Goal: Communication & Community: Answer question/provide support

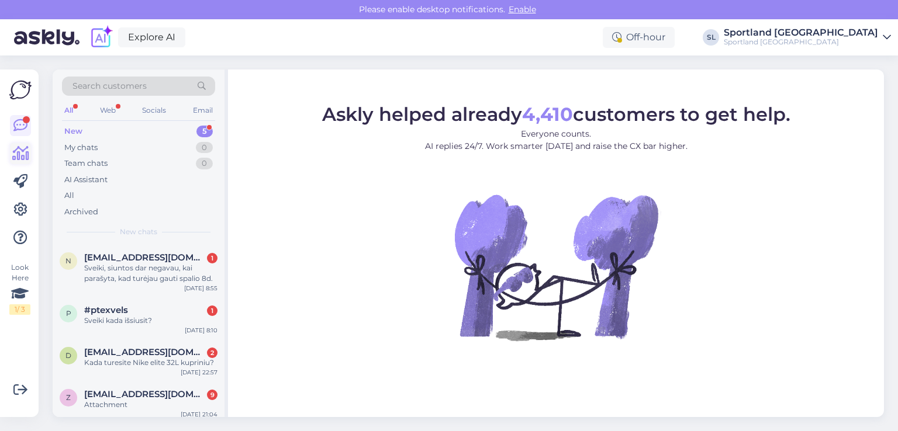
click at [23, 152] on icon at bounding box center [20, 154] width 17 height 14
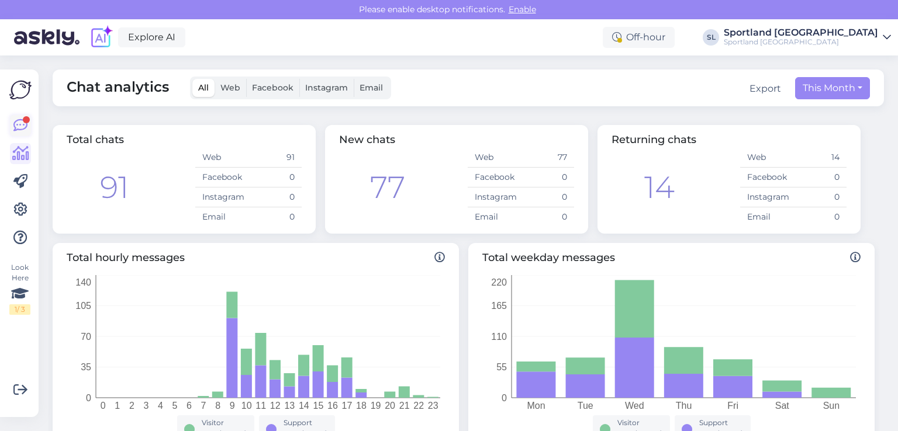
click at [18, 119] on icon at bounding box center [20, 126] width 14 height 14
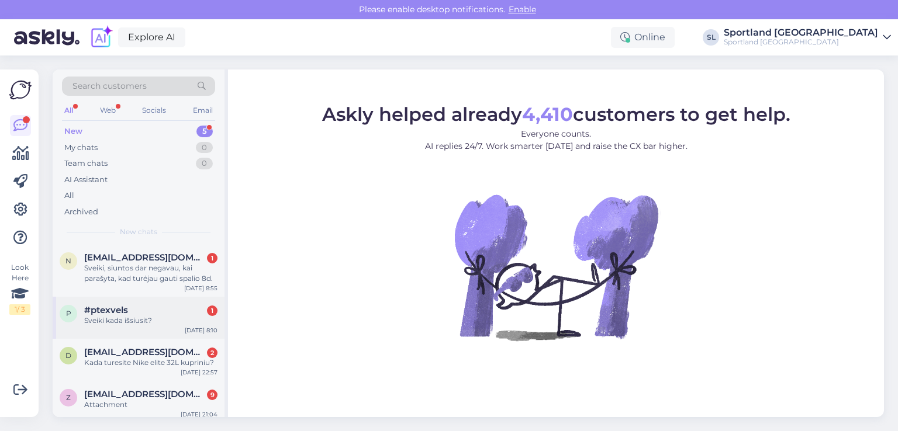
scroll to position [58, 0]
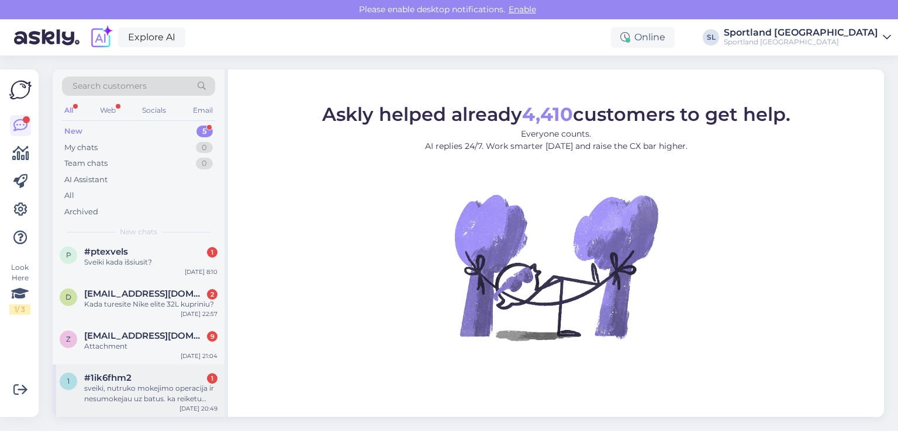
click at [151, 391] on div "sveiki, nutruko mokejimo operacija ir nesumokejau uz batus. ka reiketu daryti?" at bounding box center [150, 393] width 133 height 21
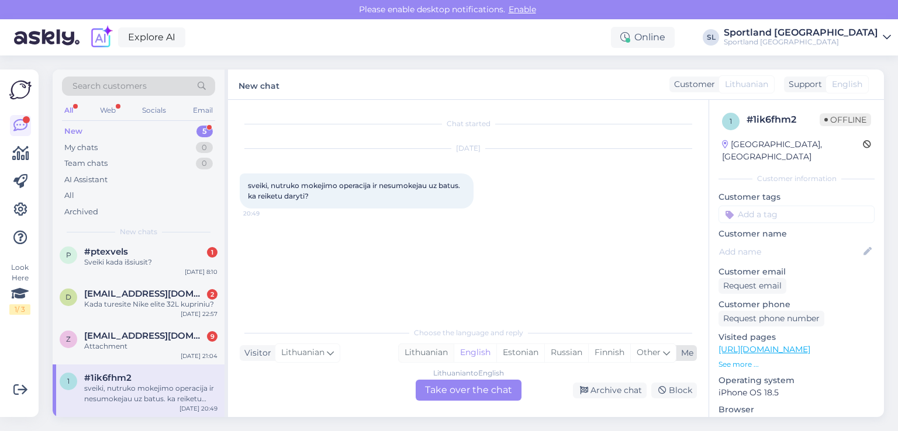
click at [433, 347] on div "Lithuanian" at bounding box center [426, 353] width 55 height 18
click at [456, 390] on div "Lithuanian to Lithuanian Take over the chat" at bounding box center [469, 390] width 106 height 21
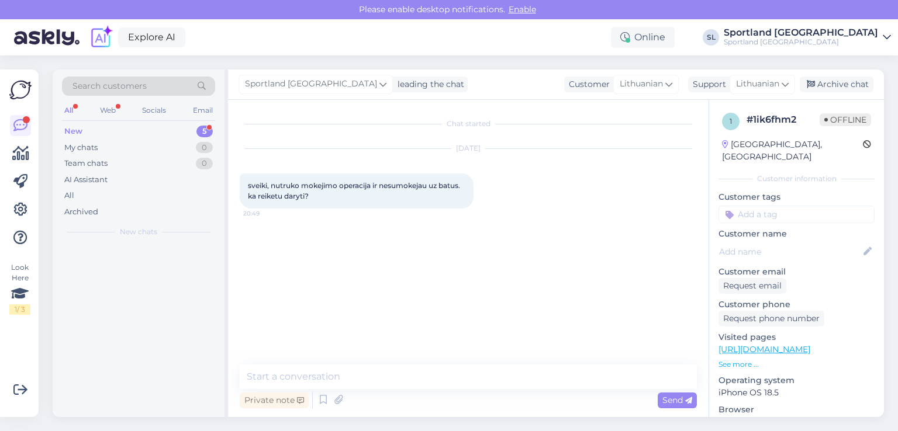
scroll to position [0, 0]
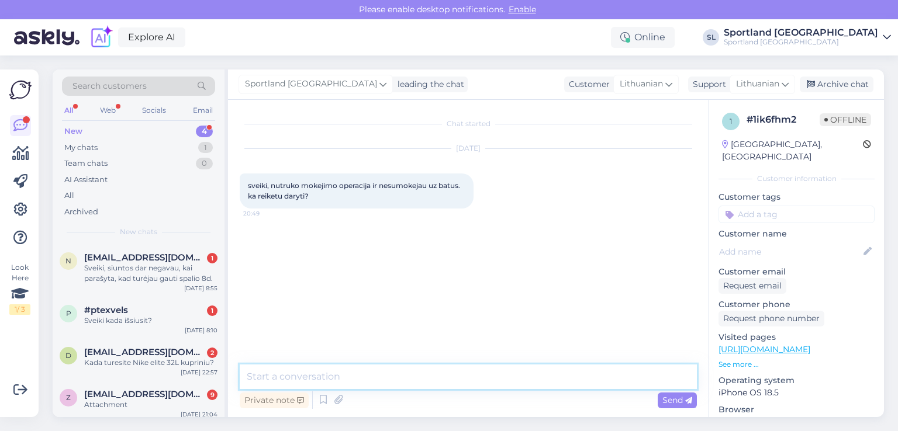
click at [398, 378] on textarea at bounding box center [468, 377] width 457 height 25
type textarea "Sveiki, maloniai prašome nurodykite užsakymo numer"
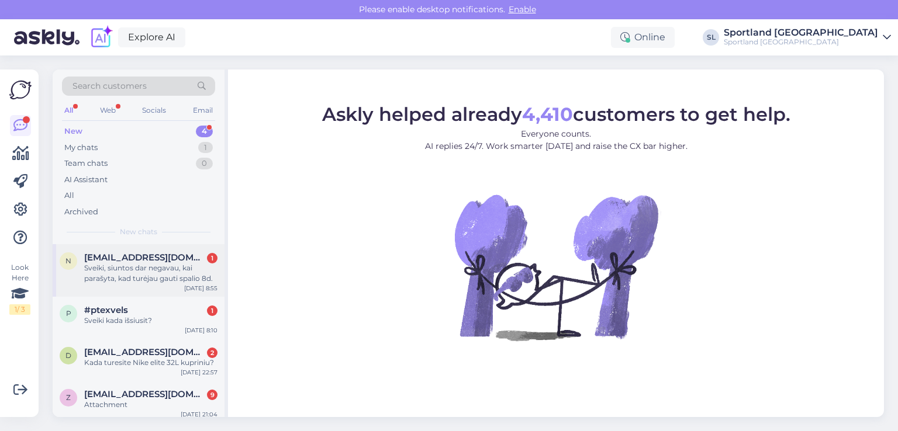
scroll to position [5, 0]
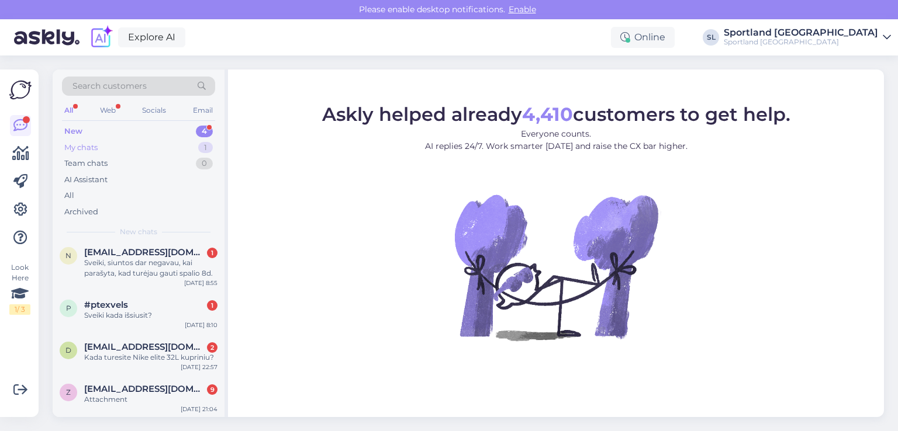
click at [82, 150] on div "My chats" at bounding box center [80, 148] width 33 height 12
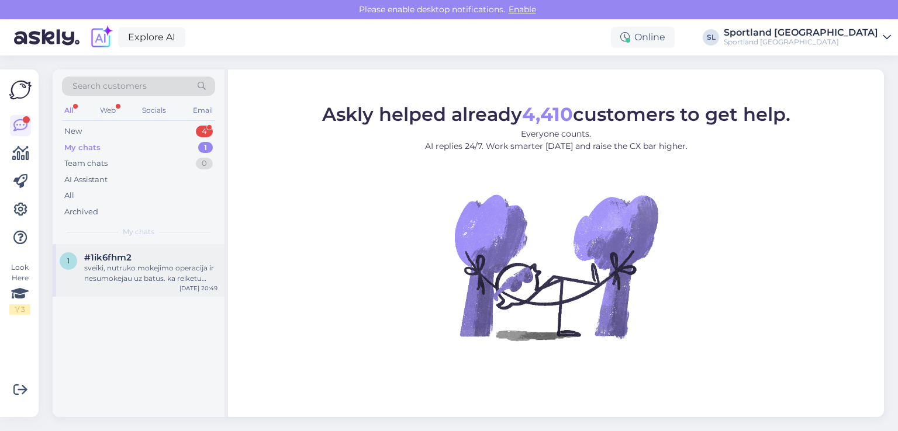
click at [123, 253] on span "#1ik6fhm2" at bounding box center [107, 258] width 47 height 11
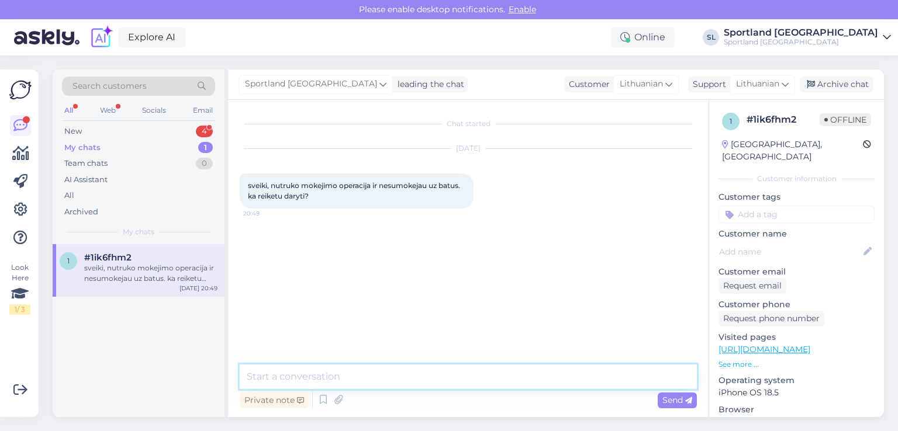
click at [380, 378] on textarea at bounding box center [468, 377] width 457 height 25
type textarea "Sveiki, maloniai prašome nurodykite užsakymo numerį."
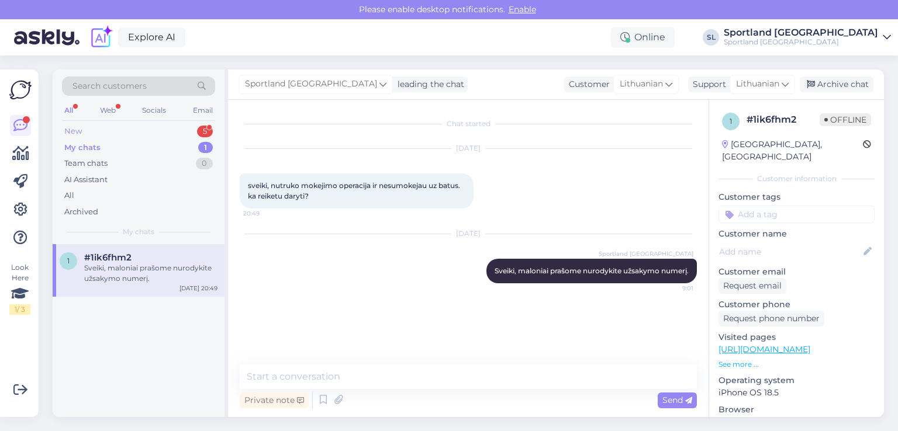
click at [142, 130] on div "New 5" at bounding box center [138, 131] width 153 height 16
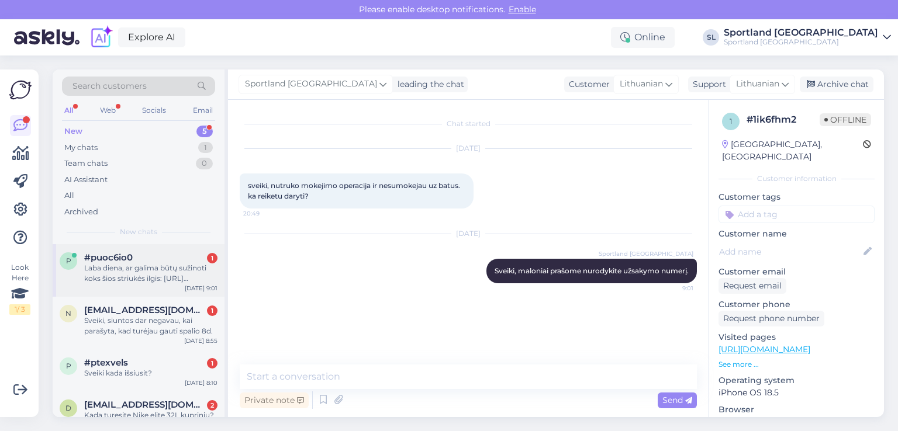
click at [160, 264] on div "Laba diena, ar galima būtų sužinoti koks šios striukės ilgis: https://sportland…" at bounding box center [150, 273] width 133 height 21
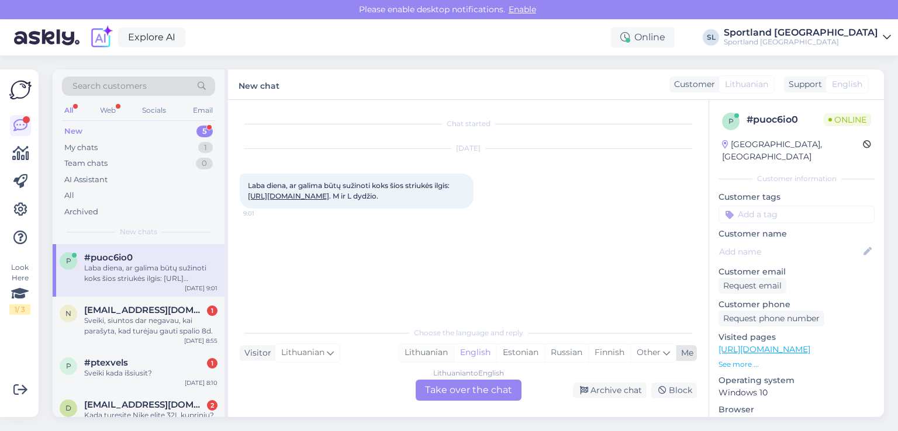
click at [439, 349] on div "Lithuanian" at bounding box center [426, 353] width 55 height 18
click at [457, 393] on div "Lithuanian to Lithuanian Take over the chat" at bounding box center [469, 390] width 106 height 21
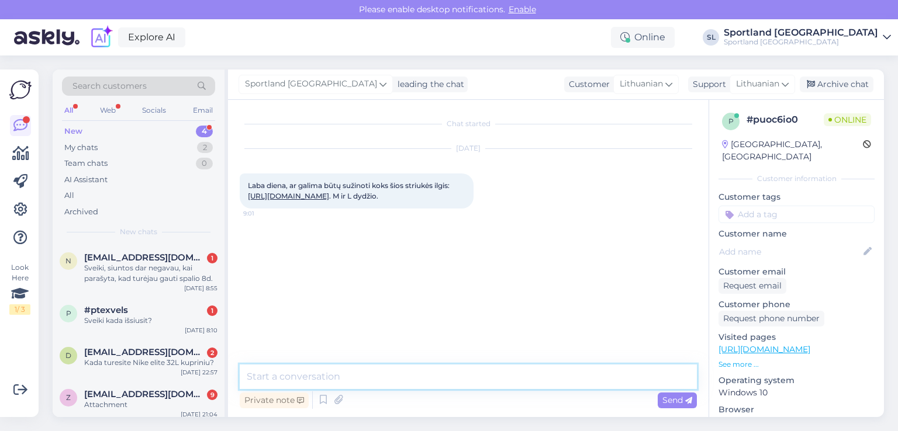
click at [386, 374] on textarea at bounding box center [468, 377] width 457 height 25
type textarea "Sveiki"
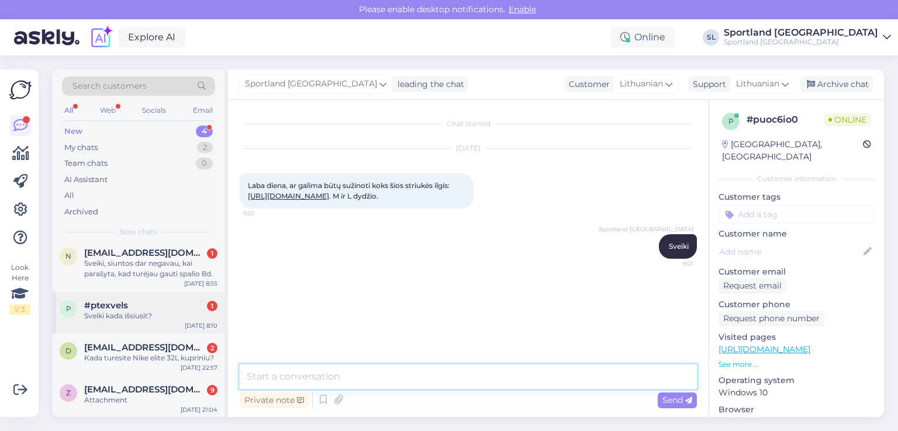
scroll to position [5, 0]
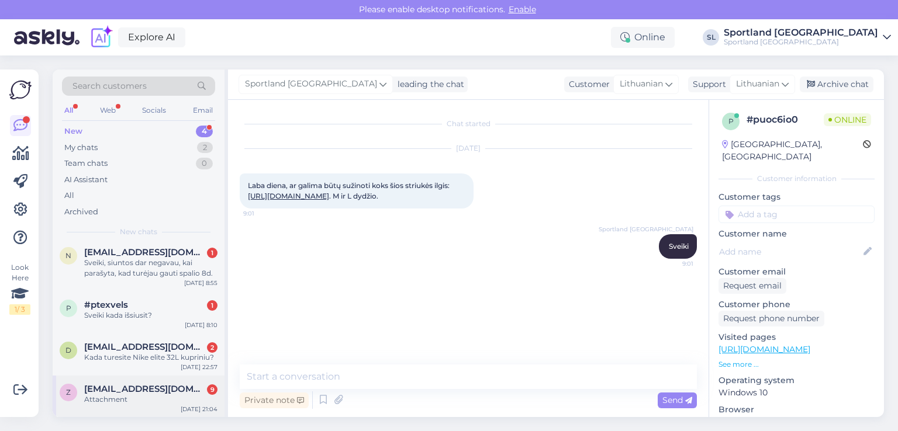
click at [108, 403] on div "Attachment" at bounding box center [150, 400] width 133 height 11
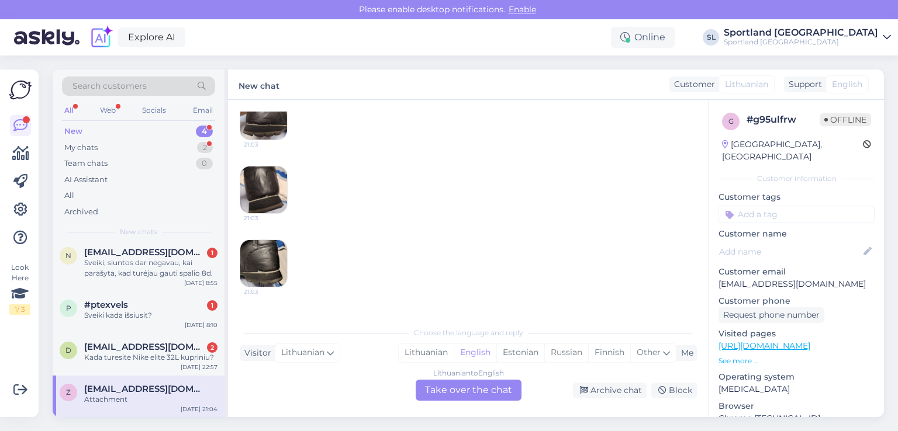
scroll to position [762, 0]
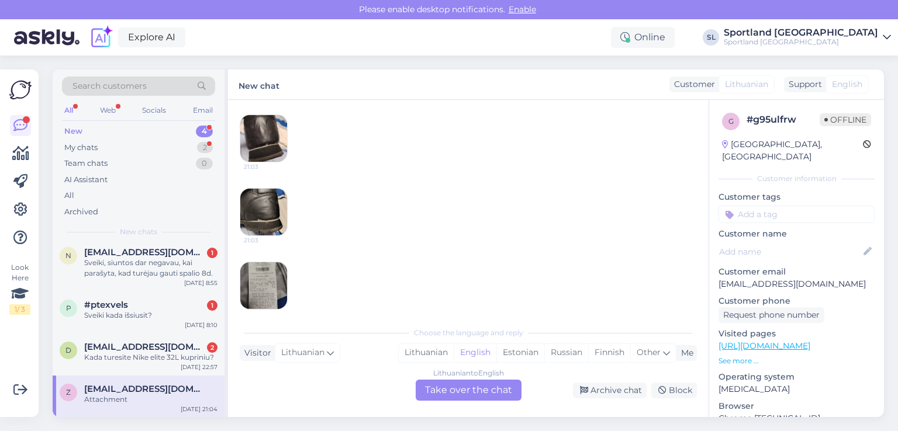
click at [260, 284] on img at bounding box center [263, 285] width 47 height 47
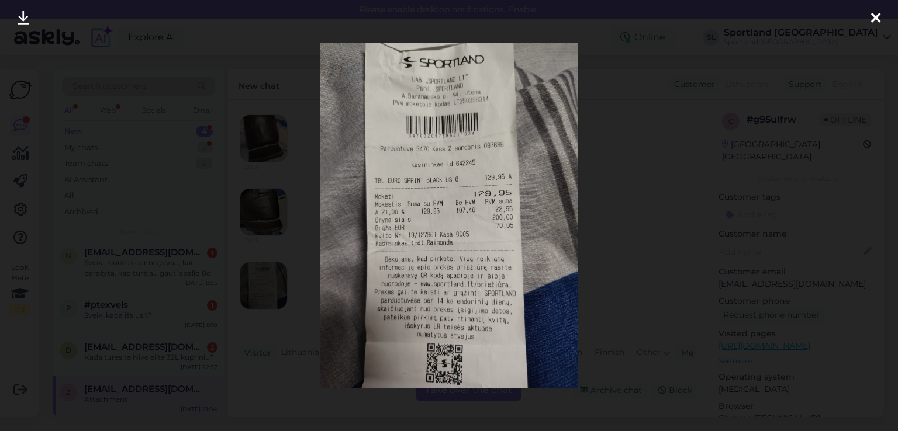
click at [876, 17] on icon at bounding box center [875, 18] width 9 height 15
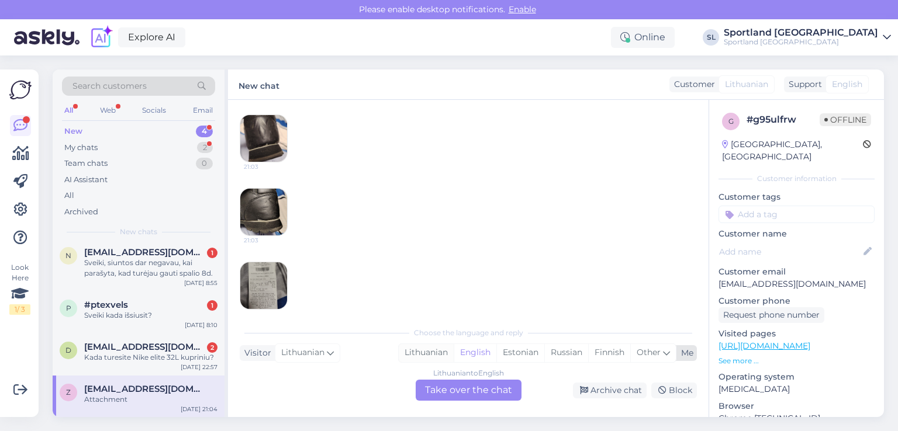
click at [433, 351] on div "Lithuanian" at bounding box center [426, 353] width 55 height 18
click at [449, 384] on div "Lithuanian to Lithuanian Take over the chat" at bounding box center [469, 390] width 106 height 21
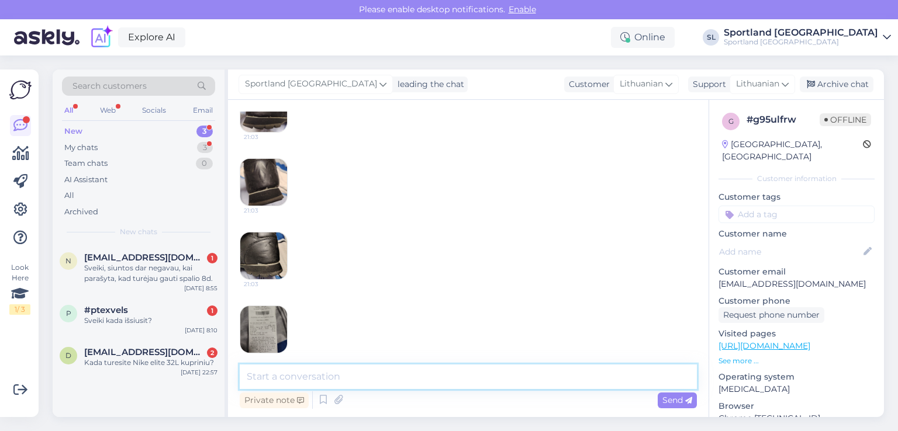
click at [421, 376] on textarea at bounding box center [468, 377] width 457 height 25
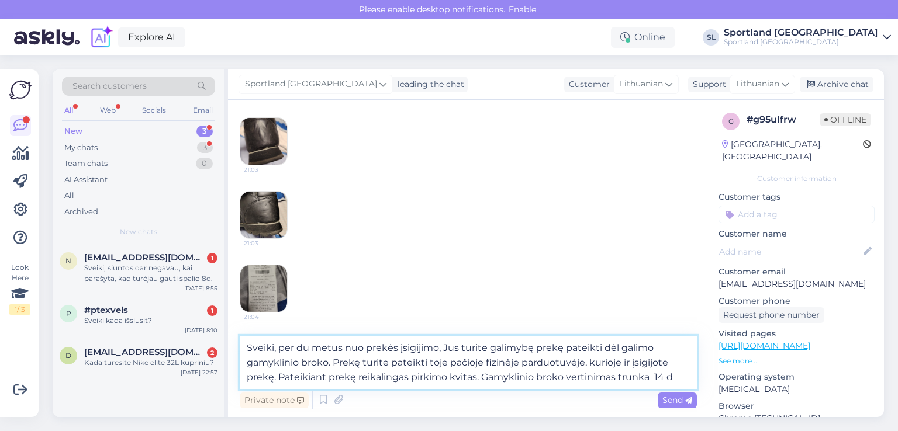
scroll to position [746, 0]
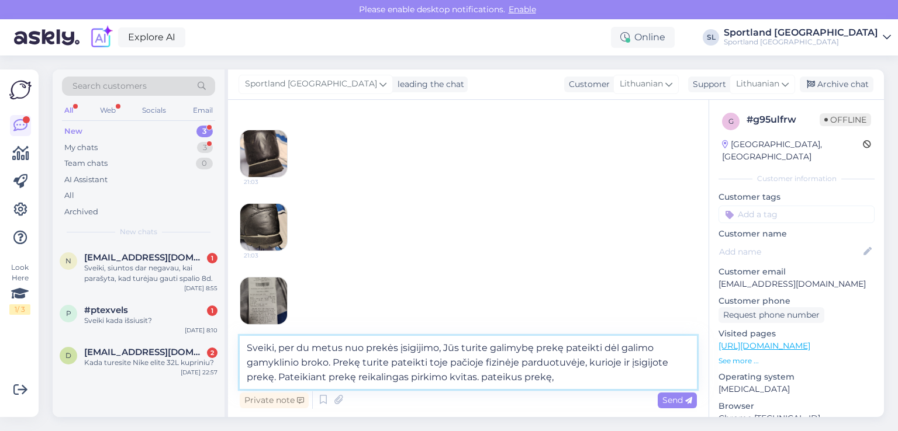
click at [487, 378] on textarea "Sveiki, per du metus nuo prekės įsigijimo, Jūs turite galimybę prekę pateikti d…" at bounding box center [468, 362] width 457 height 53
click at [603, 373] on textarea "Sveiki, per du metus nuo prekės įsigijimo, Jūs turite galimybę prekę pateikti d…" at bounding box center [468, 362] width 457 height 53
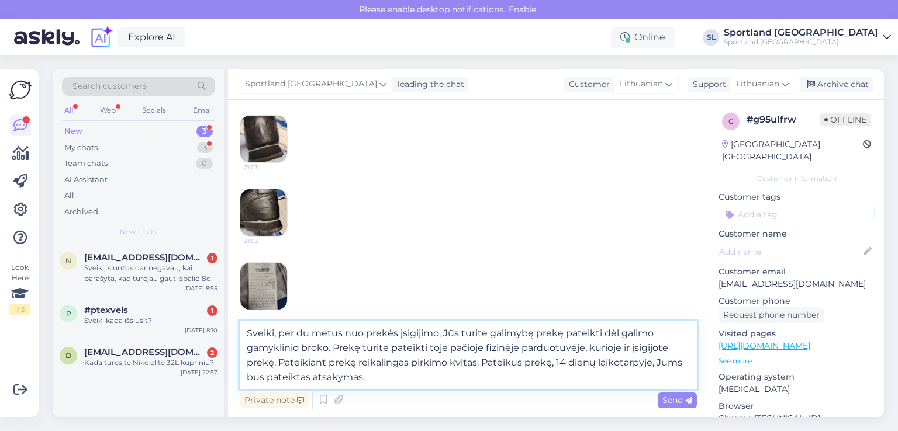
type textarea "Sveiki, per du metus nuo prekės įsigijimo, Jūs turite galimybę prekę pateikti d…"
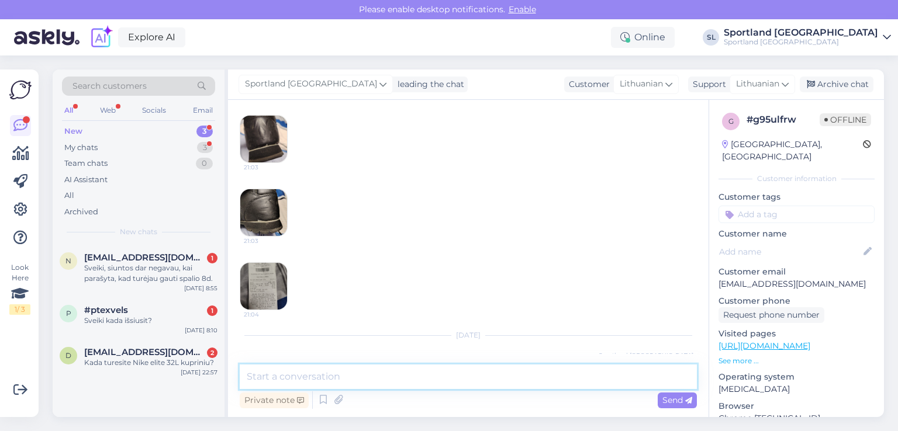
scroll to position [845, 0]
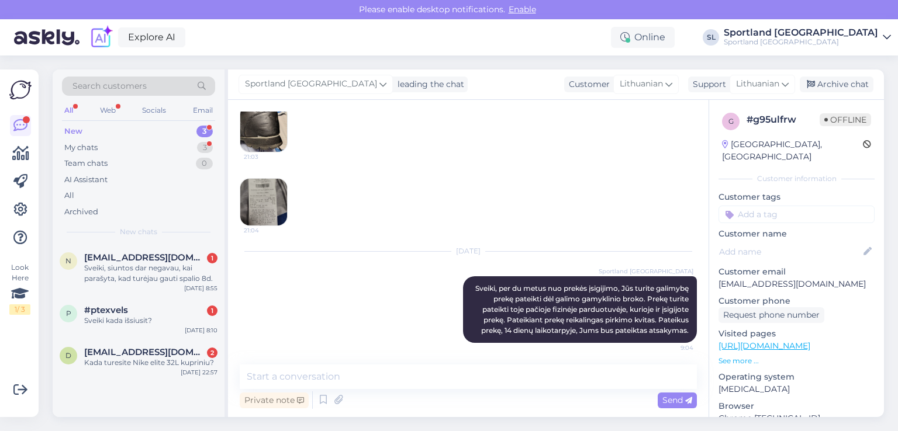
click at [88, 129] on div "New 3" at bounding box center [138, 131] width 153 height 16
click at [106, 148] on div "My chats 3" at bounding box center [138, 148] width 153 height 16
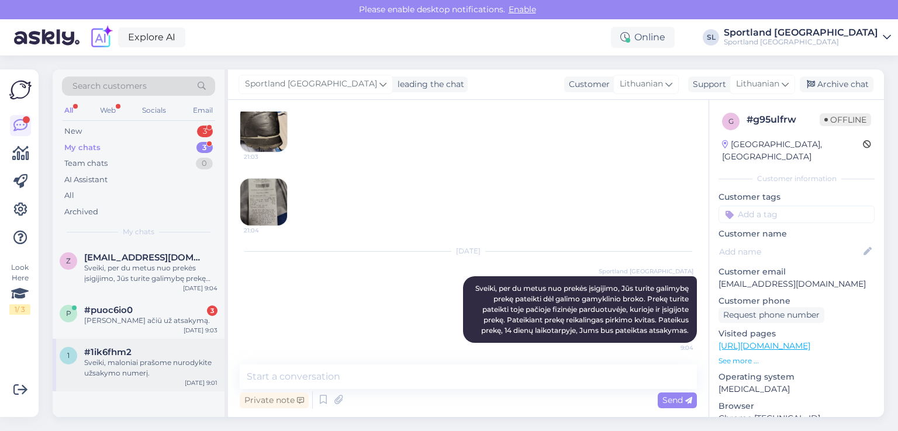
click at [133, 362] on div "Sveiki, maloniai prašome nurodykite užsakymo numerį." at bounding box center [150, 368] width 133 height 21
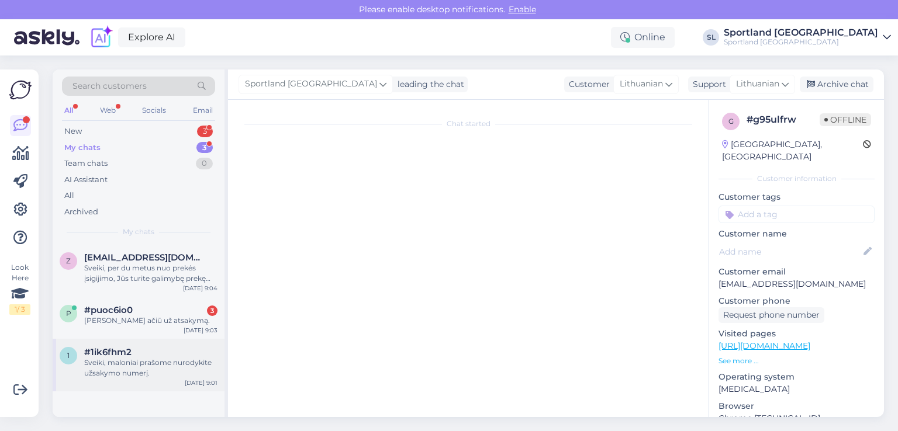
scroll to position [0, 0]
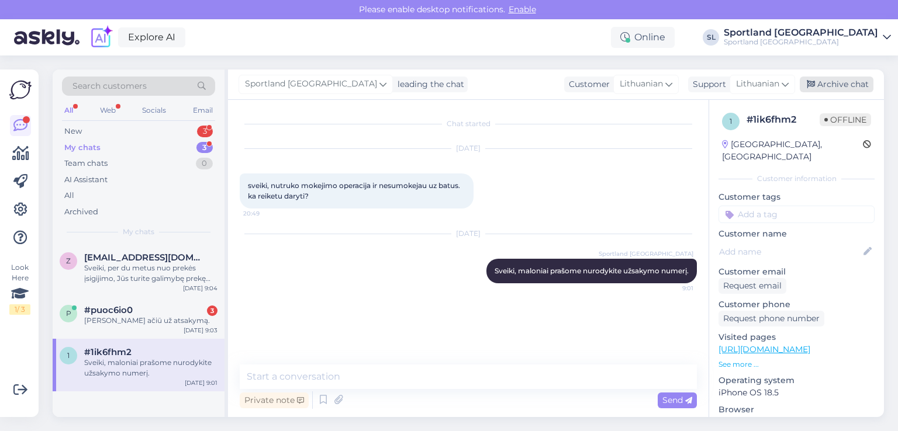
click at [831, 85] on div "Archive chat" at bounding box center [837, 85] width 74 height 16
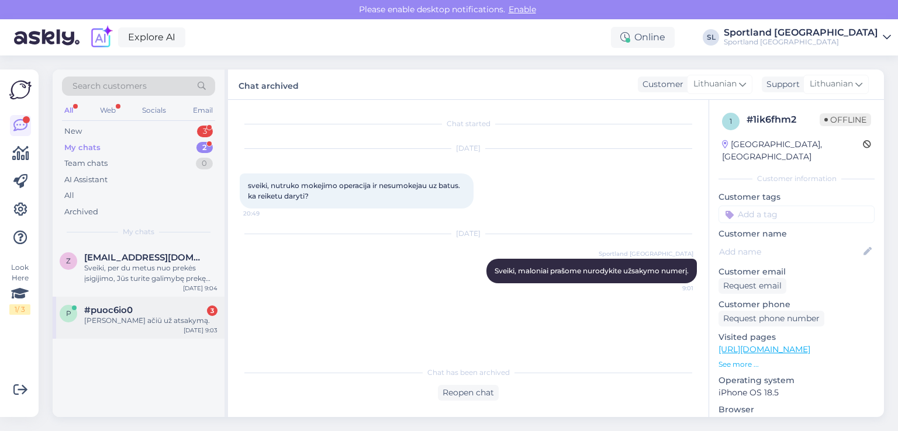
click at [133, 305] on div "#puoc6io0 3" at bounding box center [150, 310] width 133 height 11
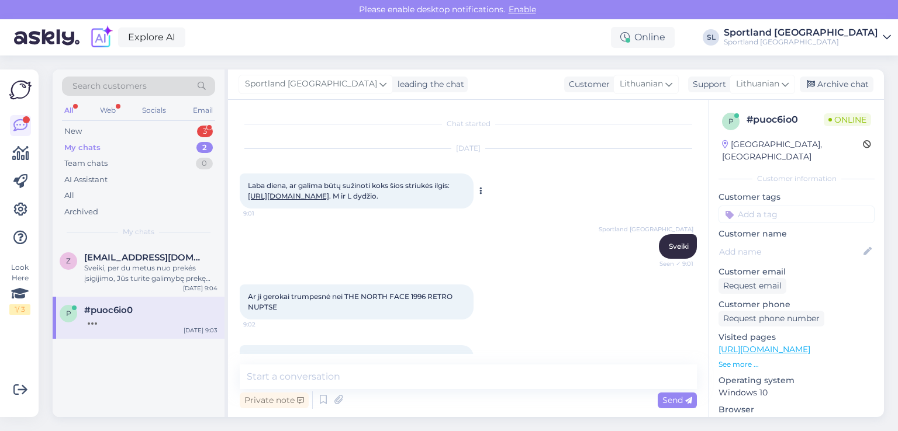
click at [329, 198] on link "https://sportland.lt/product/the_north_face_womens_1996_retro_nuptse_jacket_nf0…" at bounding box center [288, 196] width 81 height 9
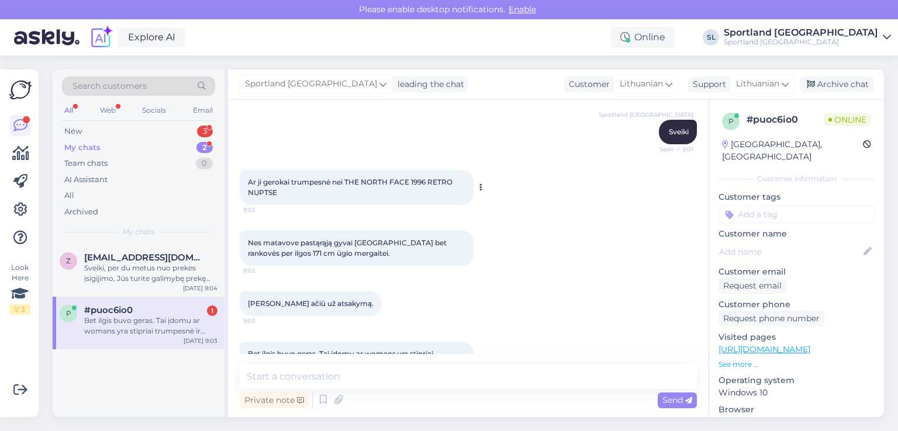
scroll to position [102, 0]
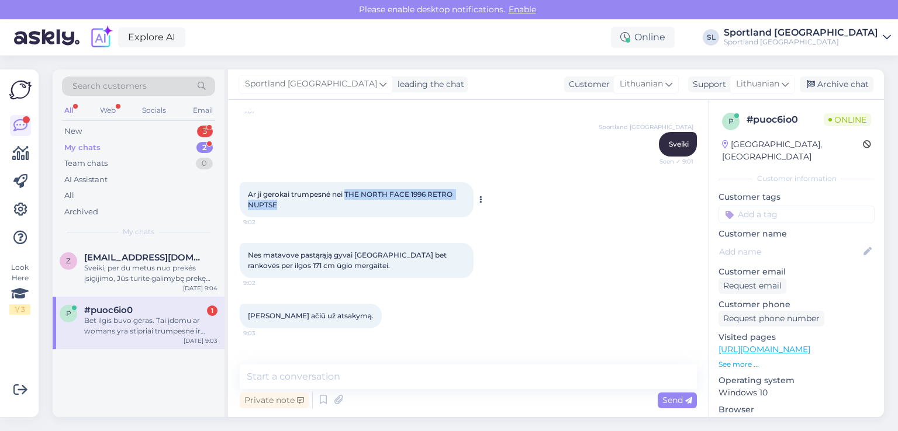
drag, startPoint x: 288, startPoint y: 216, endPoint x: 347, endPoint y: 206, distance: 59.3
click at [347, 206] on div "Ar ji gerokai trumpesnė nei THE NORTH FACE 1996 RETRO NUPTSE 9:02" at bounding box center [357, 199] width 234 height 35
copy span "THE NORTH FACE 1996 RETRO NUPTSE"
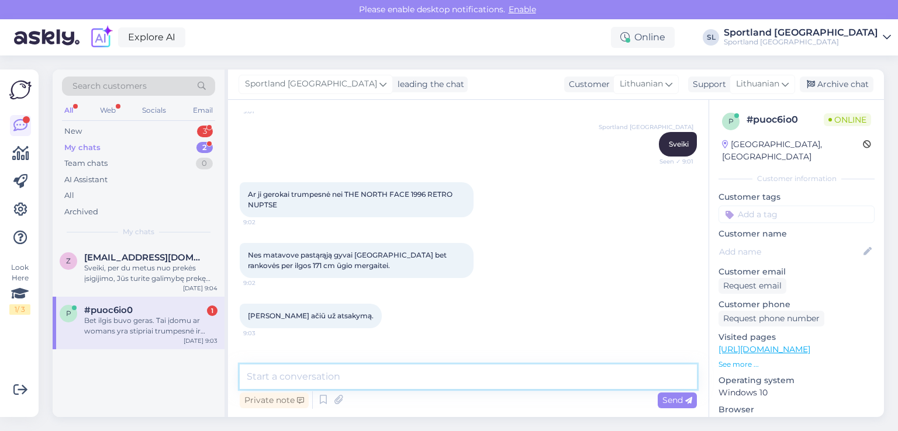
click at [383, 377] on textarea at bounding box center [468, 377] width 457 height 25
paste textarea "Center Back 23.75''"
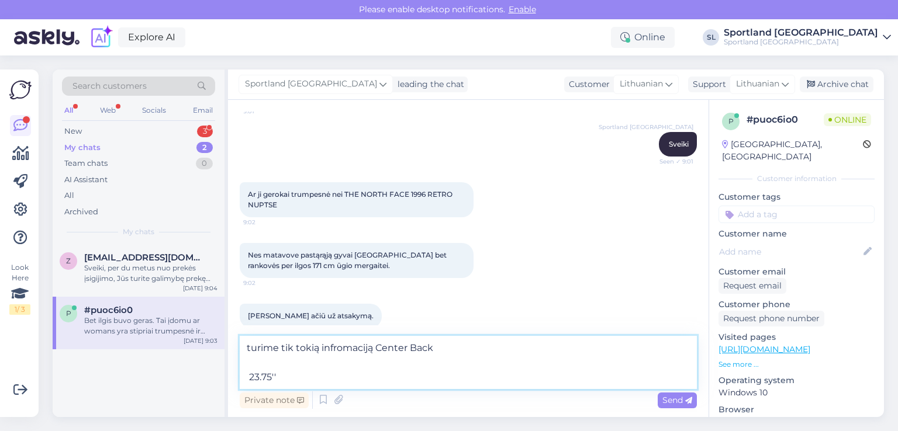
click at [376, 349] on textarea "turime tik tokią infromaciją Center Back 23.75''" at bounding box center [468, 362] width 457 height 53
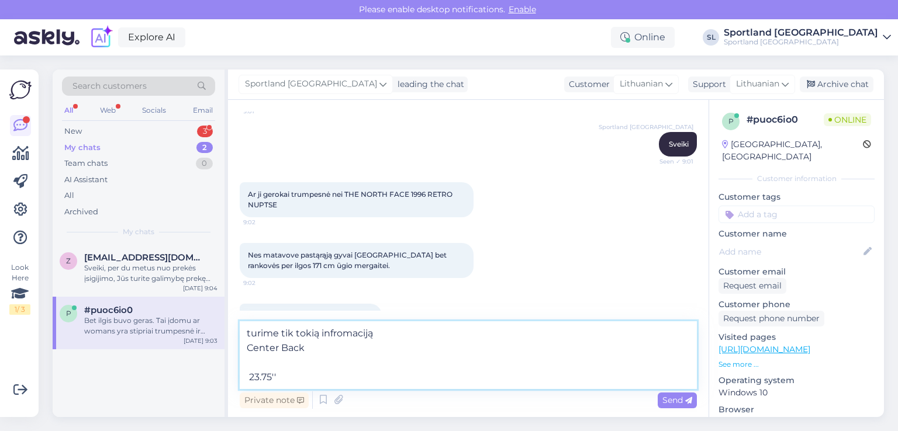
click at [250, 374] on textarea "turime tik tokią infromaciją Center Back 23.75''" at bounding box center [468, 355] width 457 height 68
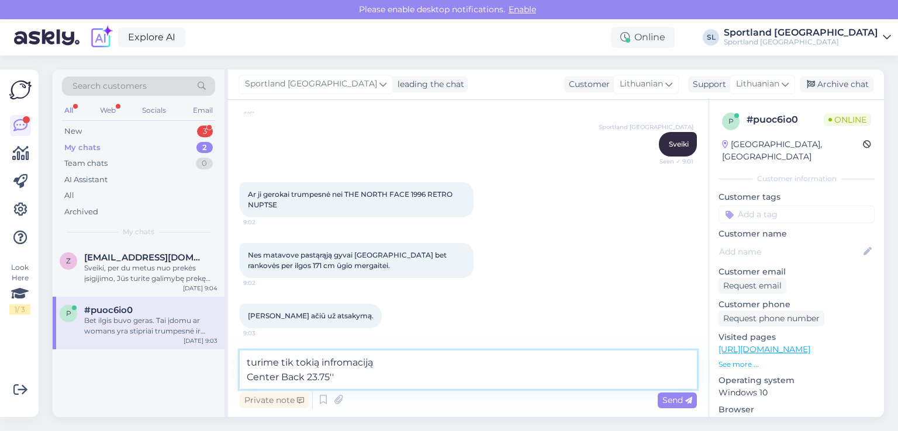
click at [351, 375] on textarea "turime tik tokią infromaciją Center Back 23.75''" at bounding box center [468, 370] width 457 height 39
click at [248, 375] on textarea "turime tik tokią infromaciją Center Back 23.75'' tai yra apie" at bounding box center [468, 370] width 457 height 39
click at [399, 375] on textarea "turime tik tokią infromaciją "Center Back 23.75'' tai yra apie" at bounding box center [468, 370] width 457 height 39
paste textarea "60.33"
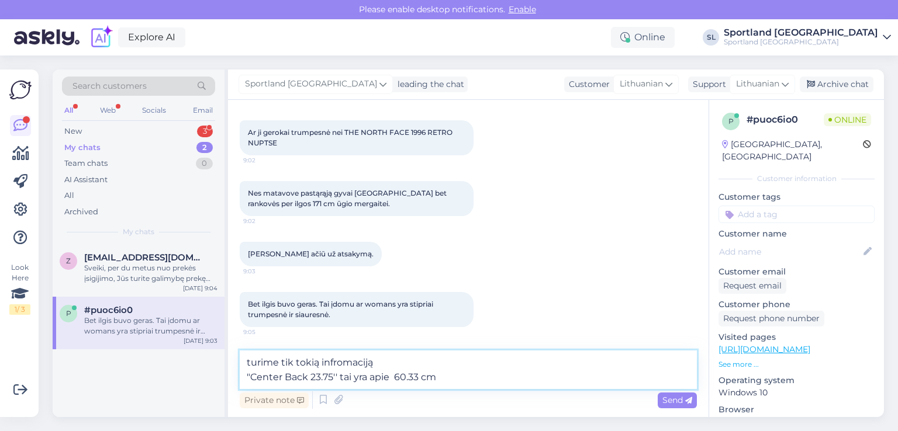
scroll to position [175, 0]
type textarea "turime tik tokią infromaciją "Center Back 23.75'' tai yra apie 60.33 cm"
click at [666, 396] on span "Send" at bounding box center [677, 400] width 30 height 11
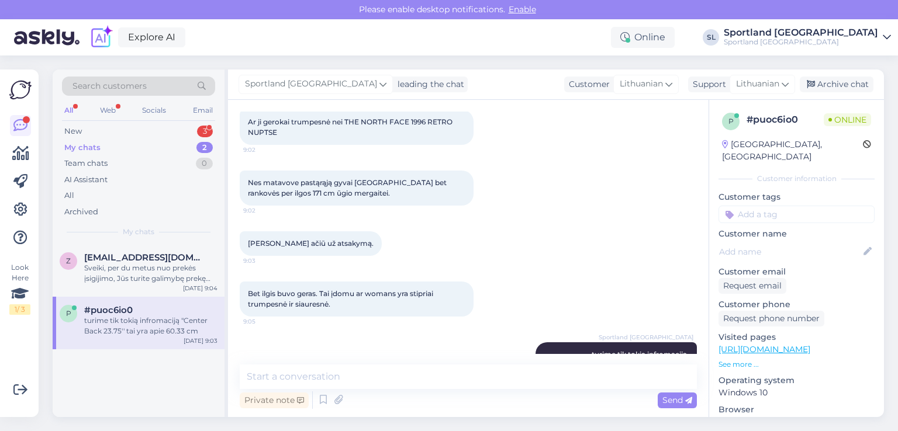
scroll to position [222, 0]
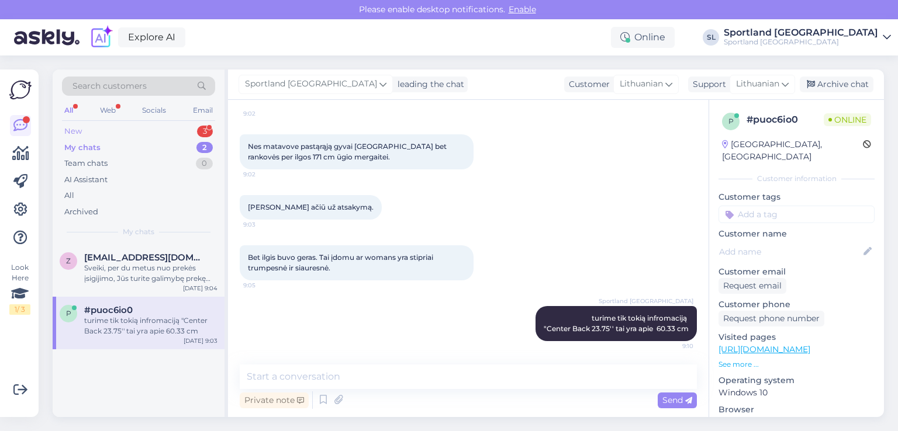
click at [121, 129] on div "New 3" at bounding box center [138, 131] width 153 height 16
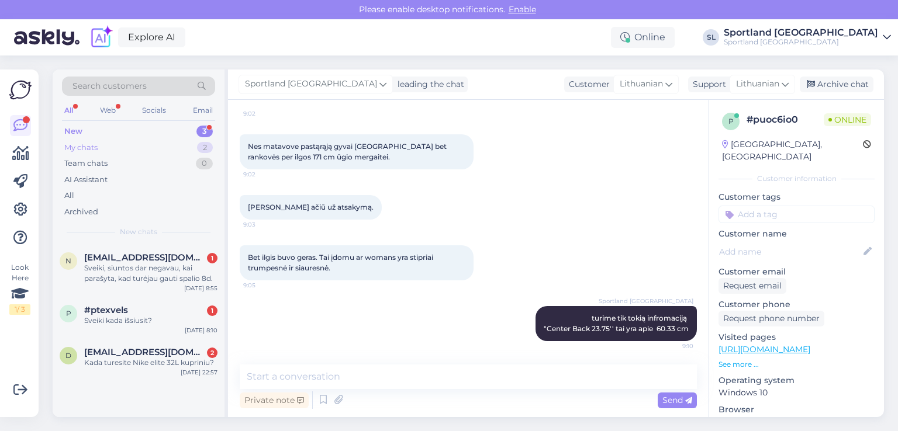
click at [133, 143] on div "My chats 2" at bounding box center [138, 148] width 153 height 16
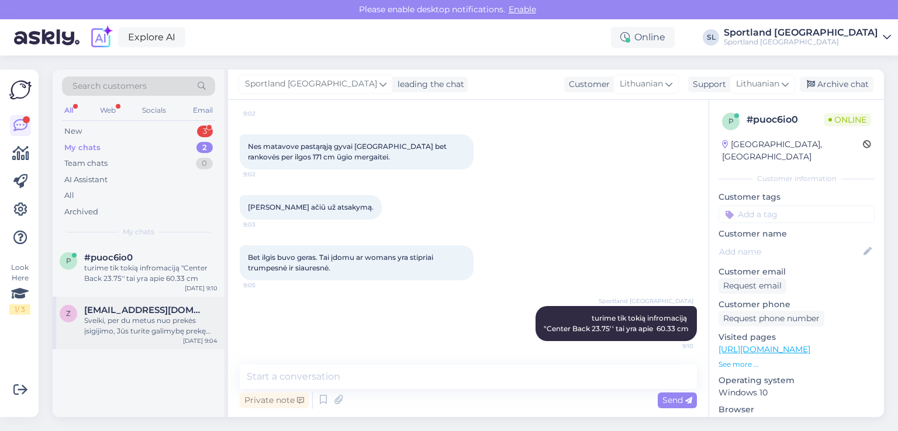
click at [133, 335] on div "Sveiki, per du metus nuo prekės įsigijimo, Jūs turite galimybę prekę pateikti d…" at bounding box center [150, 326] width 133 height 21
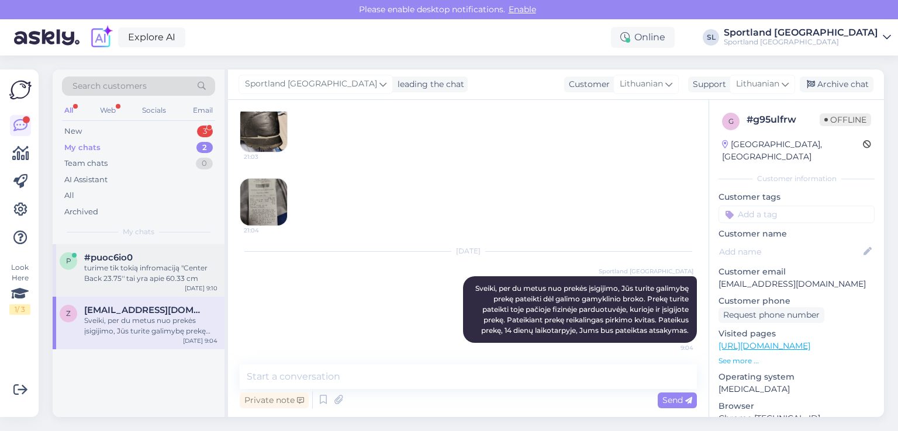
click at [124, 280] on div "turime tik tokią infromaciją "Center Back 23.75'' tai yra apie 60.33 cm" at bounding box center [150, 273] width 133 height 21
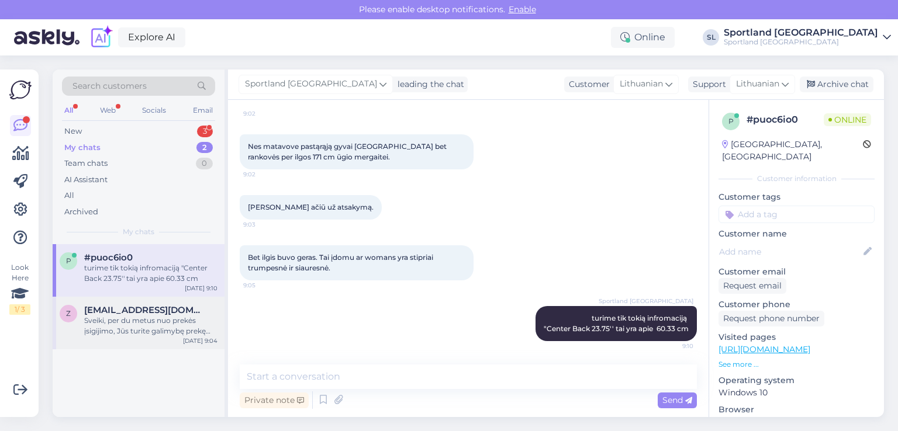
click at [136, 323] on div "Sveiki, per du metus nuo prekės įsigijimo, Jūs turite galimybę prekę pateikti d…" at bounding box center [150, 326] width 133 height 21
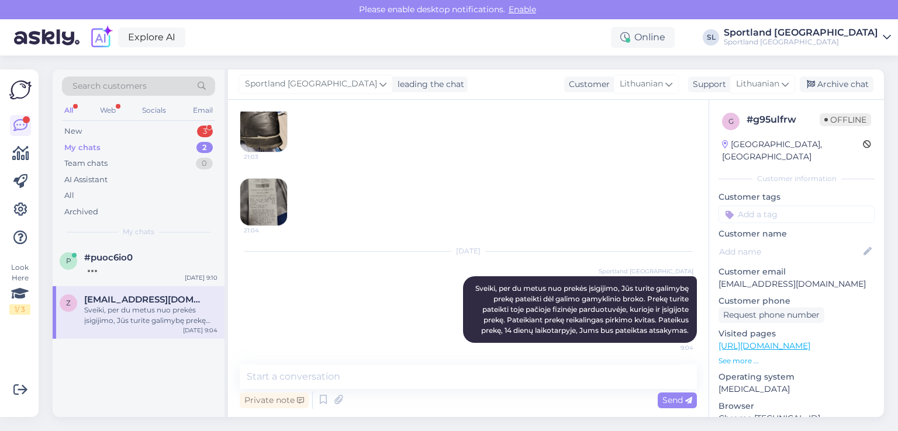
click at [117, 117] on div "All Web Socials Email" at bounding box center [138, 112] width 153 height 18
click at [117, 133] on div "New 3" at bounding box center [138, 131] width 153 height 16
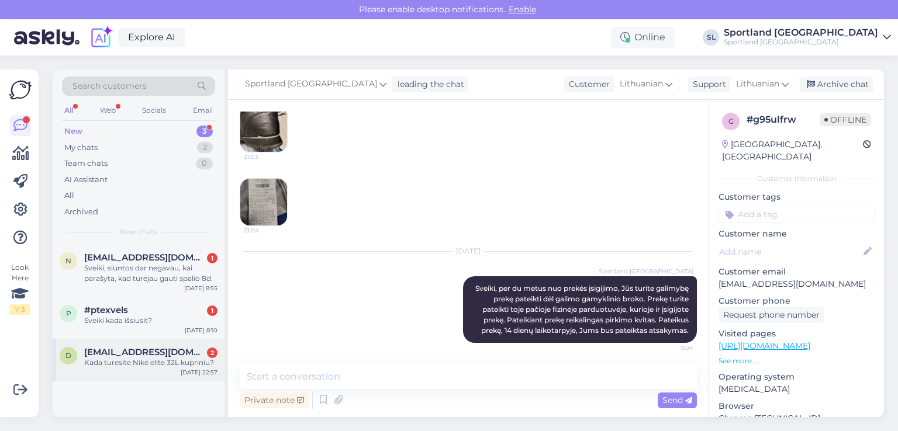
click at [140, 371] on div "d ditas.palubinskas2011@gmail.com 2 Kada turesite Nike elite 32L kupriniu? Oct …" at bounding box center [139, 360] width 172 height 42
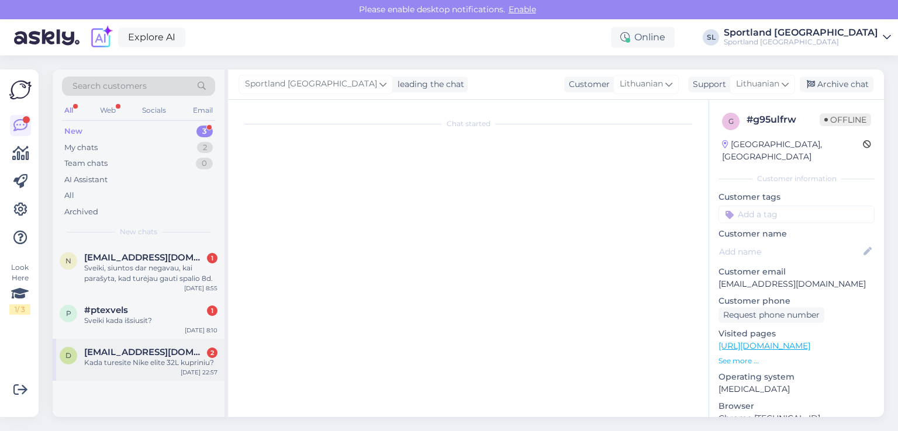
scroll to position [0, 0]
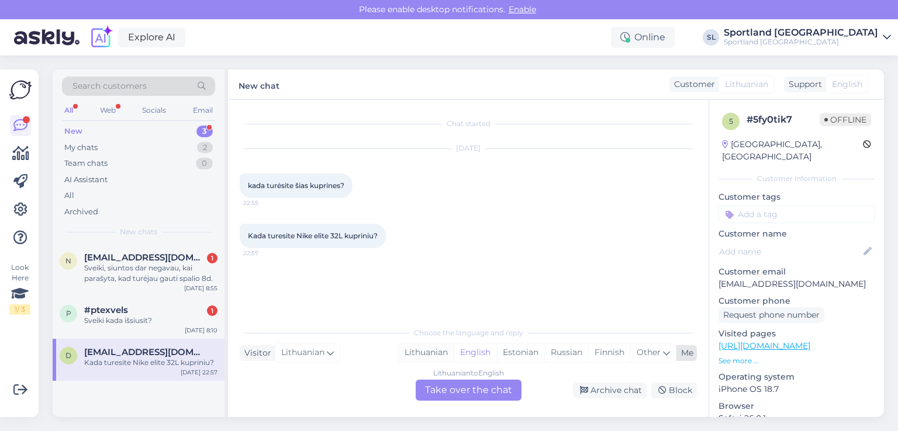
click at [426, 352] on div "Lithuanian" at bounding box center [426, 353] width 55 height 18
click at [441, 395] on div "Lithuanian to Lithuanian Take over the chat" at bounding box center [469, 390] width 106 height 21
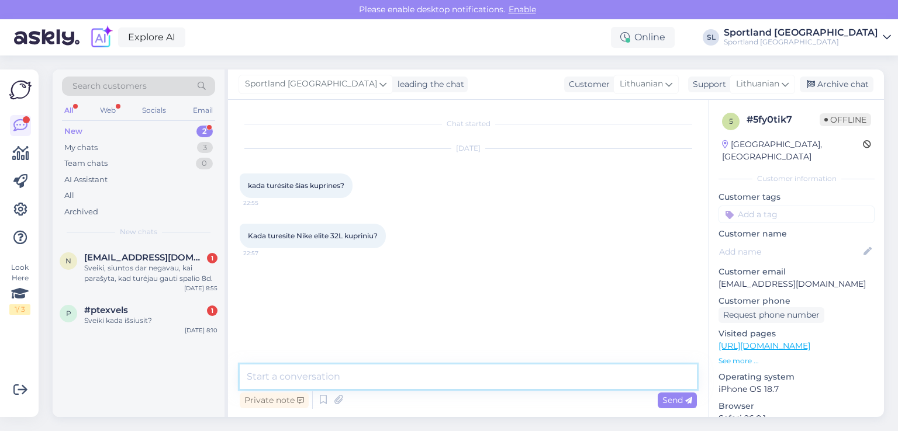
click at [403, 369] on textarea at bounding box center [468, 377] width 457 height 25
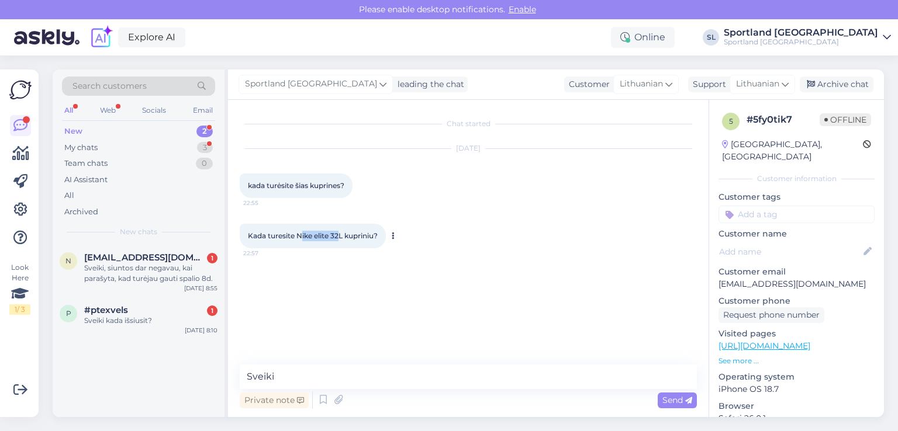
drag, startPoint x: 341, startPoint y: 233, endPoint x: 301, endPoint y: 234, distance: 40.4
click at [301, 234] on span "Kada turesite Nike elite 32L kupriniu?" at bounding box center [313, 235] width 130 height 9
drag, startPoint x: 345, startPoint y: 233, endPoint x: 298, endPoint y: 232, distance: 47.4
click at [298, 232] on span "Kada turesite Nike elite 32L kupriniu?" at bounding box center [313, 235] width 130 height 9
copy span "Nike elite 32L"
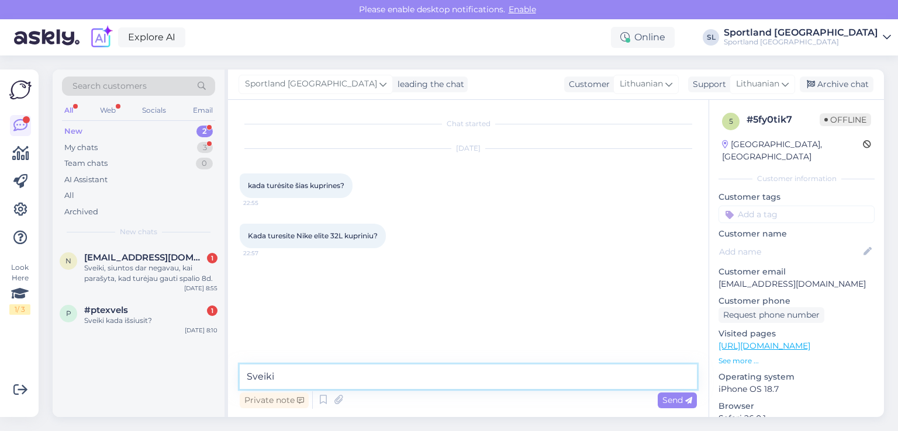
click at [334, 380] on textarea "Sveiki" at bounding box center [468, 377] width 457 height 25
paste textarea "https://sportland.lt/product/nike_varsity_elite_backpack___32l_hm9965_017"
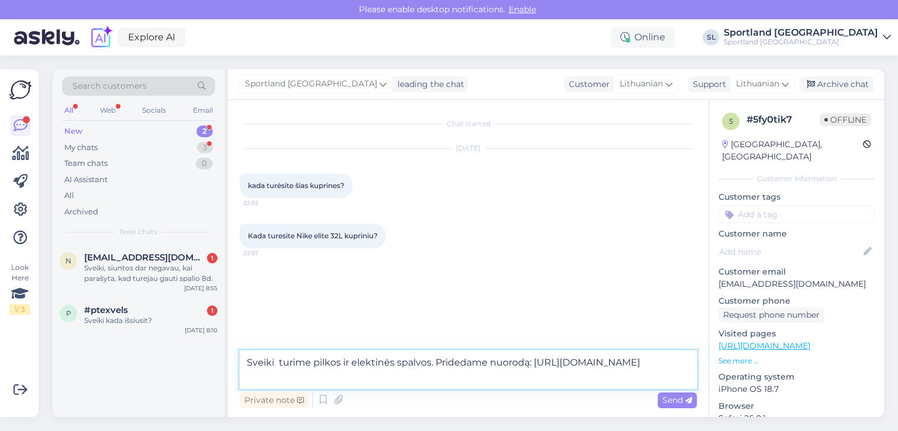
type textarea "Sveiki turime pilkos ir elektinės spalvos. Pridedame nuorodą: https://sportland…"
drag, startPoint x: 341, startPoint y: 236, endPoint x: 328, endPoint y: 237, distance: 13.6
click at [320, 232] on span "Kada turesite Nike elite 32L kupriniu?" at bounding box center [313, 235] width 130 height 9
drag, startPoint x: 344, startPoint y: 237, endPoint x: 298, endPoint y: 232, distance: 46.4
click at [298, 232] on span "Kada turesite Nike elite 32L kupriniu?" at bounding box center [313, 235] width 130 height 9
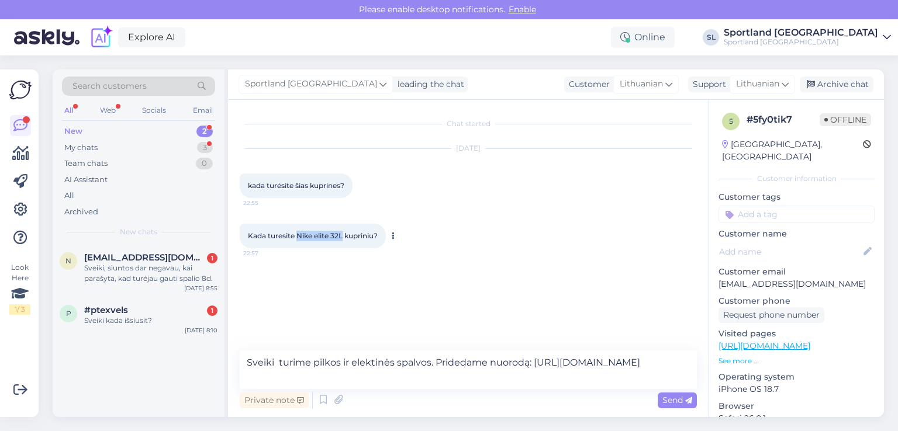
copy span "Nike elite 32L"
click at [660, 399] on div "Send" at bounding box center [677, 401] width 39 height 16
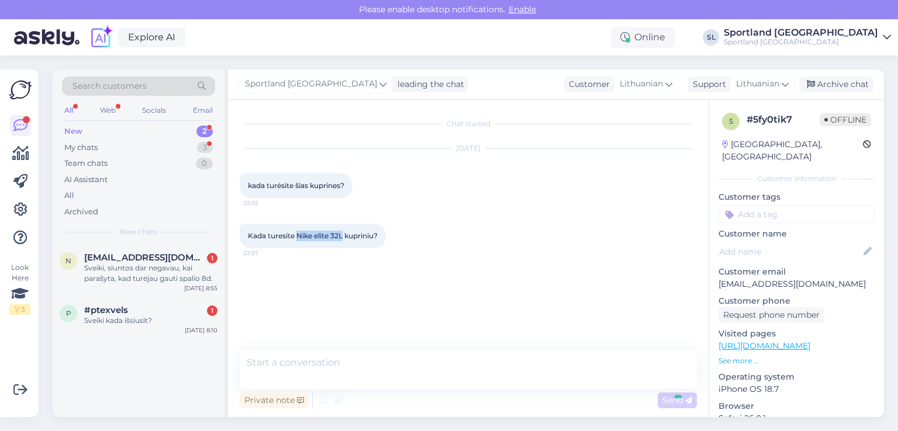
scroll to position [3, 0]
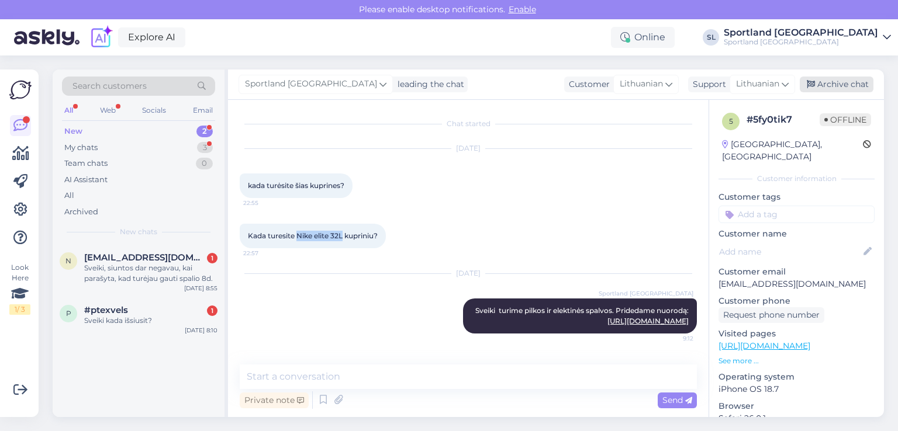
click at [842, 82] on div "Archive chat" at bounding box center [837, 85] width 74 height 16
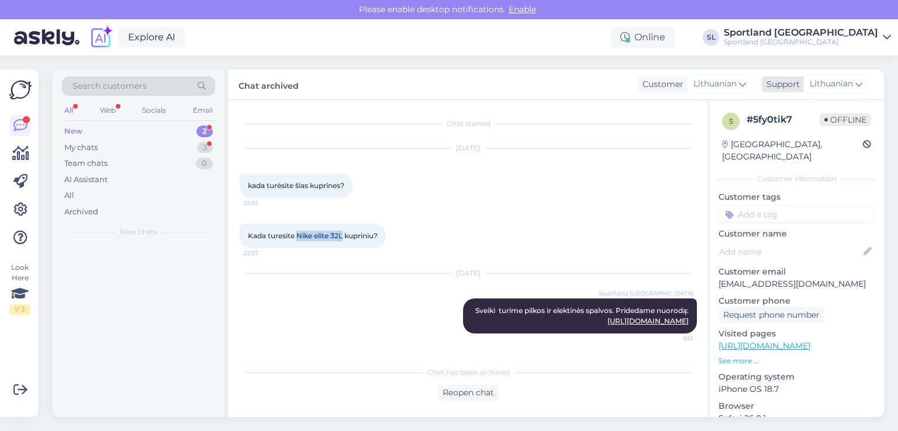
scroll to position [7, 0]
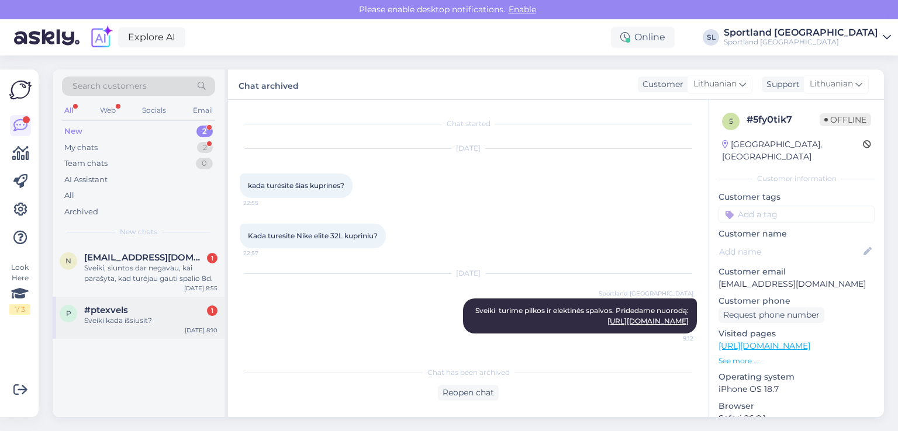
click at [161, 313] on div "#ptexvels 1" at bounding box center [150, 310] width 133 height 11
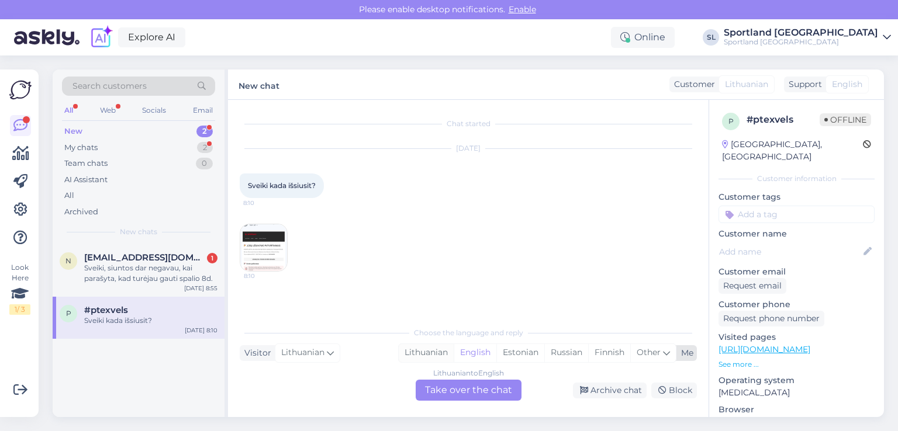
click at [440, 353] on div "Lithuanian" at bounding box center [426, 353] width 55 height 18
click at [461, 390] on div "Lithuanian to Lithuanian Take over the chat" at bounding box center [469, 390] width 106 height 21
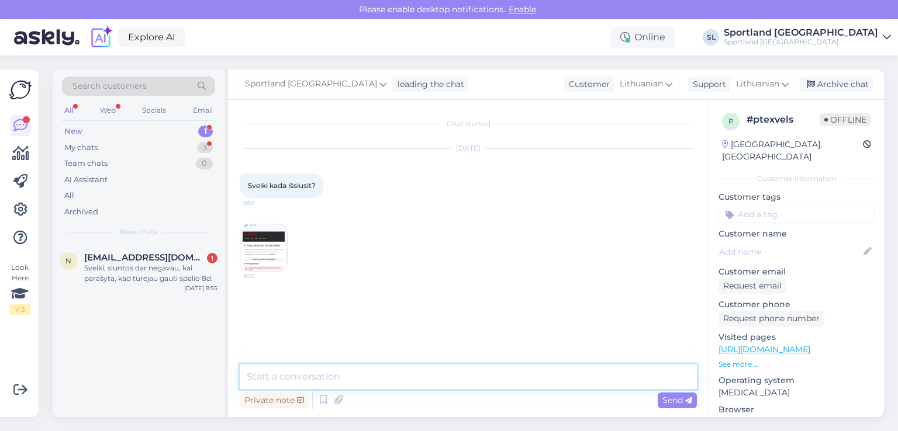
click at [401, 368] on textarea at bounding box center [468, 377] width 457 height 25
type textarea "Sveiki"
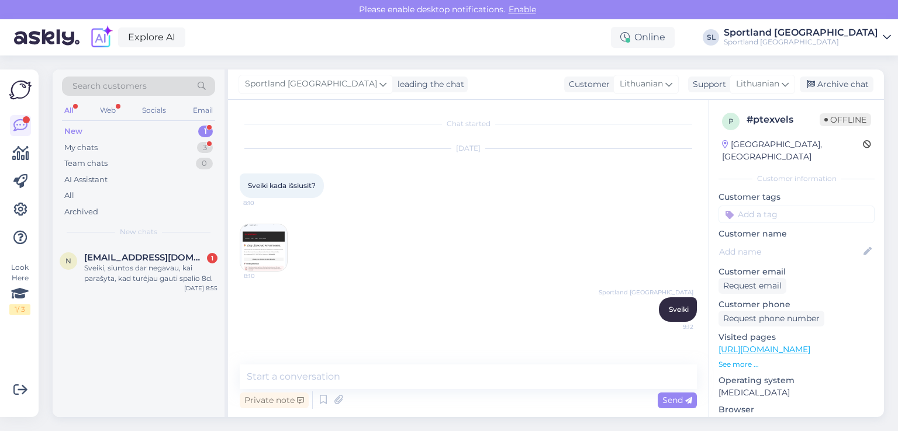
click at [243, 258] on img at bounding box center [263, 247] width 47 height 47
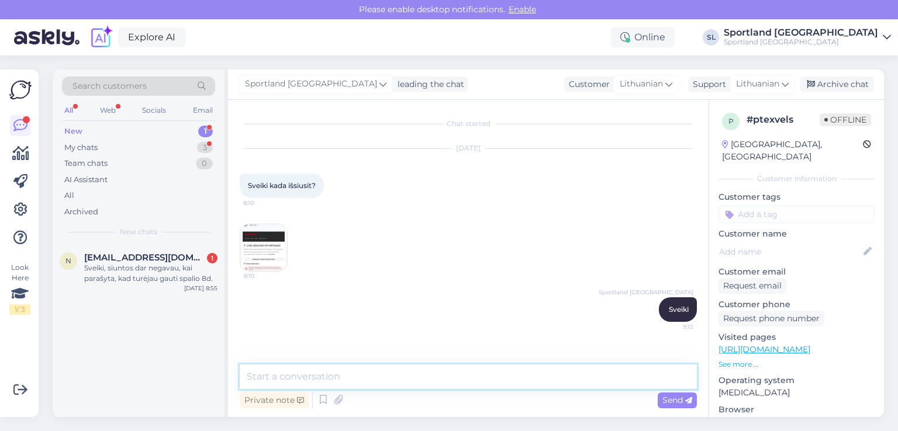
click at [329, 377] on textarea at bounding box center [468, 377] width 457 height 25
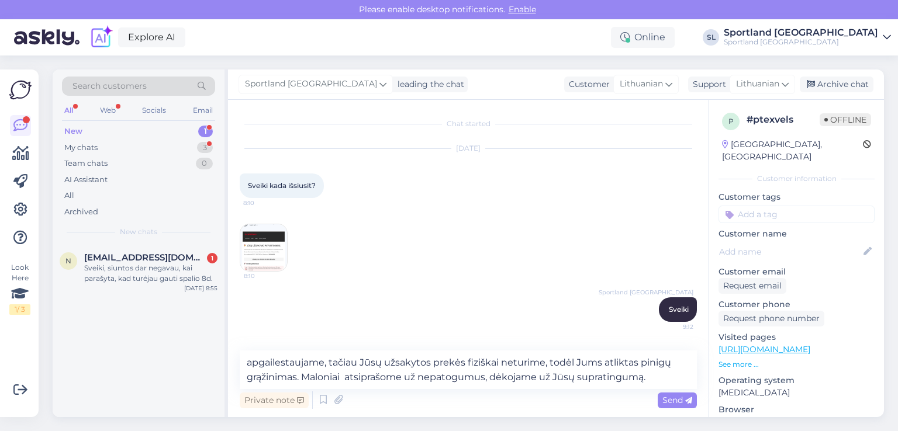
click at [244, 247] on img at bounding box center [263, 247] width 47 height 47
click at [247, 361] on textarea "apgailestaujame, tačiau Jūsų užsakytos prekės fiziškai neturime, todėl Jums atl…" at bounding box center [468, 370] width 457 height 39
paste textarea "3000444858"
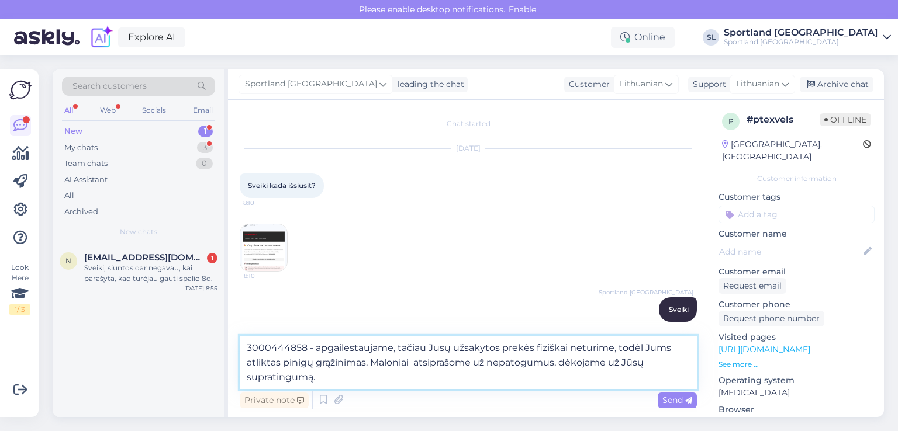
type textarea "3000444858 - apgailestaujame, tačiau Jūsų užsakytos prekės fiziškai neturime, t…"
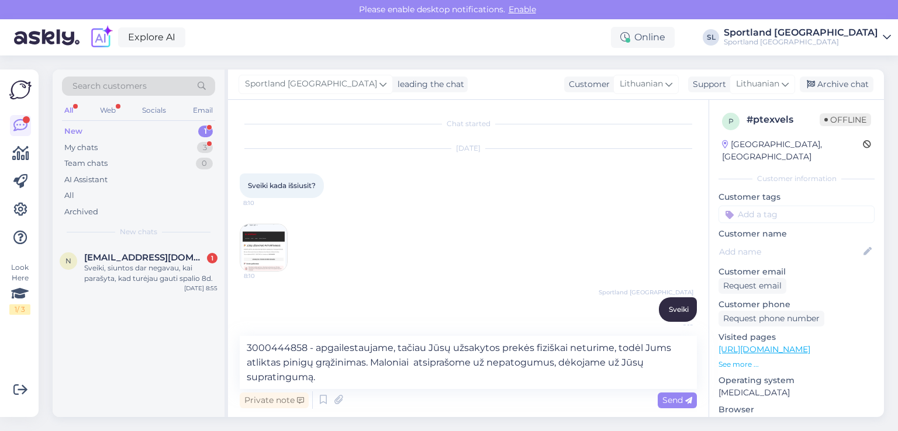
click at [272, 272] on span "8:10" at bounding box center [266, 276] width 44 height 9
drag, startPoint x: 673, startPoint y: 399, endPoint x: 650, endPoint y: 388, distance: 25.9
click at [673, 399] on span "Send" at bounding box center [677, 400] width 30 height 11
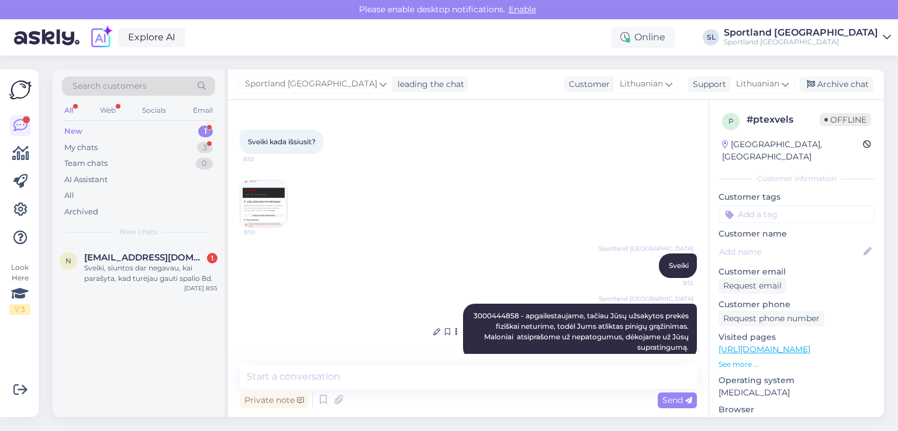
scroll to position [63, 0]
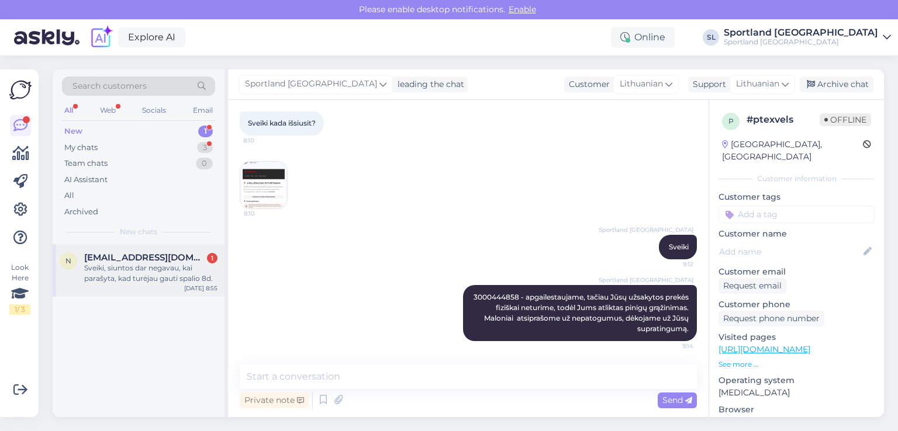
click at [105, 278] on div "Sveiki, siuntos dar negavau, kai parašyta, kad turėjau gauti spalio 8d." at bounding box center [150, 273] width 133 height 21
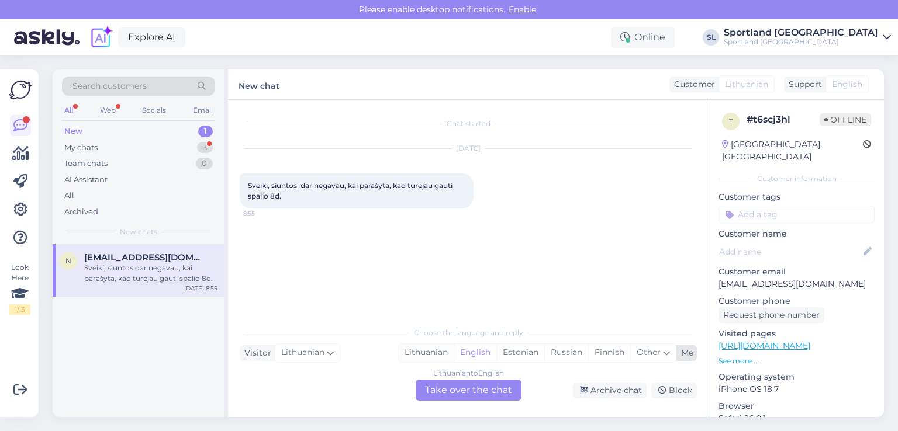
click at [421, 358] on div "Lithuanian" at bounding box center [426, 353] width 55 height 18
click at [440, 391] on div "Lithuanian to Lithuanian Take over the chat" at bounding box center [469, 390] width 106 height 21
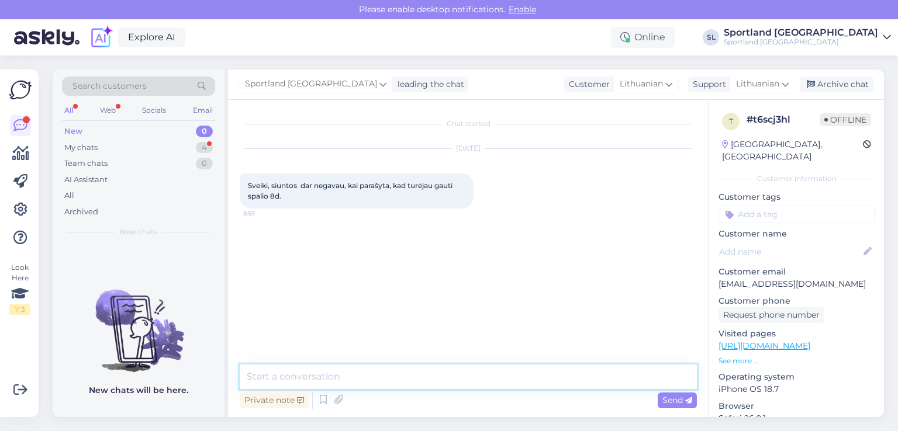
click at [401, 379] on textarea at bounding box center [468, 377] width 457 height 25
type textarea "Sveiki, maloniai prašome nurodykite užsakymo numerį."
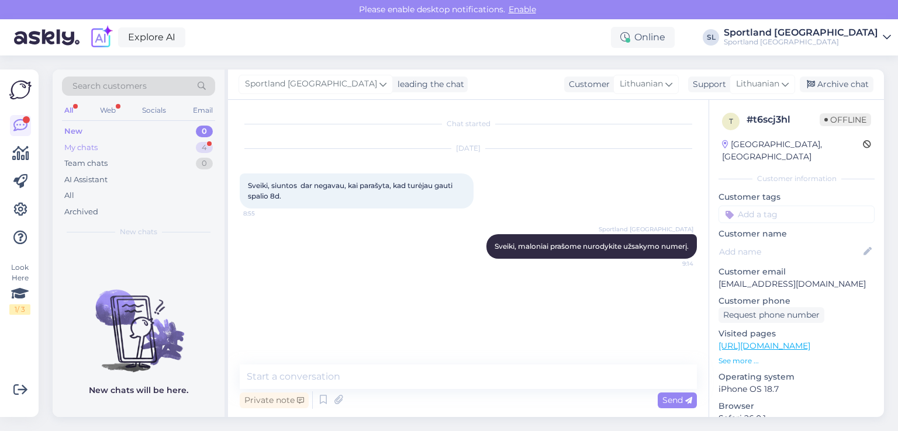
click at [88, 147] on div "My chats" at bounding box center [80, 148] width 33 height 12
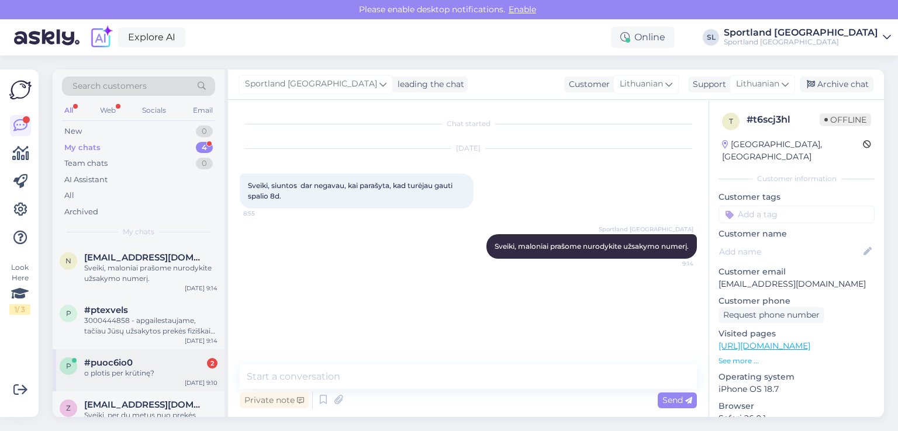
click at [130, 374] on div "o plotis per krūtinę?" at bounding box center [150, 373] width 133 height 11
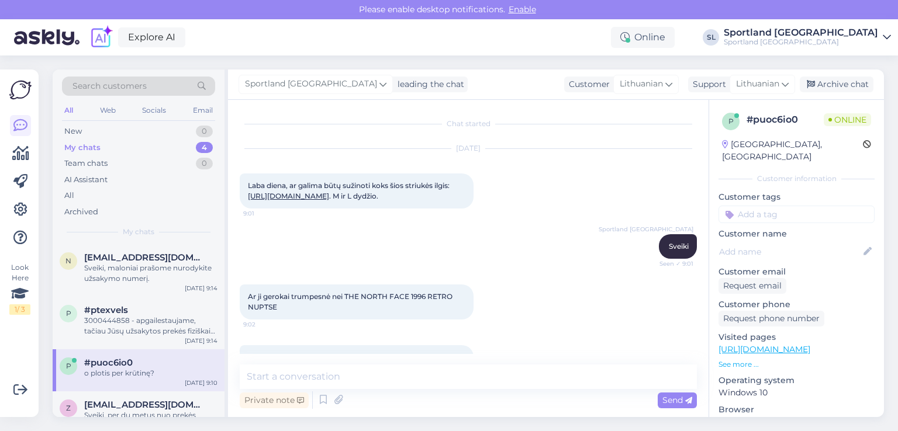
scroll to position [323, 0]
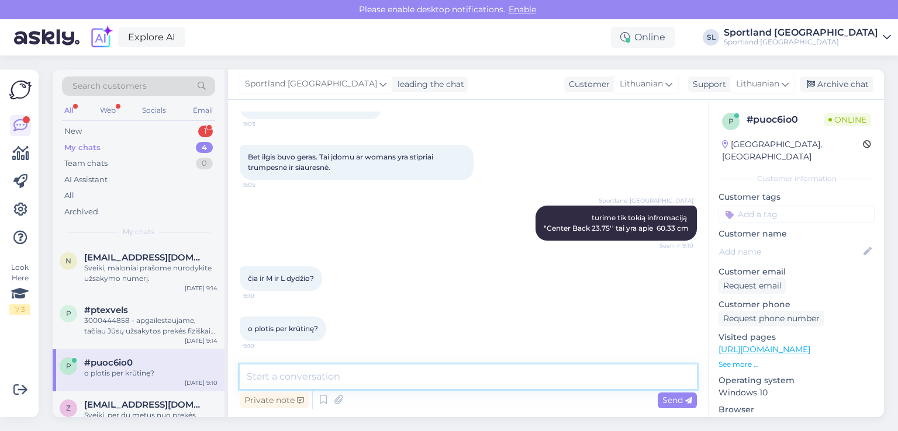
click at [368, 382] on textarea at bounding box center [468, 377] width 457 height 25
type textarea "pridedame dydžių lentelę"
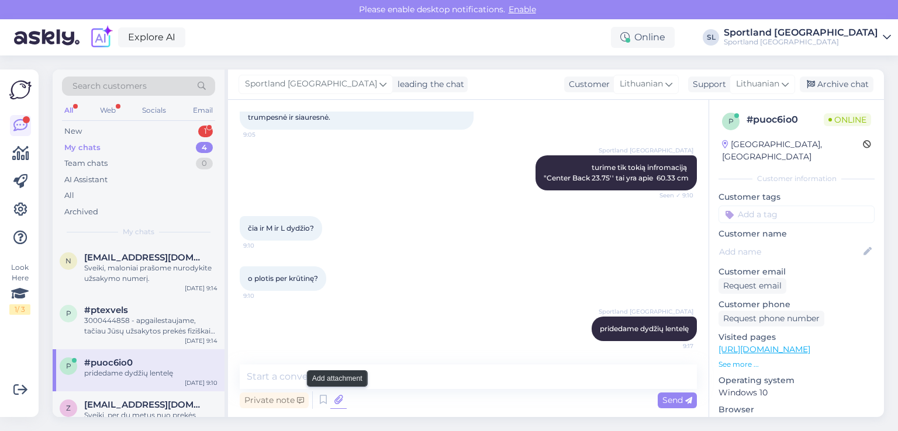
click at [332, 400] on icon at bounding box center [338, 401] width 16 height 18
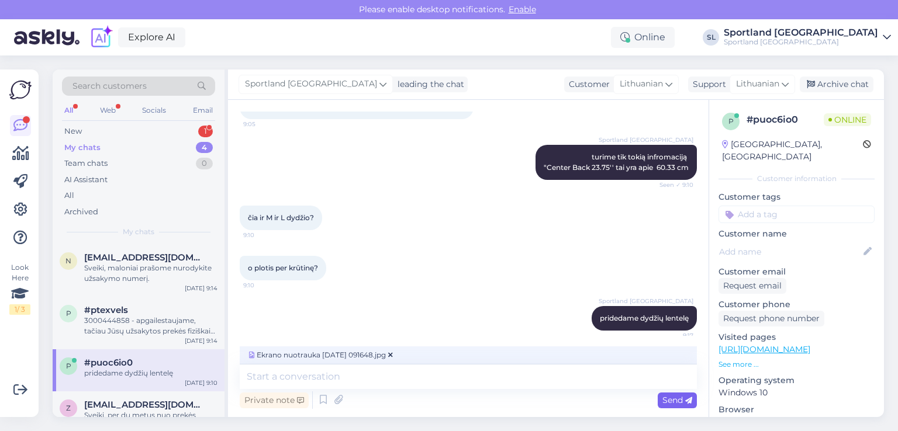
click at [676, 398] on span "Send" at bounding box center [677, 400] width 30 height 11
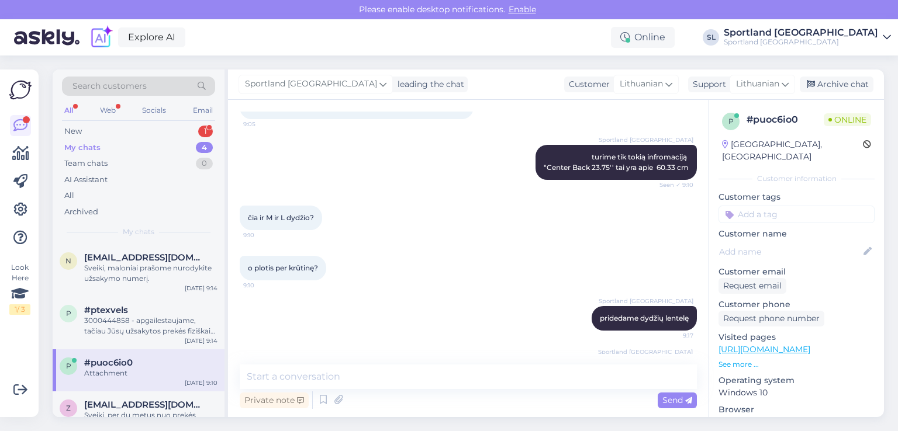
scroll to position [446, 0]
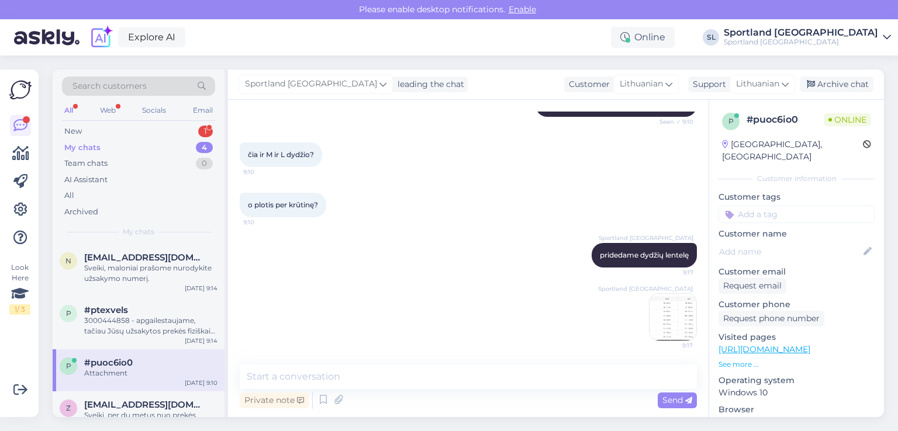
click at [665, 310] on img at bounding box center [672, 317] width 47 height 47
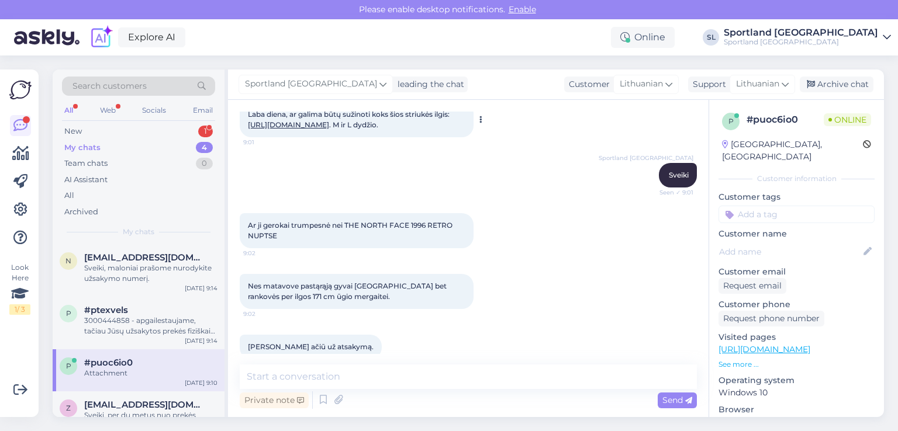
scroll to position [0, 0]
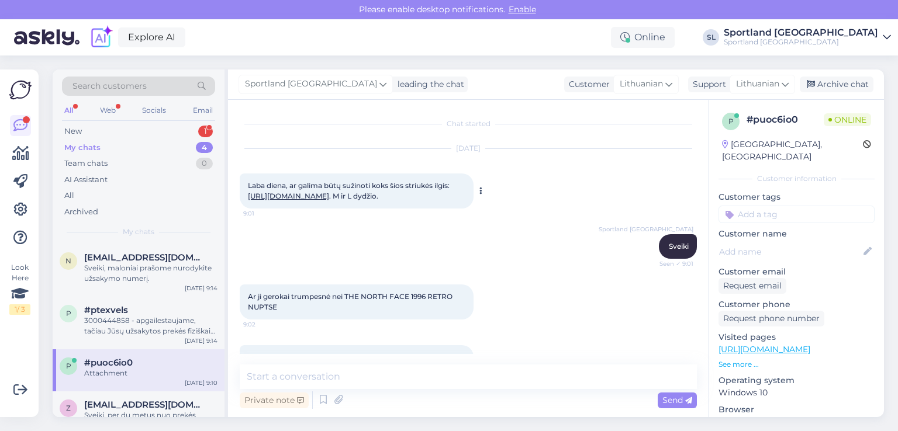
click at [329, 194] on link "https://sportland.lt/product/the_north_face_womens_1996_retro_nuptse_jacket_nf0…" at bounding box center [288, 196] width 81 height 9
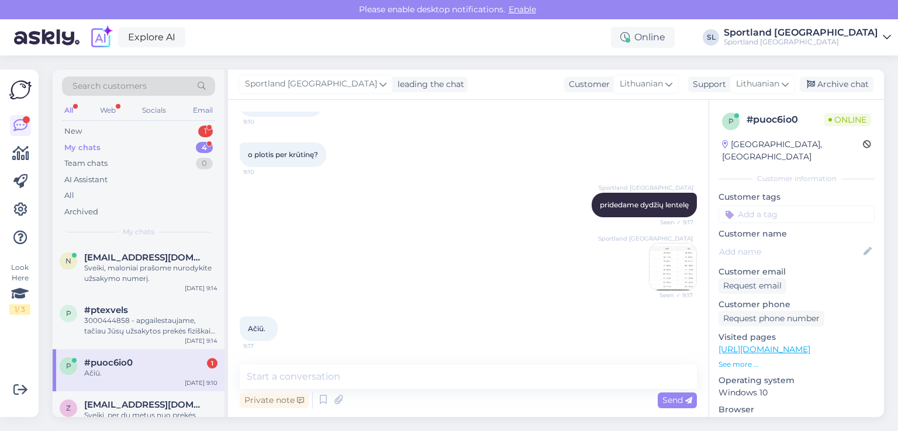
scroll to position [496, 0]
click at [106, 134] on div "New 1" at bounding box center [138, 131] width 153 height 16
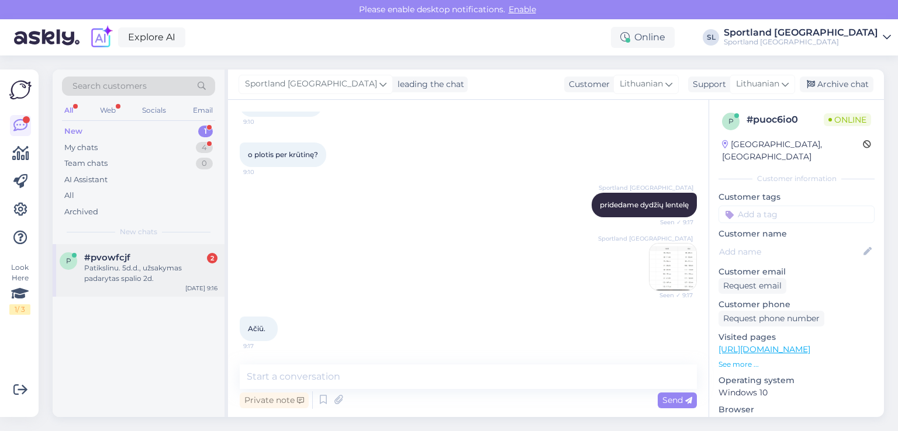
click at [114, 274] on div "Patikslinu. 5d.d., užsakymas padarytas spalio 2d." at bounding box center [150, 273] width 133 height 21
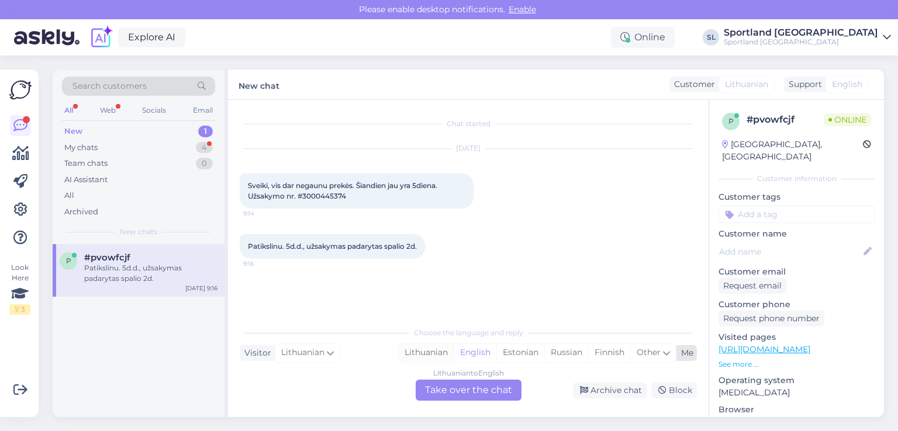
click at [424, 351] on div "Lithuanian" at bounding box center [426, 353] width 55 height 18
click at [444, 391] on div "Lithuanian to Lithuanian Take over the chat" at bounding box center [469, 390] width 106 height 21
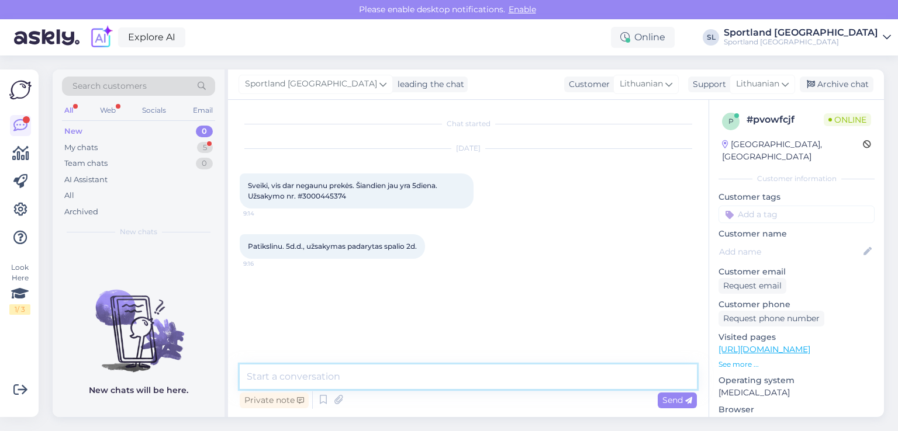
click at [394, 381] on textarea at bounding box center [468, 377] width 457 height 25
type textarea "Sveiki"
click at [394, 381] on textarea at bounding box center [468, 377] width 457 height 25
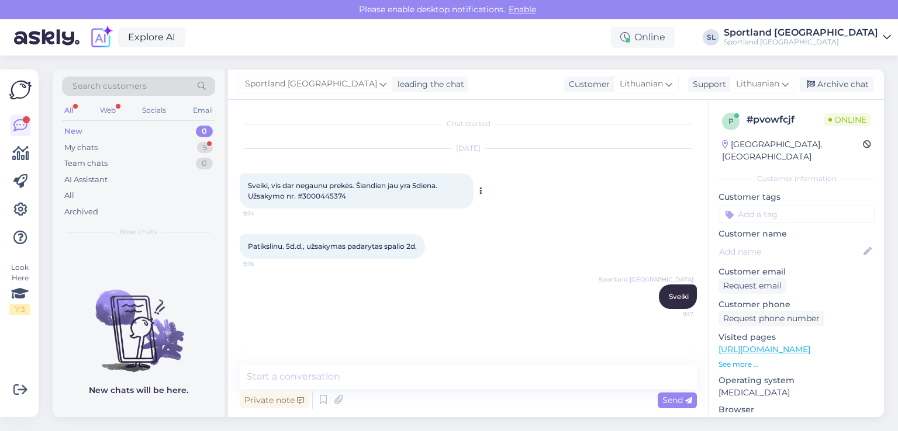
click at [310, 196] on span "Sveiki, vis dar negaunu prekės. Šiandien jau yra 5diena. Užsakymo nr. #30004453…" at bounding box center [343, 190] width 191 height 19
copy div "3000445374 9:14"
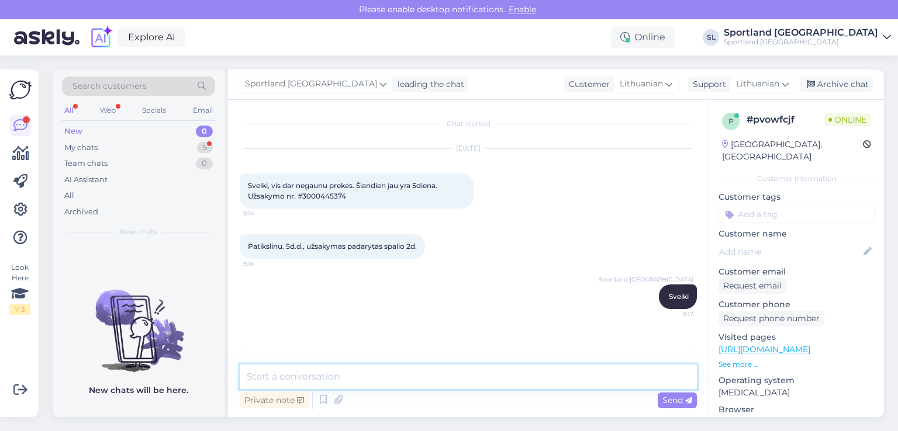
click at [358, 381] on textarea at bounding box center [468, 377] width 457 height 25
type textarea "s"
paste textarea "CC860011183EE"
type textarea "Jūsų užskaymas supakuotas, pridedame siuntos numerį CC860011183EE."
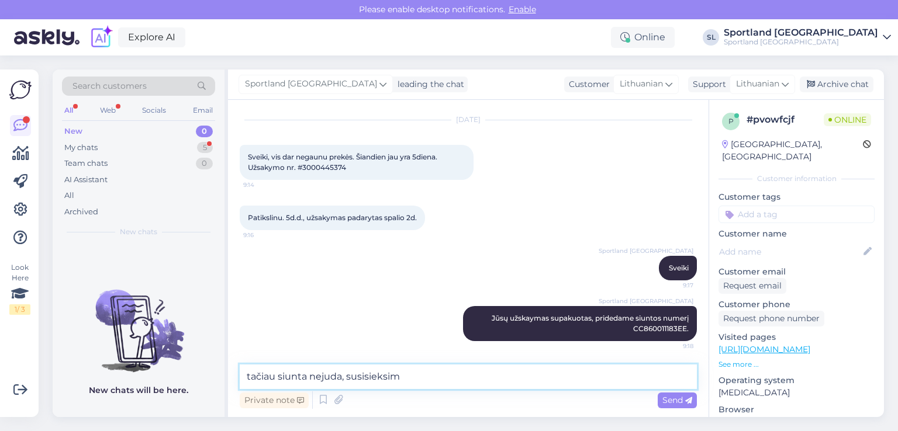
click at [311, 381] on textarea "tačiau siunta nejuda, susisieksim" at bounding box center [468, 377] width 457 height 25
click at [344, 372] on textarea "tačiau siunta "nejuda, susisieksim" at bounding box center [468, 377] width 457 height 25
drag, startPoint x: 415, startPoint y: 371, endPoint x: 420, endPoint y: 375, distance: 7.0
click at [417, 372] on textarea "tačiau siunta "nejuda", susisieksim" at bounding box center [468, 377] width 457 height 25
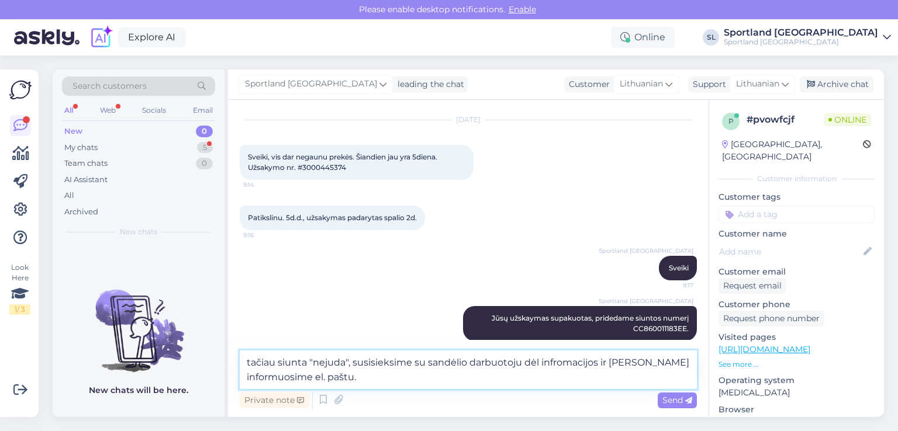
type textarea "tačiau siunta "nejuda", susisieksime su sandėlio darbuotoju dėl infromacijos ir…"
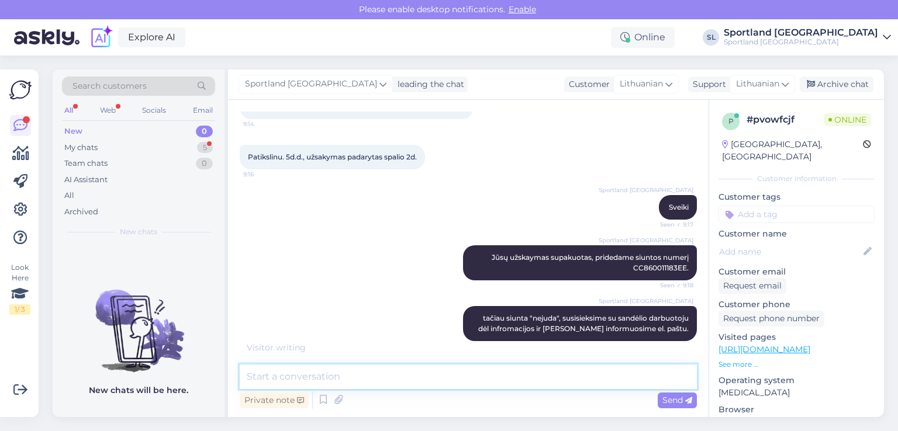
scroll to position [102, 0]
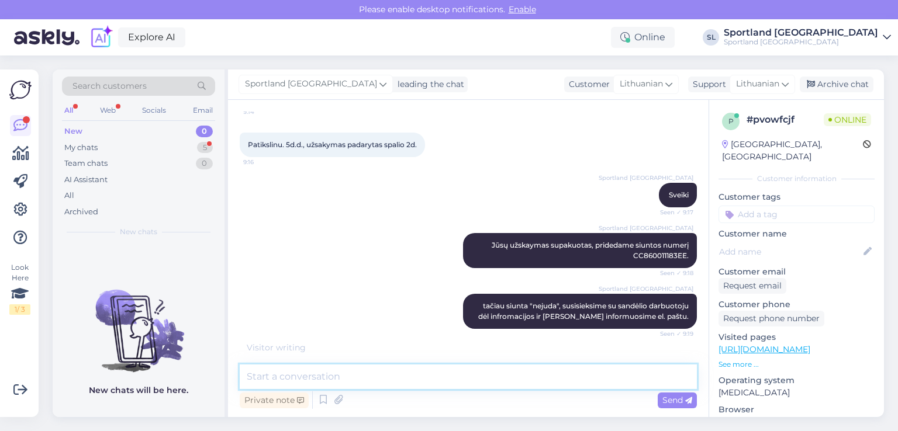
paste textarea "misikonyte.g@gmail.com"
type textarea "misikonyte.g@gmail.com"
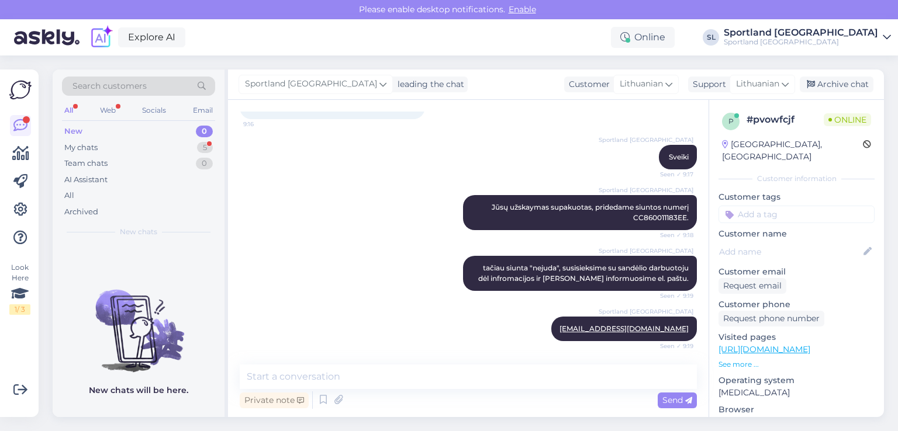
click at [133, 139] on div "New 0" at bounding box center [138, 131] width 153 height 16
click at [136, 146] on div "My chats 5" at bounding box center [138, 148] width 153 height 16
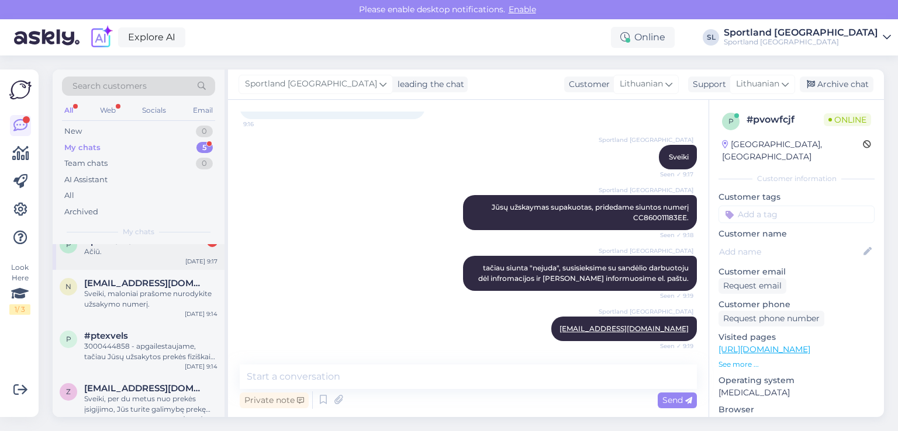
scroll to position [0, 0]
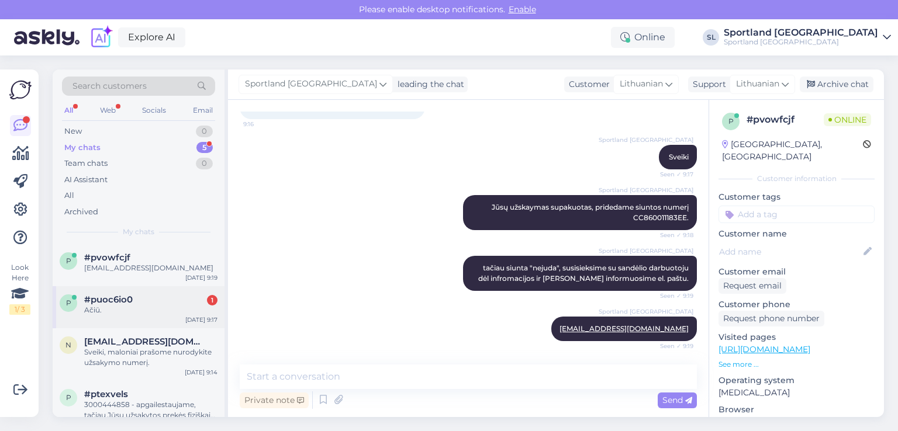
click at [139, 307] on div "Ačiū." at bounding box center [150, 310] width 133 height 11
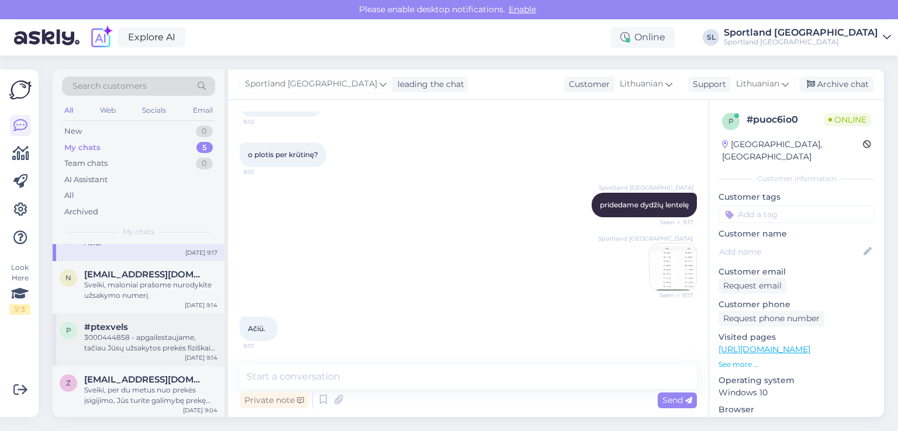
scroll to position [68, 0]
click at [115, 385] on div "Sveiki, per du metus nuo prekės įsigijimo, Jūs turite galimybę prekę pateikti d…" at bounding box center [150, 394] width 133 height 21
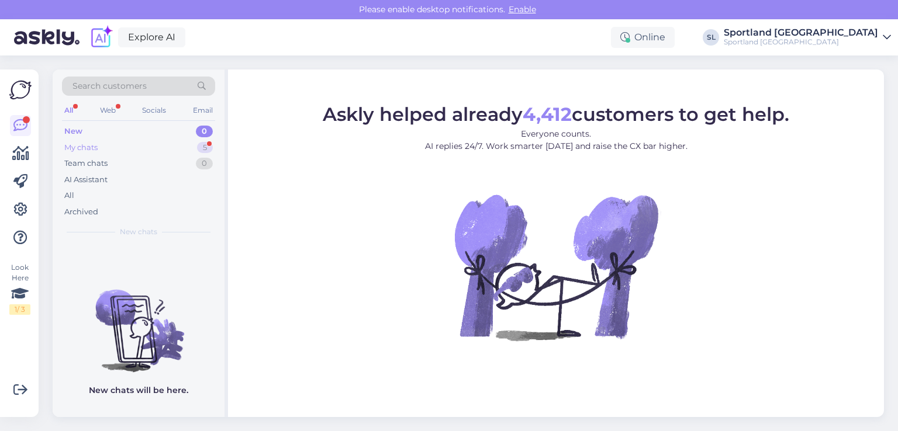
click at [105, 148] on div "My chats 5" at bounding box center [138, 148] width 153 height 16
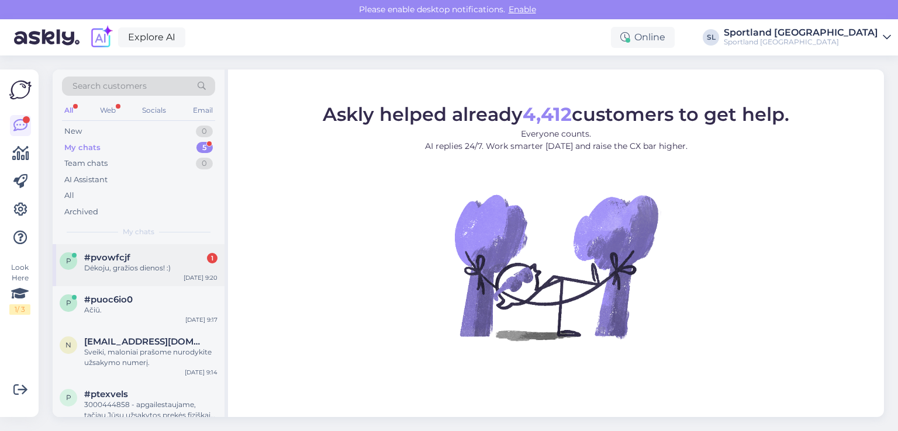
click at [123, 268] on div "Dėkoju, gražios dienos! :)" at bounding box center [150, 268] width 133 height 11
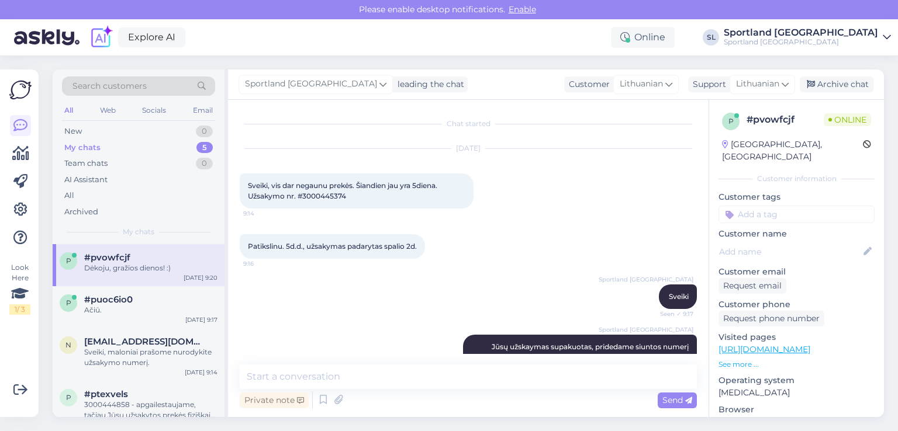
scroll to position [190, 0]
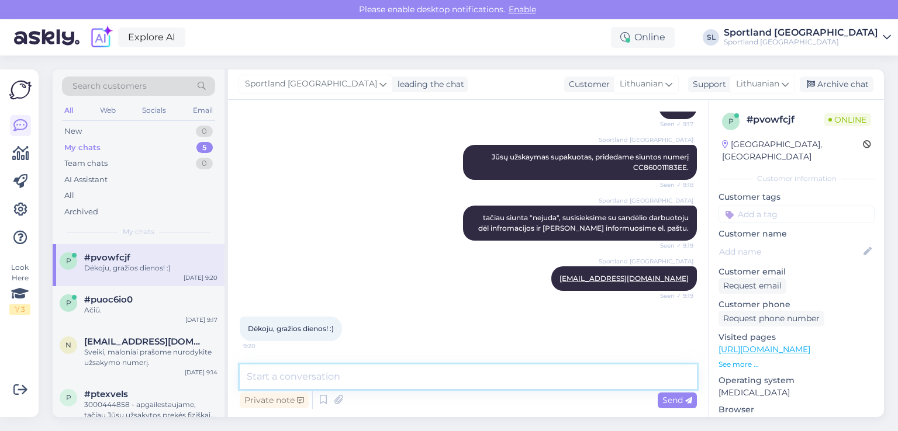
click at [390, 377] on textarea at bounding box center [468, 377] width 457 height 25
type textarea "Jums taip pat :)"
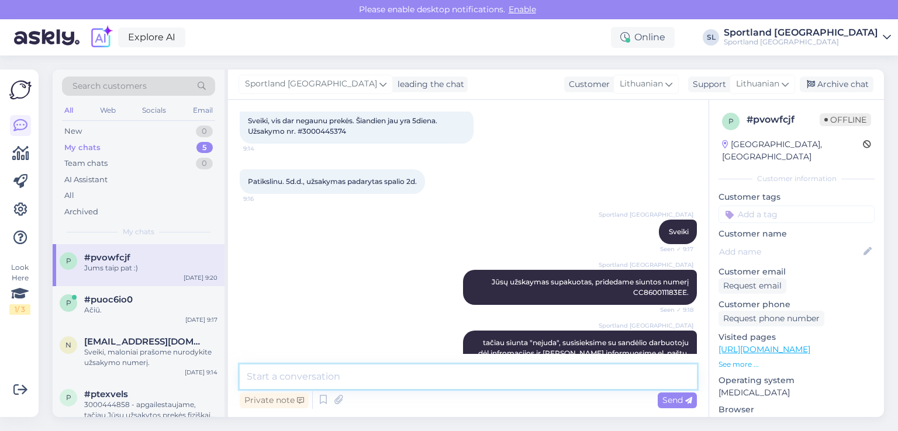
scroll to position [0, 0]
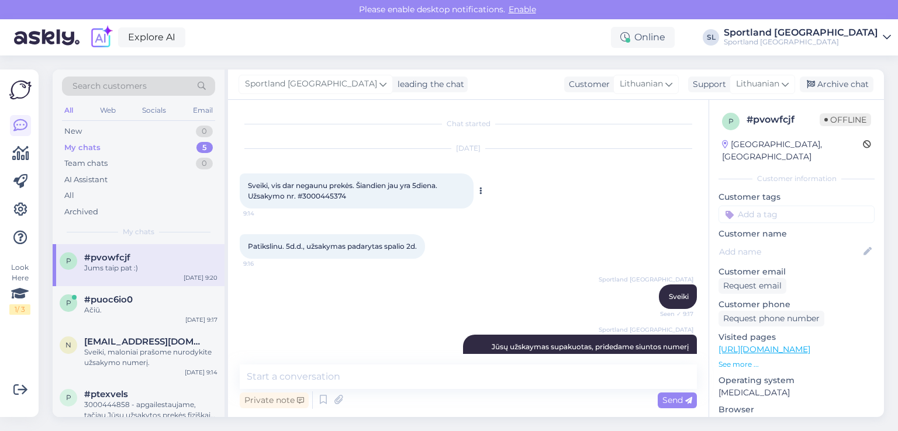
click at [323, 198] on span "Sveiki, vis dar negaunu prekės. Šiandien jau yra 5diena. Užsakymo nr. #30004453…" at bounding box center [343, 190] width 191 height 19
copy div "3000445374 9:14"
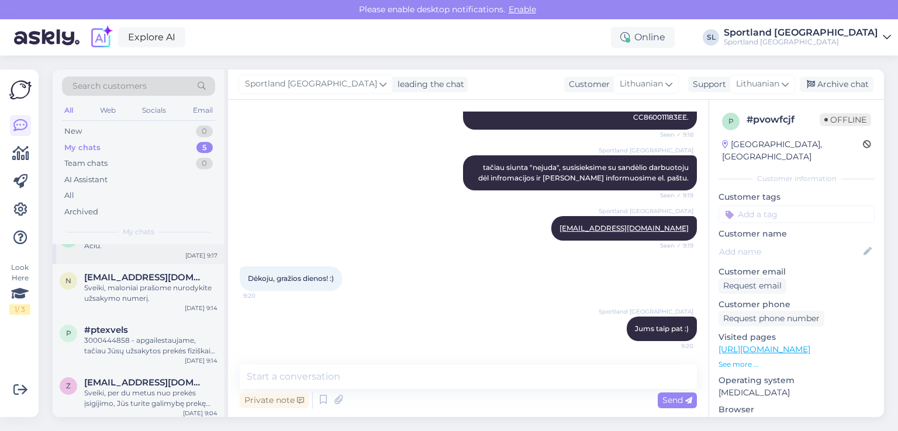
scroll to position [68, 0]
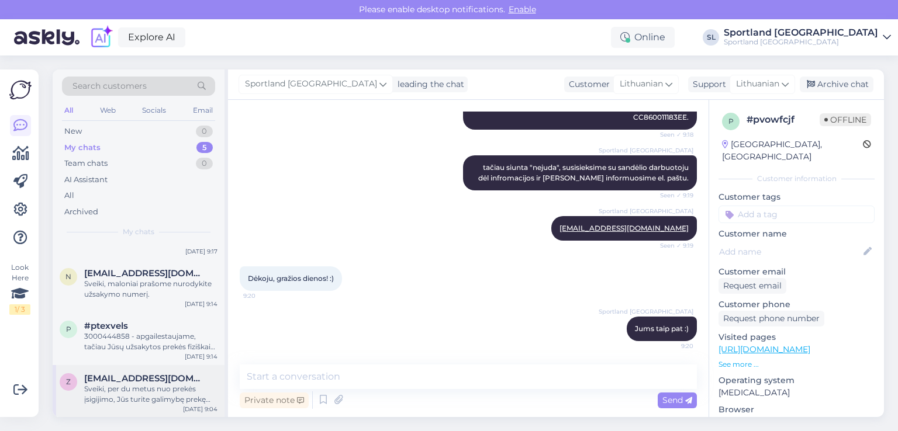
click at [124, 385] on div "Sveiki, per du metus nuo prekės įsigijimo, Jūs turite galimybę prekę pateikti d…" at bounding box center [150, 394] width 133 height 21
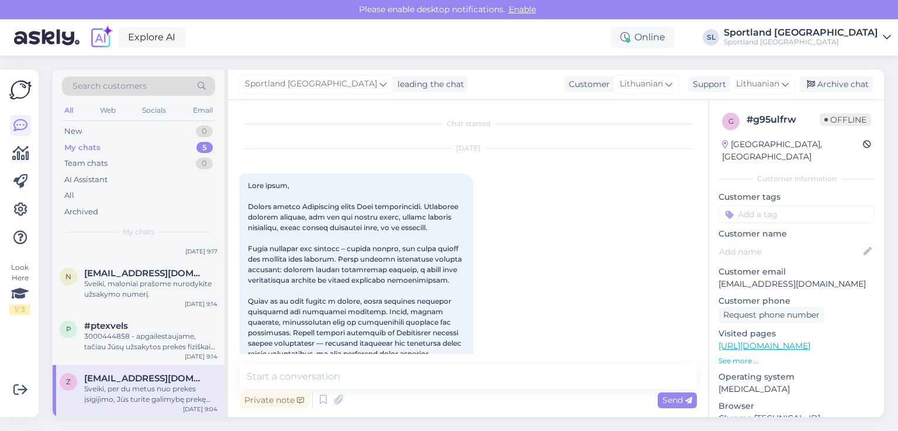
scroll to position [845, 0]
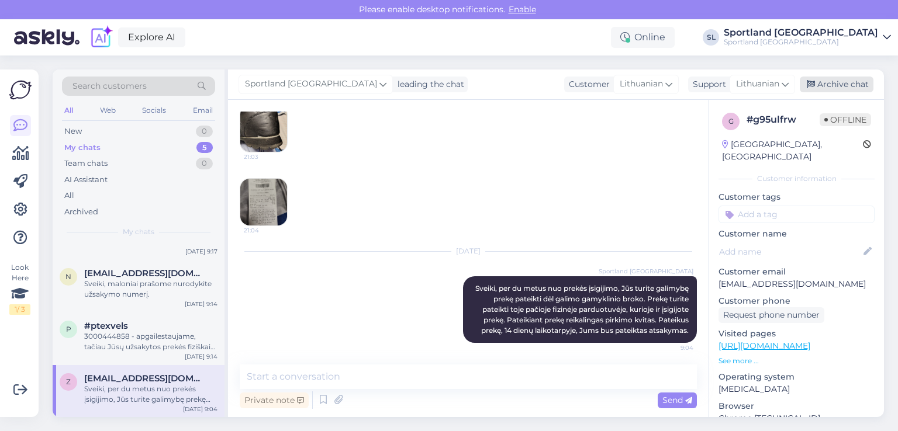
click at [846, 84] on div "Archive chat" at bounding box center [837, 85] width 74 height 16
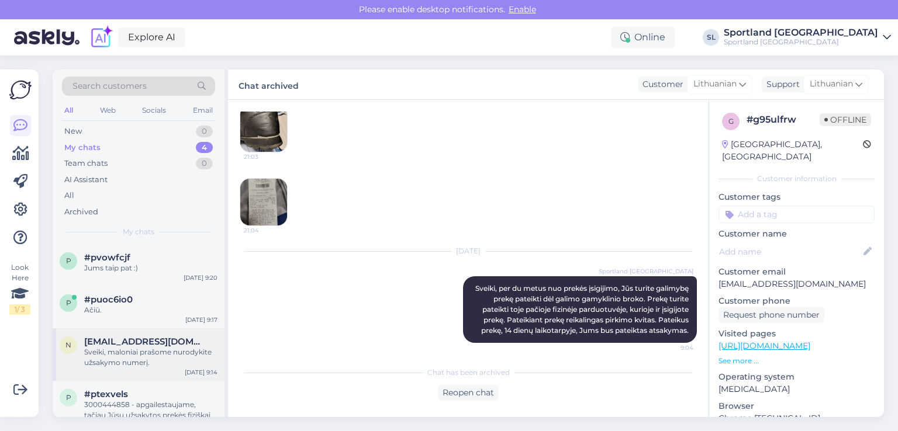
scroll to position [16, 0]
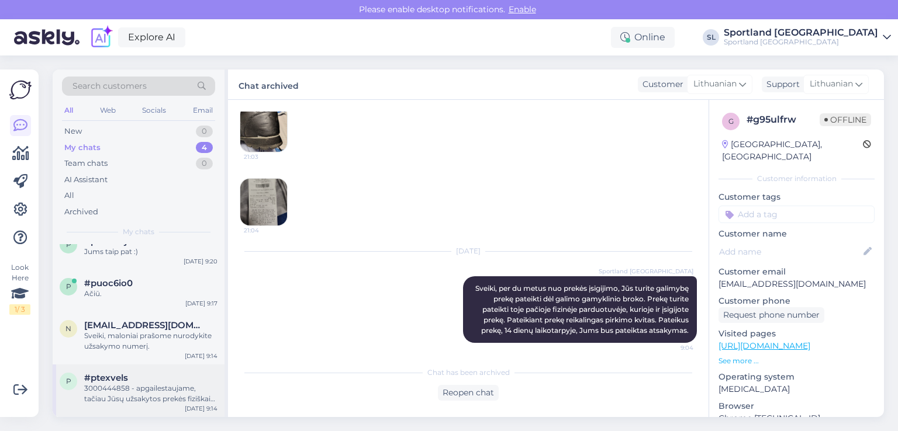
click at [120, 382] on span "#ptexvels" at bounding box center [106, 378] width 44 height 11
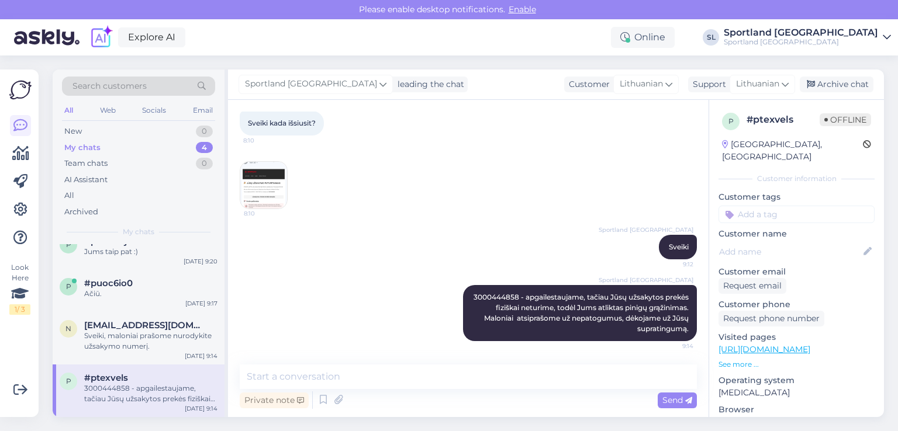
scroll to position [63, 0]
click at [845, 89] on div "Archive chat" at bounding box center [837, 85] width 74 height 16
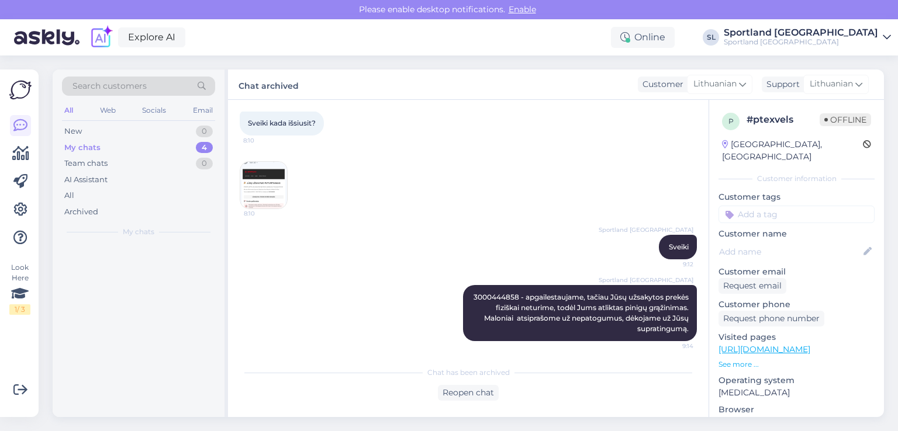
scroll to position [0, 0]
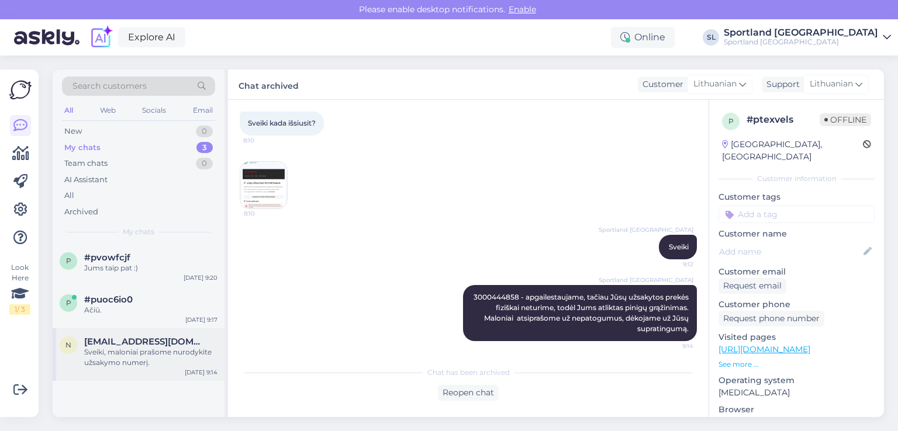
click at [117, 370] on div "n noja.vaitekaityte@gmail.com Sveiki, maloniai prašome nurodykite užsakymo nume…" at bounding box center [139, 355] width 172 height 53
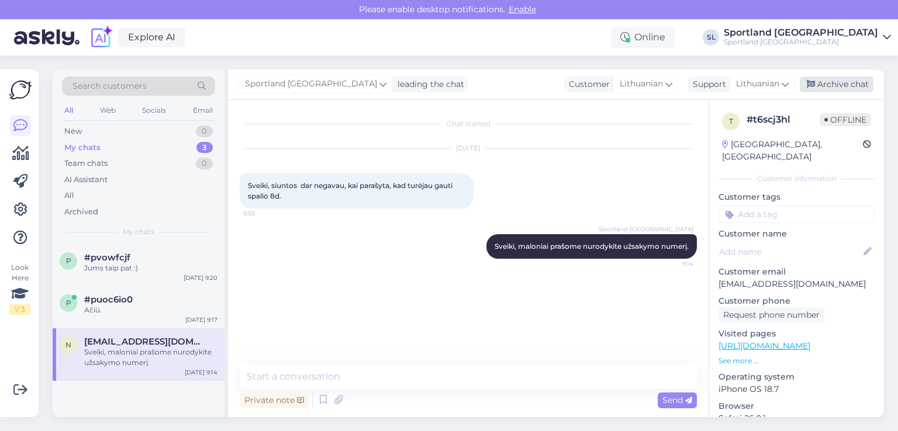
click at [841, 87] on div "Archive chat" at bounding box center [837, 85] width 74 height 16
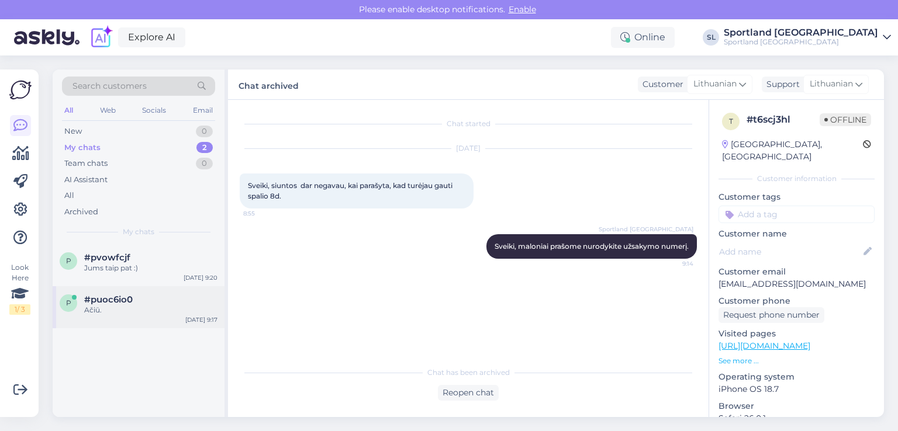
click at [123, 321] on div "p #puoc6io0 Ačiū. Oct 9 9:17" at bounding box center [139, 307] width 172 height 42
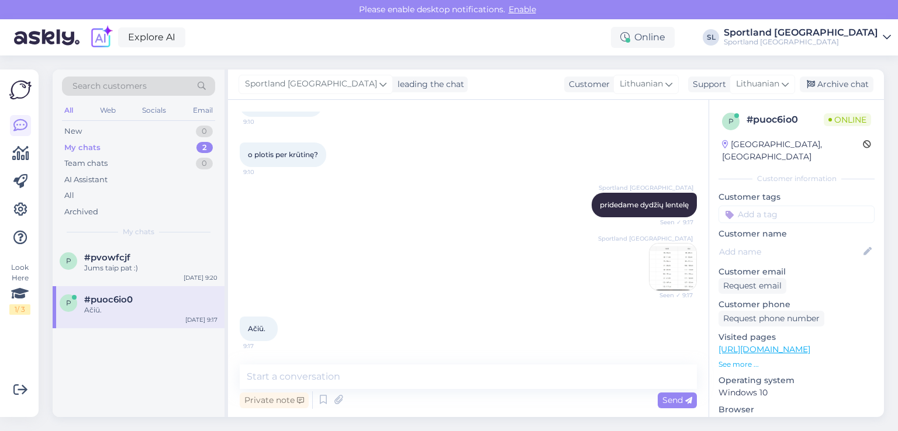
scroll to position [496, 0]
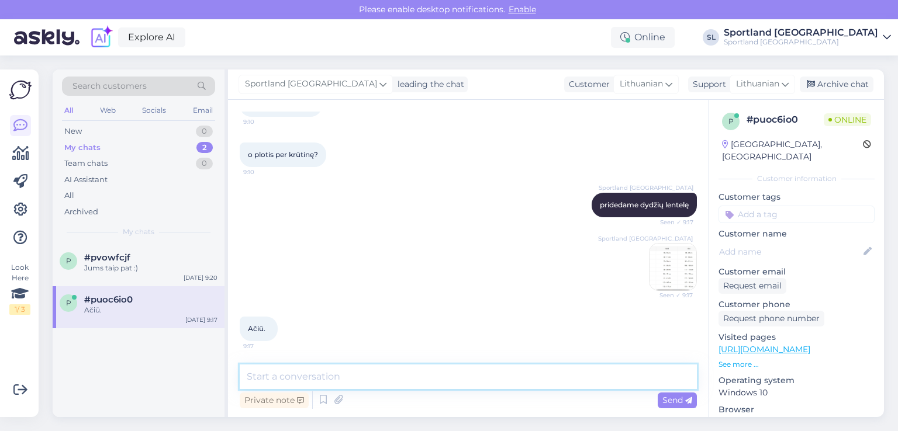
click at [424, 370] on textarea at bounding box center [468, 377] width 457 height 25
type textarea "Nėra už ką :)"
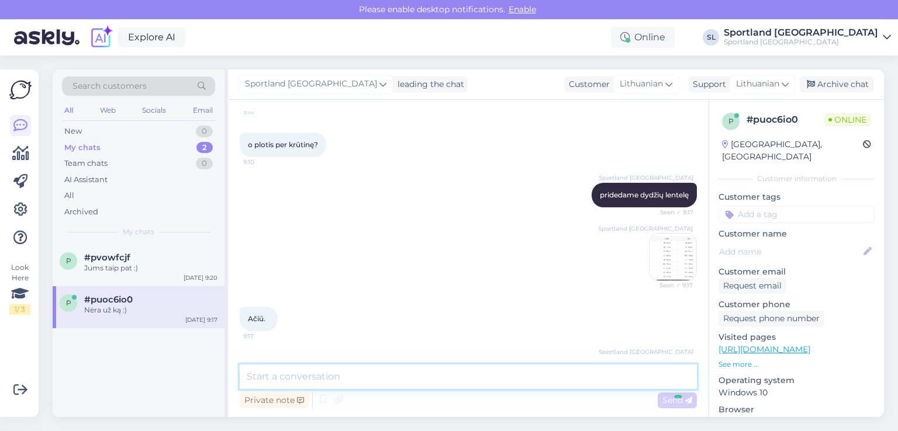
scroll to position [547, 0]
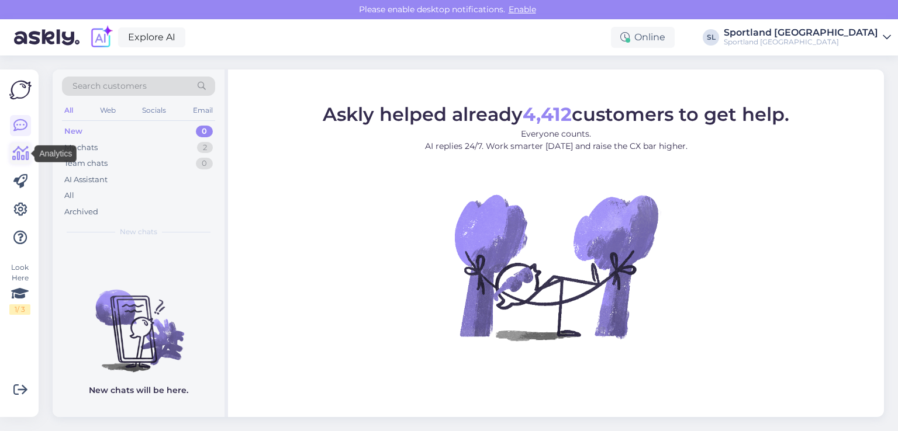
click at [17, 162] on link at bounding box center [20, 153] width 21 height 21
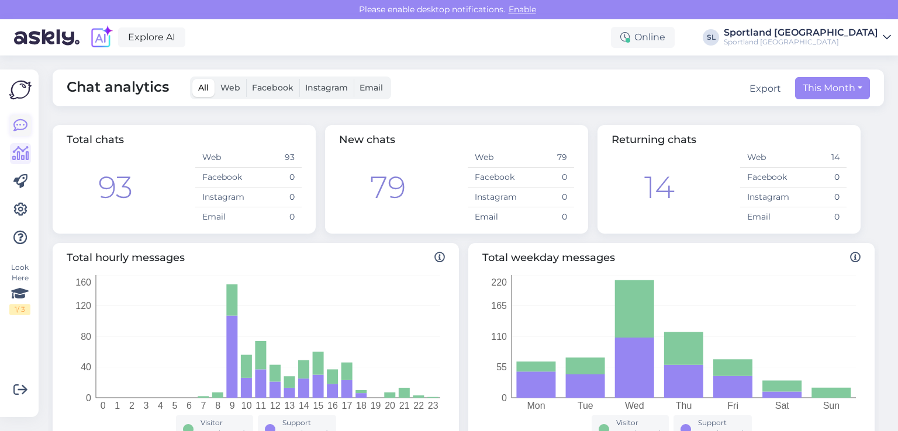
click at [13, 123] on icon at bounding box center [20, 126] width 14 height 14
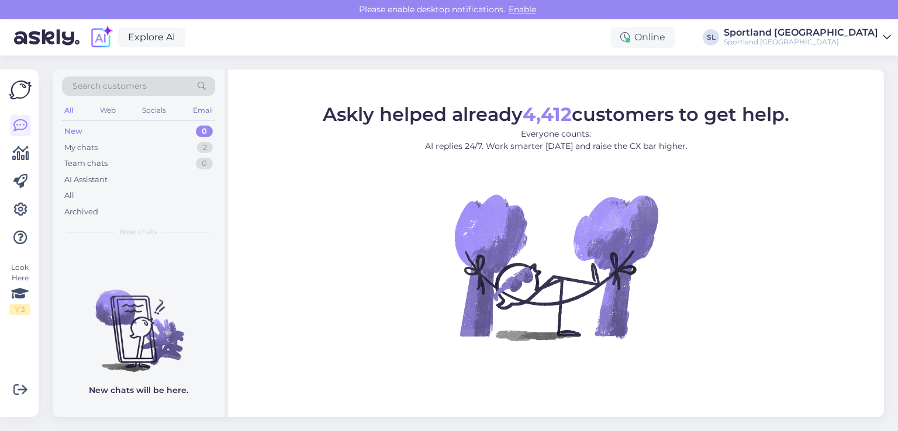
click at [89, 132] on div "New 0" at bounding box center [138, 131] width 153 height 16
click at [80, 189] on div "All" at bounding box center [138, 196] width 153 height 16
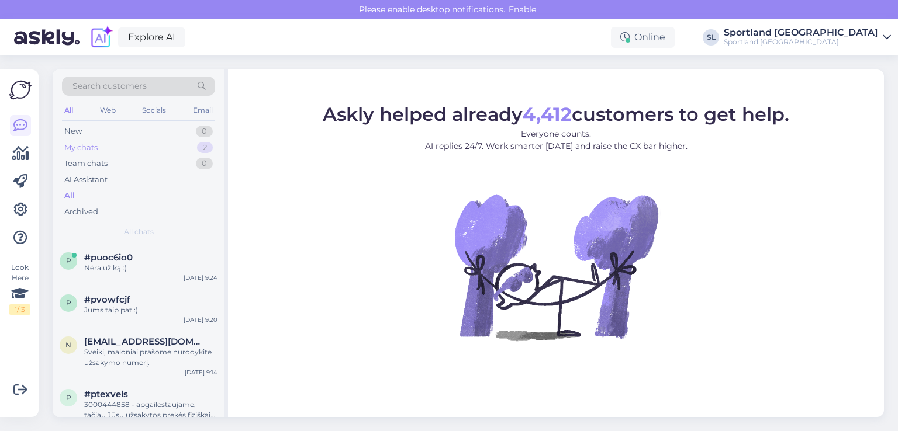
click at [126, 150] on div "My chats 2" at bounding box center [138, 148] width 153 height 16
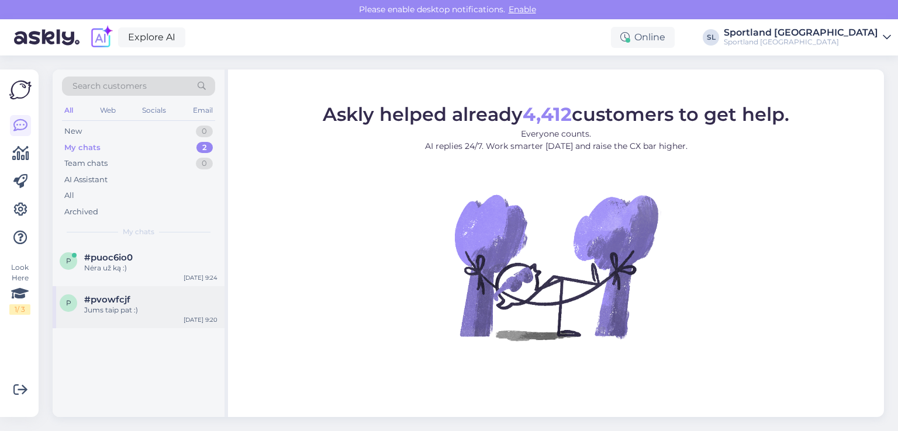
click at [147, 305] on div "Jums taip pat :)" at bounding box center [150, 310] width 133 height 11
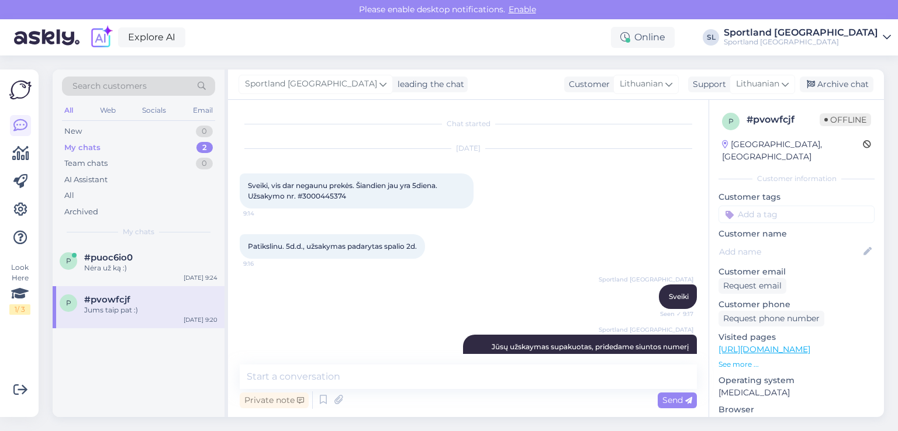
scroll to position [241, 0]
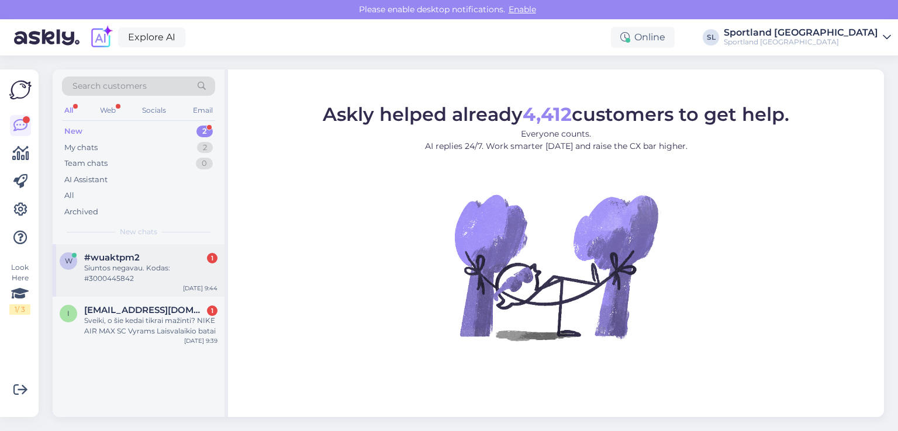
click at [99, 269] on div "Siuntos negavau. Kodas: #3000445842" at bounding box center [150, 273] width 133 height 21
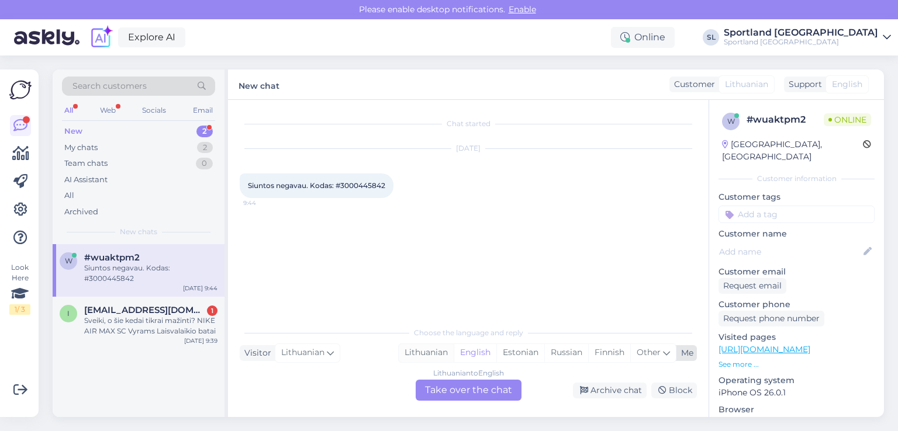
click at [410, 347] on div "Lithuanian" at bounding box center [426, 353] width 55 height 18
click at [444, 397] on div "Lithuanian to Lithuanian Take over the chat" at bounding box center [469, 390] width 106 height 21
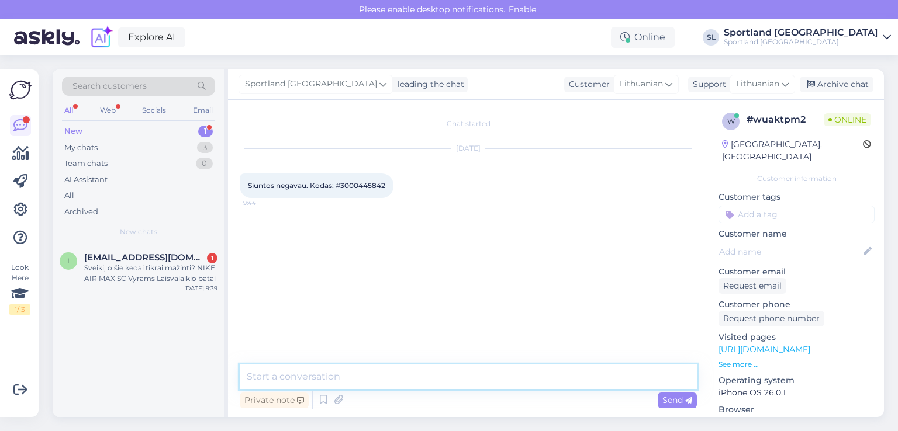
click at [396, 377] on textarea at bounding box center [468, 377] width 457 height 25
type textarea "Sveiki"
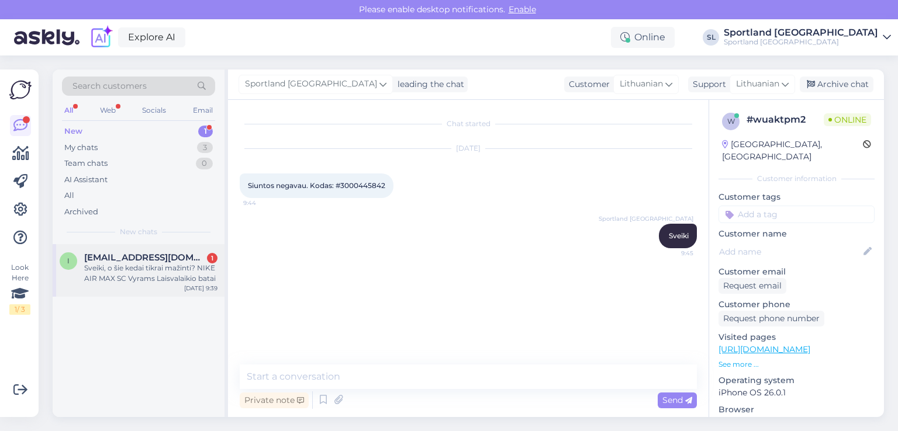
click at [127, 280] on div "Sveiki, o šie kedai tikrai mažinti? NIKE AIR MAX SC Vyrams Laisvalaikio batai" at bounding box center [150, 273] width 133 height 21
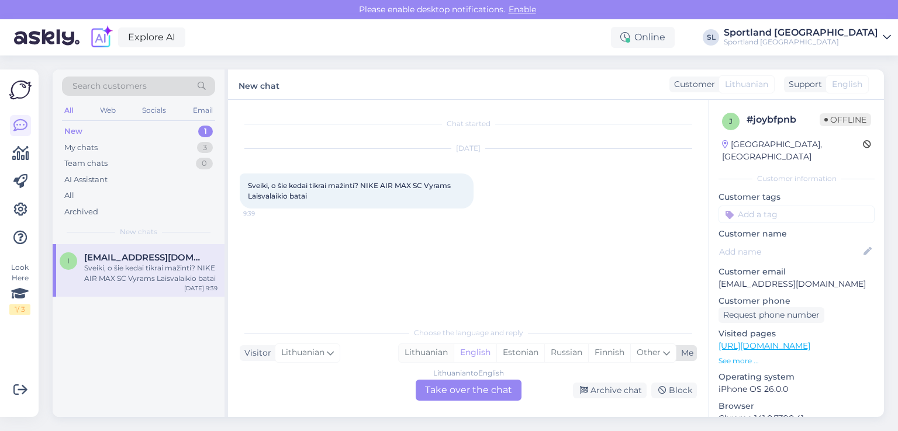
click at [436, 350] on div "Lithuanian" at bounding box center [426, 353] width 55 height 18
click at [440, 396] on div "Lithuanian to Lithuanian Take over the chat" at bounding box center [469, 390] width 106 height 21
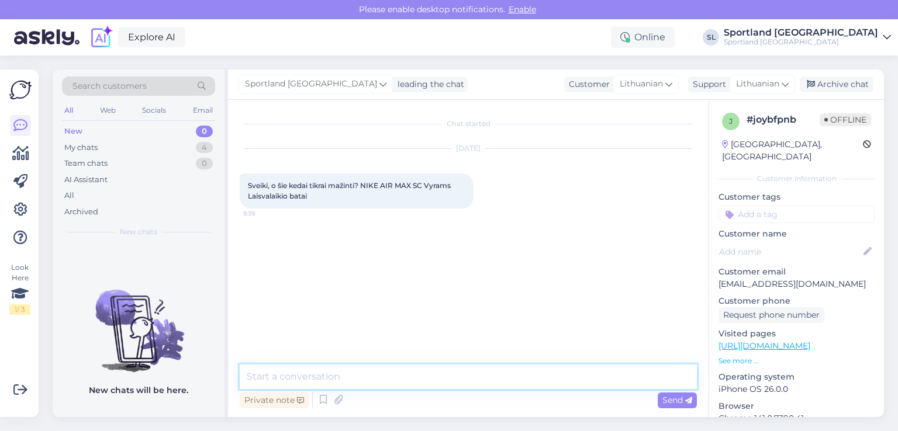
click at [402, 377] on textarea at bounding box center [468, 377] width 457 height 25
type textarea "Sveiki"
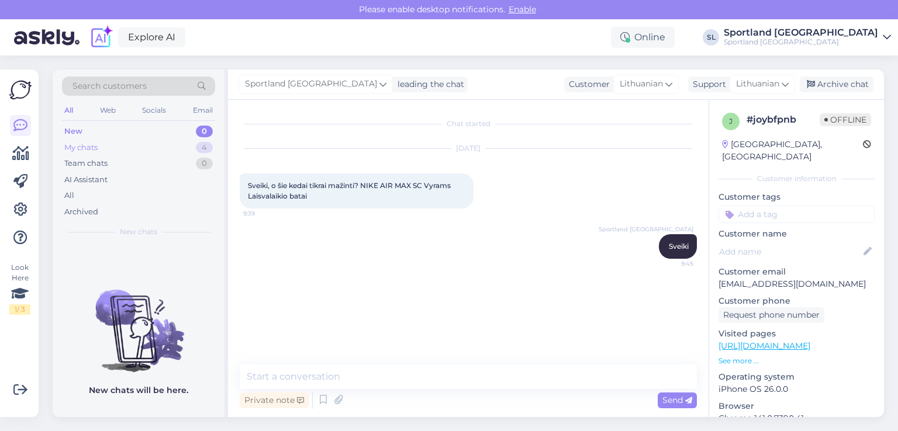
click at [105, 146] on div "My chats 4" at bounding box center [138, 148] width 153 height 16
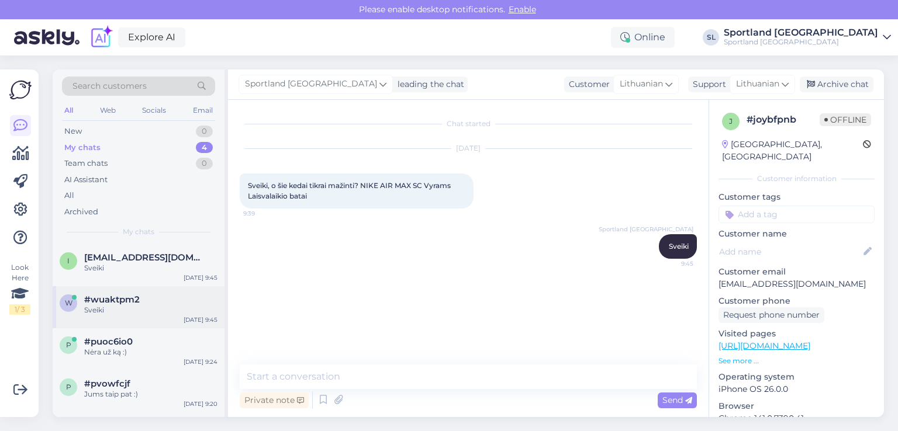
click at [99, 296] on span "#wuaktpm2" at bounding box center [112, 300] width 56 height 11
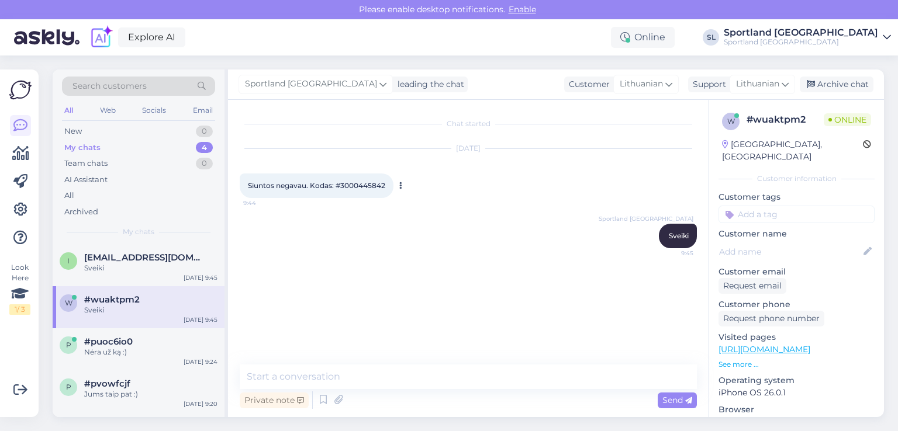
click at [357, 182] on span "Siuntos negavau. Kodas: #3000445842" at bounding box center [316, 185] width 137 height 9
copy div "3000445842 9:44"
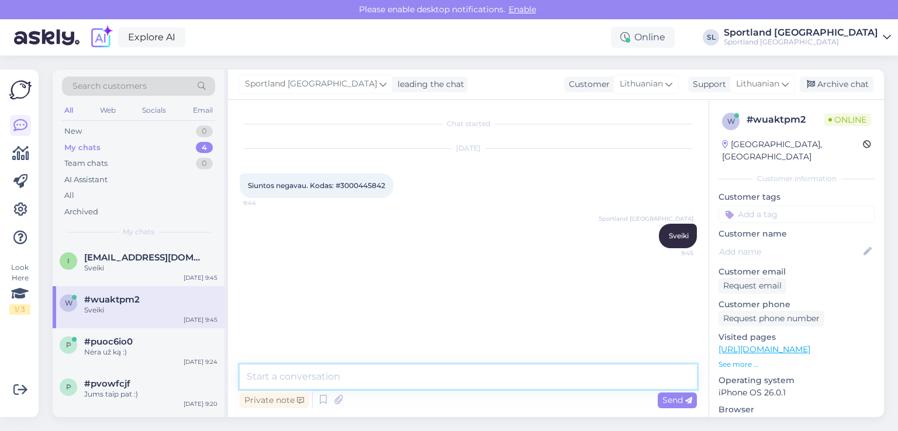
click at [317, 379] on textarea at bounding box center [468, 377] width 457 height 25
paste textarea "CC860018898EE"
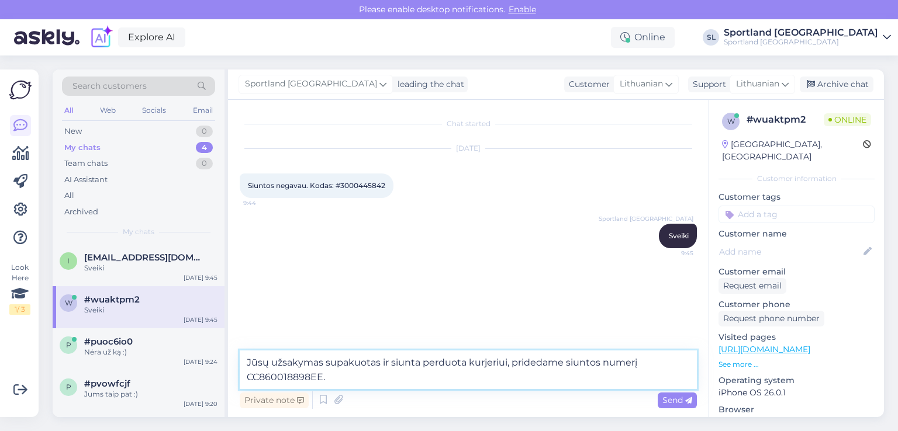
type textarea "Jūsų užsakymas supakuotas ir siunta perduota kurjeriui, pridedame siuntos numer…"
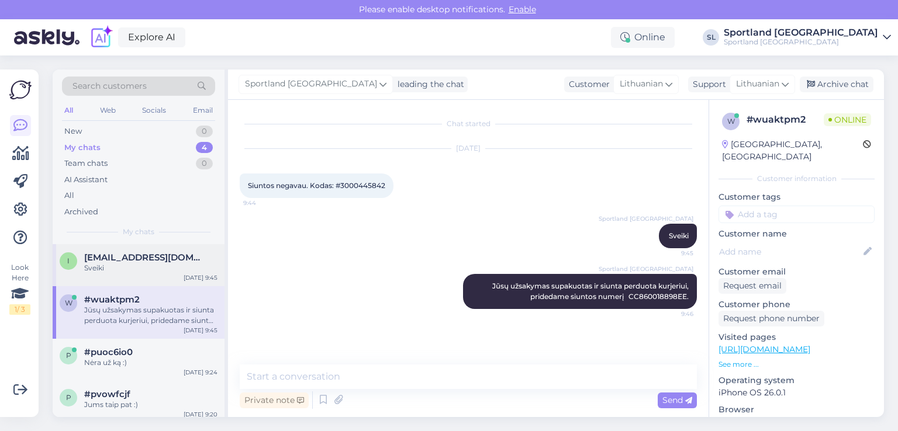
click at [134, 261] on span "[EMAIL_ADDRESS][DOMAIN_NAME]" at bounding box center [145, 258] width 122 height 11
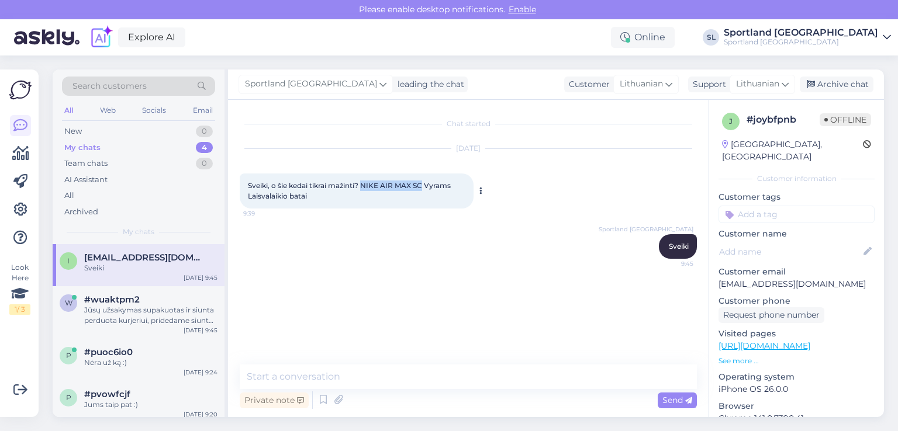
drag, startPoint x: 423, startPoint y: 186, endPoint x: 365, endPoint y: 184, distance: 58.5
click at [365, 184] on span "Sveiki, o šie kedai tikrai mažinti? NIKE AIR MAX SC Vyrams Laisvalaikio batai" at bounding box center [350, 190] width 205 height 19
copy span "NIKE AIR MAX SC"
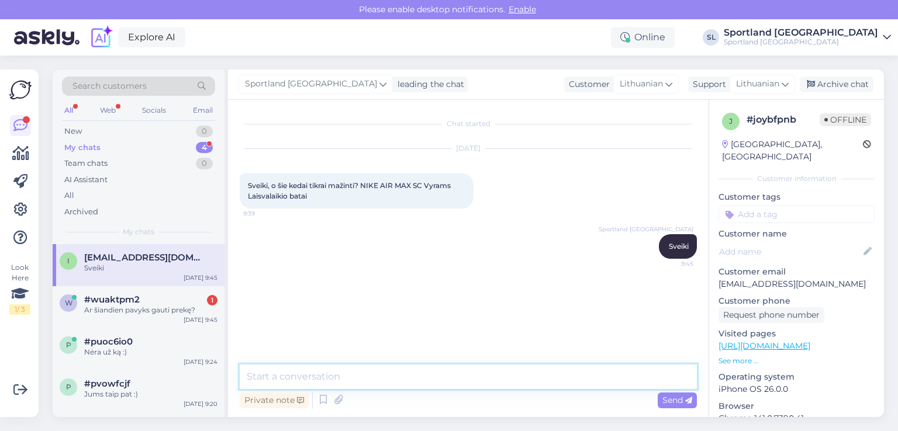
click at [355, 384] on textarea at bounding box center [468, 377] width 457 height 25
type textarea "o"
click at [265, 372] on textarea "kokį dydį įprastai nešiojate?" at bounding box center [468, 377] width 457 height 25
type textarea "kokį batų dydį įprastai nešiojate?"
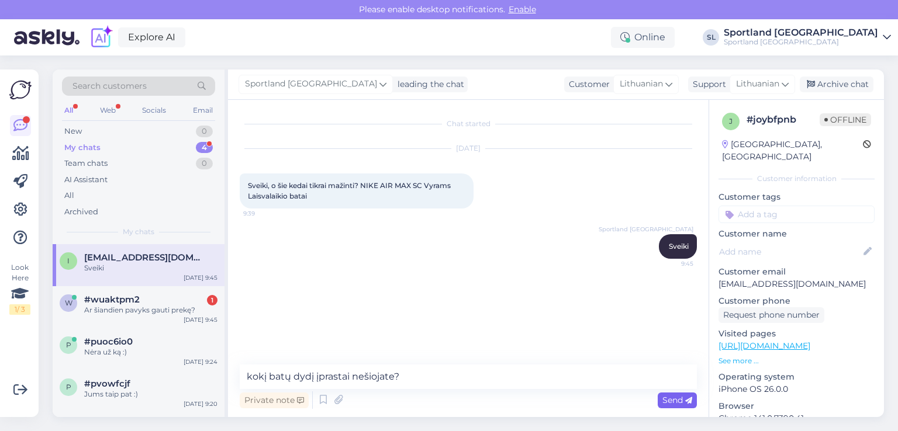
click at [681, 399] on span "Send" at bounding box center [677, 400] width 30 height 11
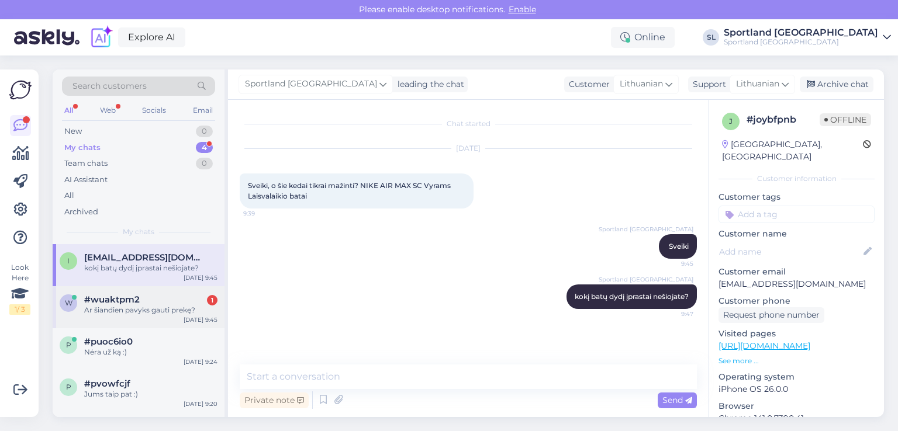
click at [159, 296] on div "#wuaktpm2 1" at bounding box center [150, 300] width 133 height 11
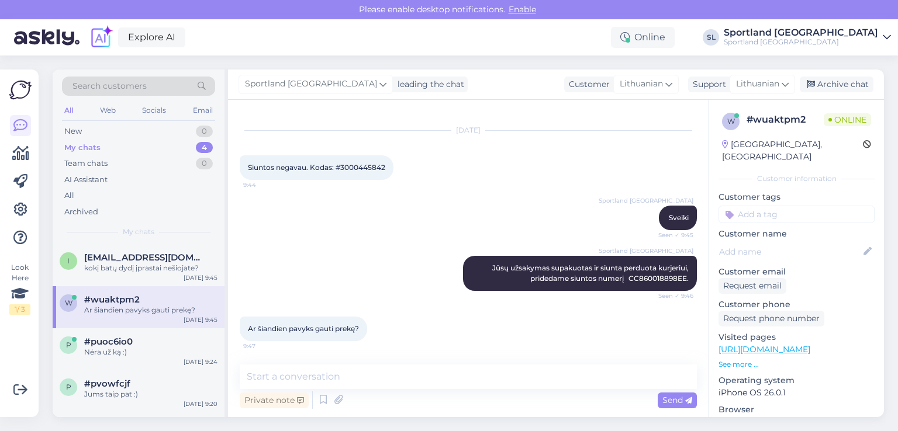
scroll to position [18, 0]
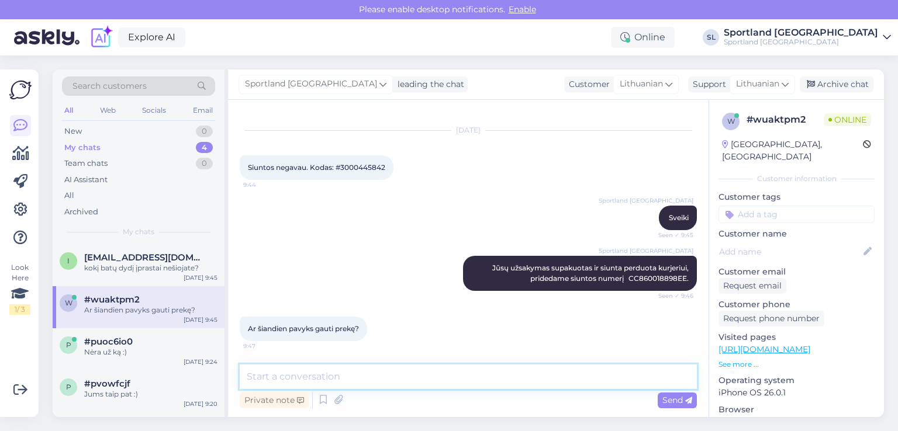
click at [386, 376] on textarea at bounding box center [468, 377] width 457 height 25
type textarea "m"
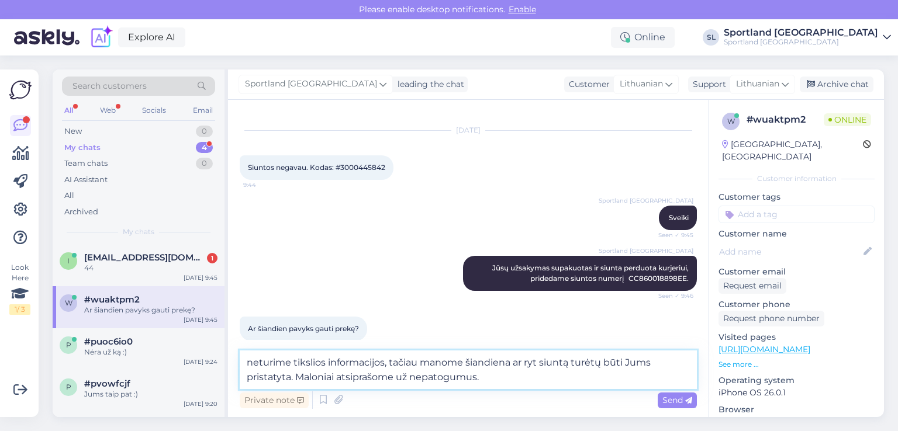
type textarea "neturime tikslios informacijos, tačiau manome šiandiena ar ryt siuntą turėtų bū…"
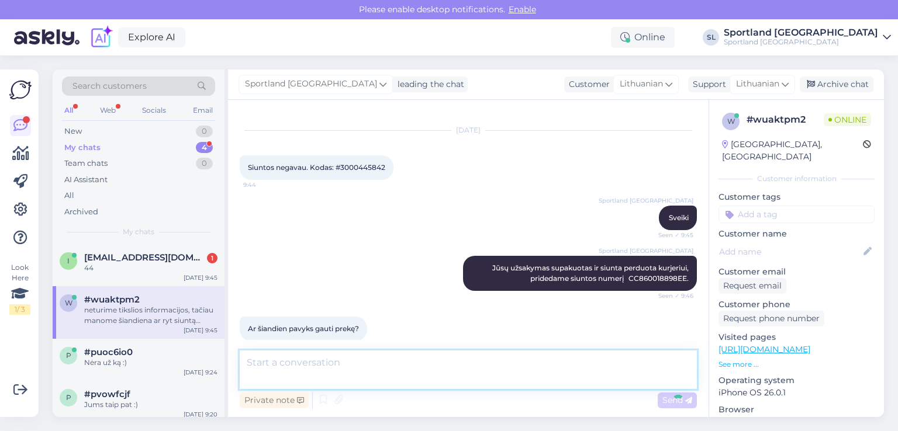
scroll to position [89, 0]
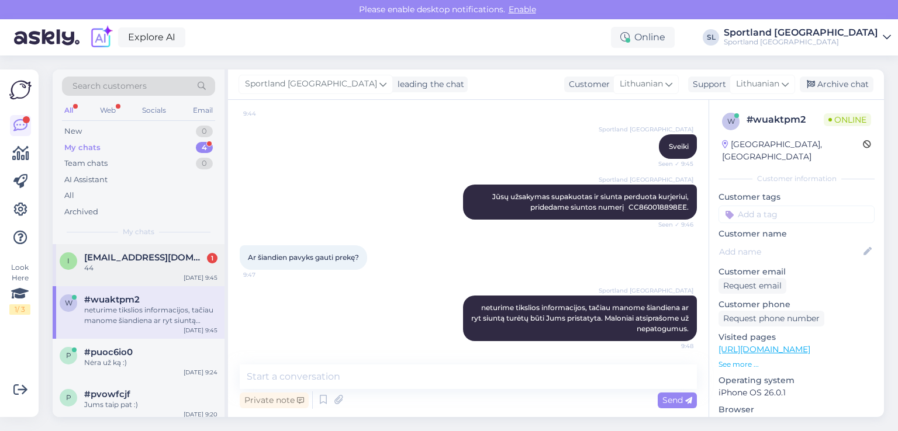
click at [148, 255] on span "ievanarbutaite30@gmail.com" at bounding box center [145, 258] width 122 height 11
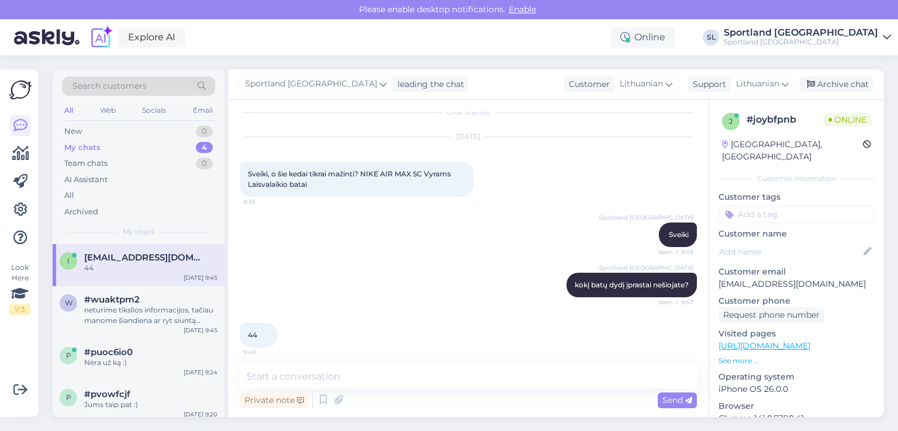
scroll to position [18, 0]
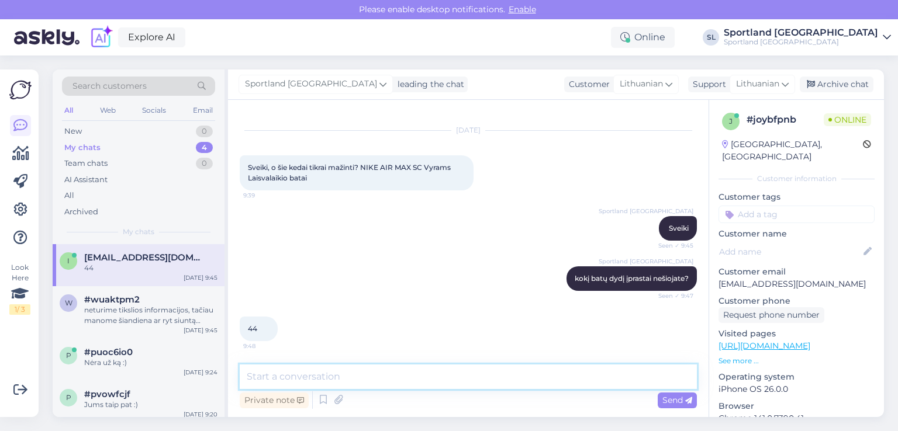
click at [435, 379] on textarea at bounding box center [468, 377] width 457 height 25
type textarea "t"
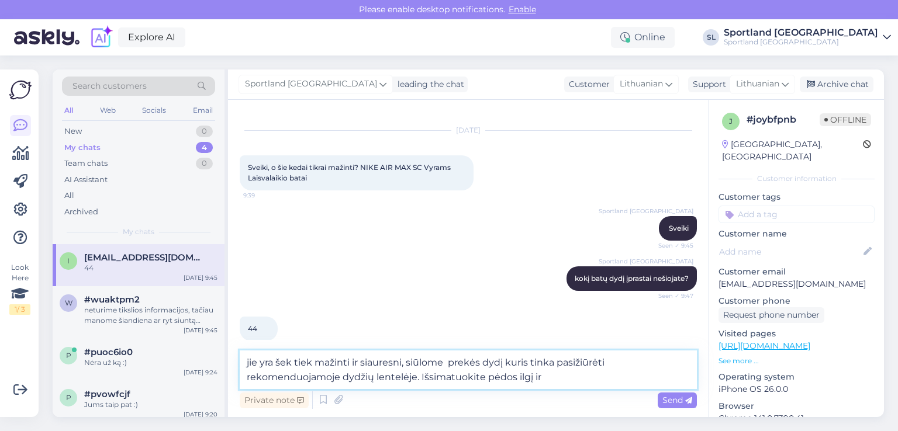
click at [503, 365] on textarea "jie yra šek tiek mažinti ir siauresni, siūlome prekės dydį kuris tinka pasižiūr…" at bounding box center [468, 370] width 457 height 39
click at [555, 363] on textarea "jie yra šek tiek mažinti ir siauresni, siūlome prekės dydį, kuris tinka pasižiū…" at bounding box center [468, 370] width 457 height 39
click at [554, 379] on textarea "jie yra šek tiek mažinti ir siauresni, siūlome prekės dydį, kuris tinka, pasiži…" at bounding box center [468, 370] width 457 height 39
drag, startPoint x: 539, startPoint y: 378, endPoint x: 421, endPoint y: 377, distance: 118.1
click at [421, 377] on textarea "jie yra šek tiek mažinti ir siauresni, siūlome prekės dydį, kuris tinka, pasiži…" at bounding box center [468, 370] width 457 height 39
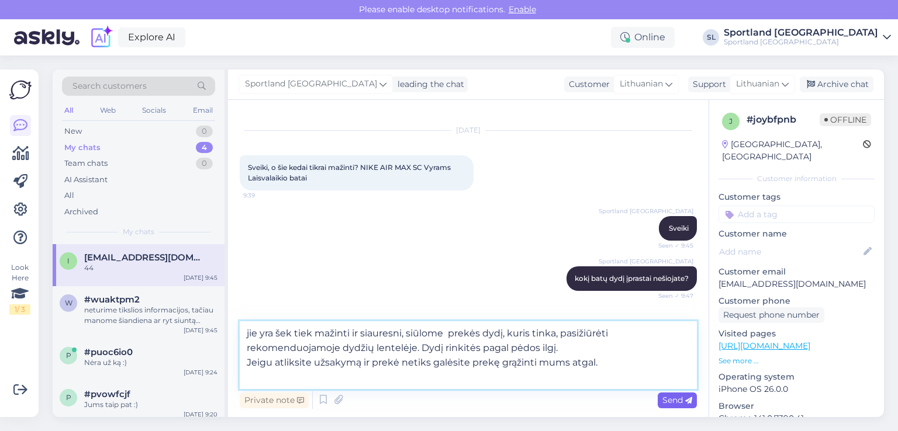
type textarea "jie yra šek tiek mažinti ir siauresni, siūlome prekės dydį, kuris tinka, pasiži…"
click at [662, 399] on span "Send" at bounding box center [677, 400] width 30 height 11
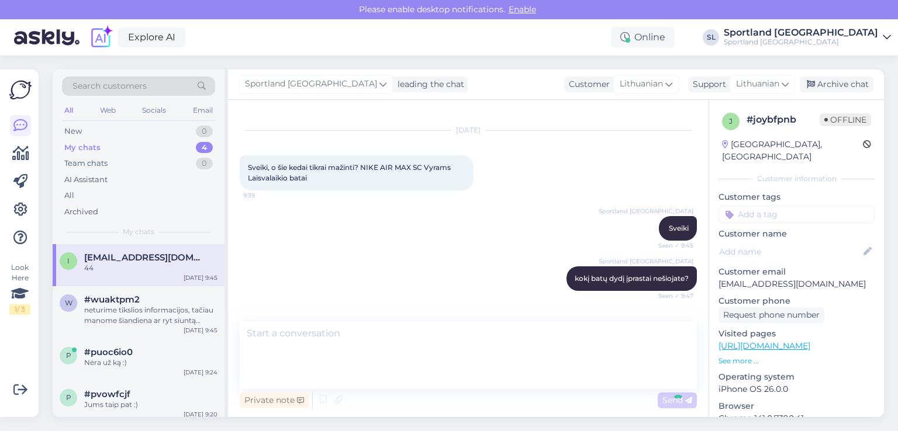
scroll to position [110, 0]
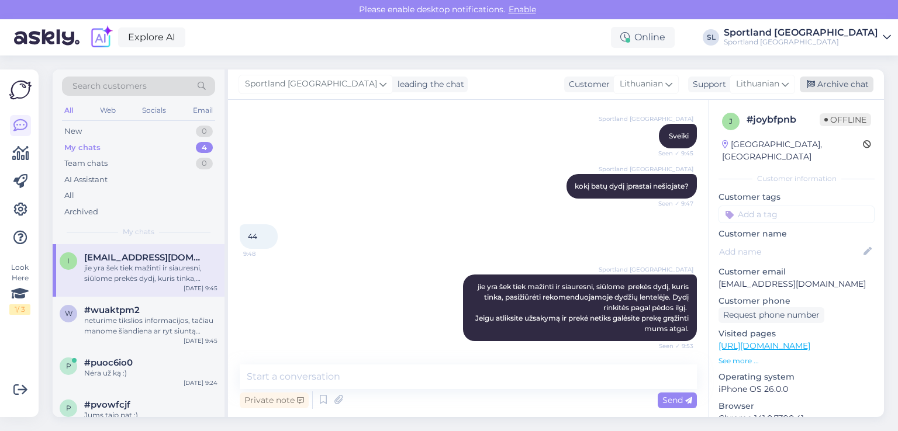
click at [835, 81] on div "Archive chat" at bounding box center [837, 85] width 74 height 16
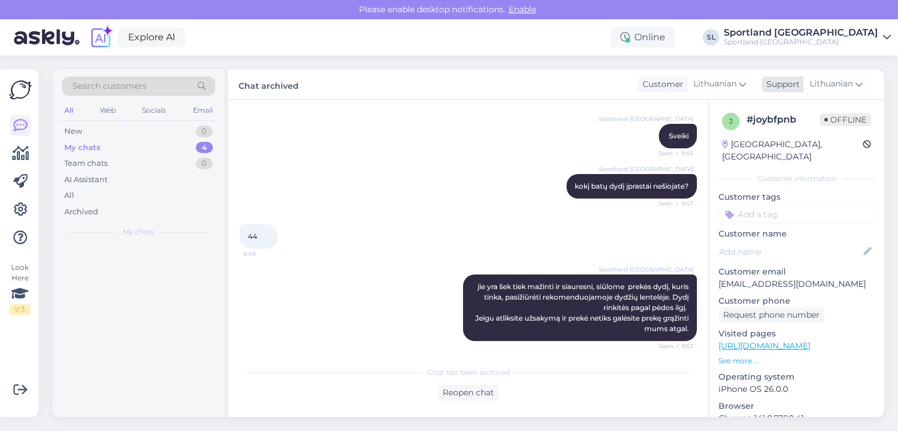
scroll to position [115, 0]
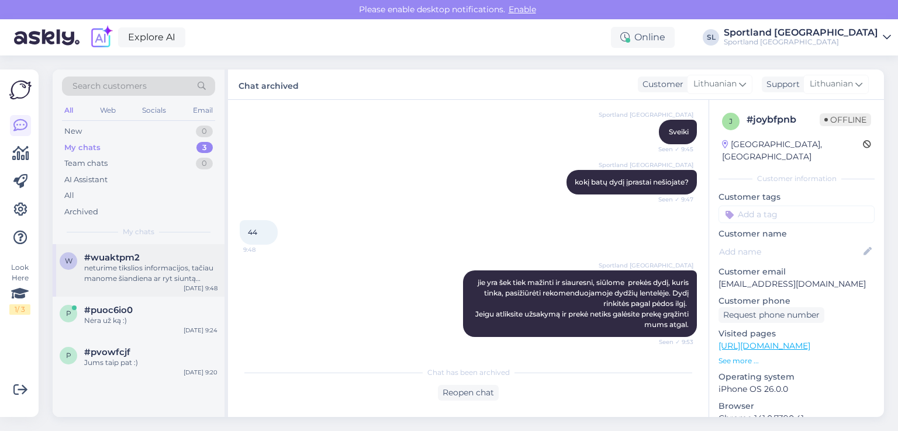
click at [178, 274] on div "neturime tikslios informacijos, tačiau manome šiandiena ar ryt siuntą turėtų bū…" at bounding box center [150, 273] width 133 height 21
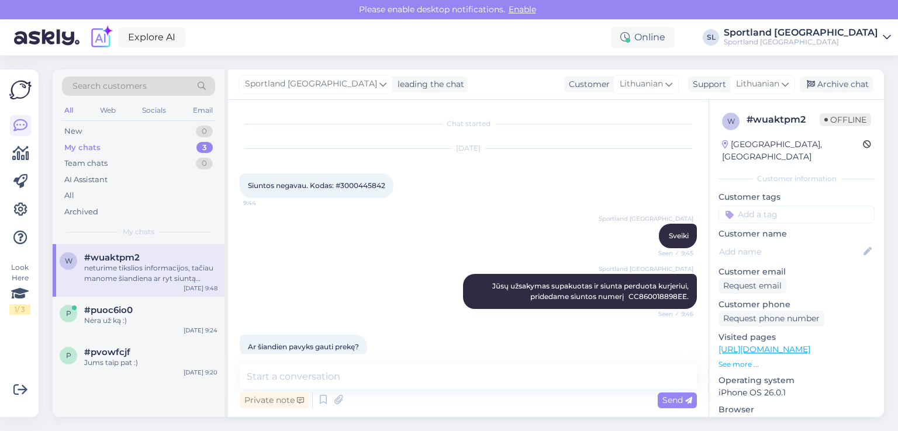
scroll to position [89, 0]
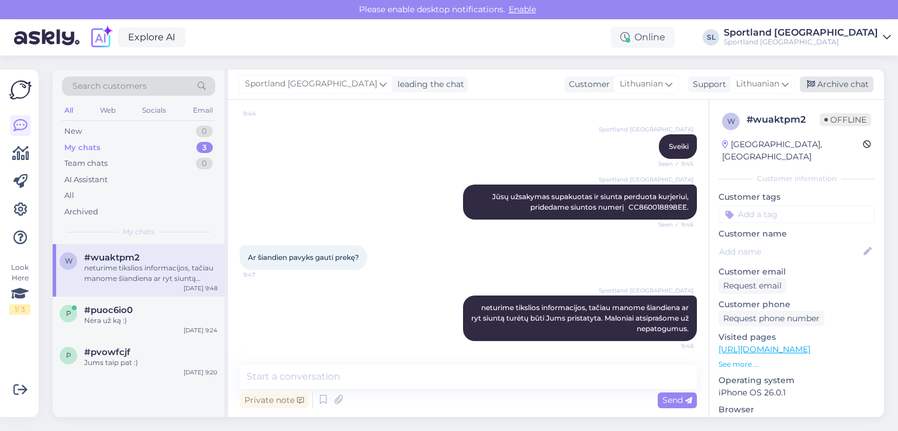
click at [839, 87] on div "Archive chat" at bounding box center [837, 85] width 74 height 16
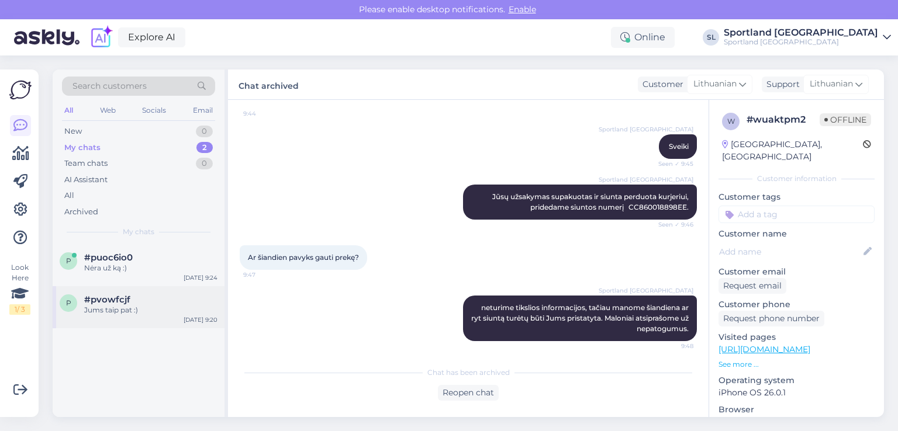
click at [108, 319] on div "p #pvowfcjf Jums taip pat :) Oct 9 9:20" at bounding box center [139, 307] width 172 height 42
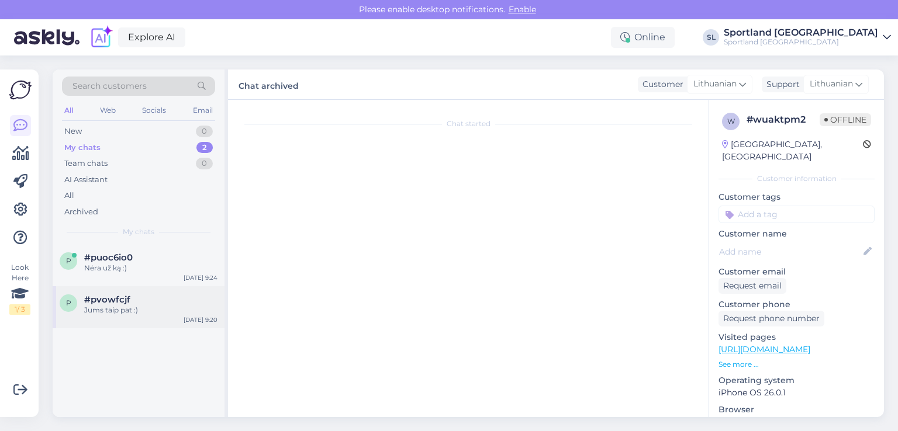
scroll to position [241, 0]
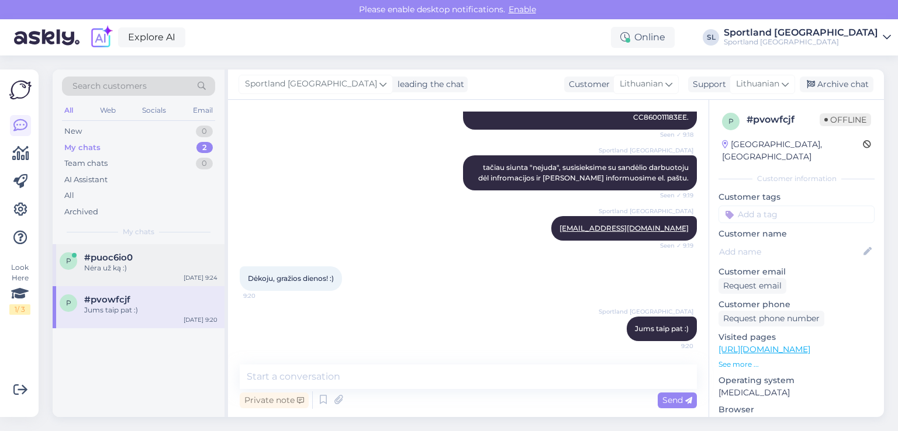
click at [110, 269] on div "Nėra už ką :)" at bounding box center [150, 268] width 133 height 11
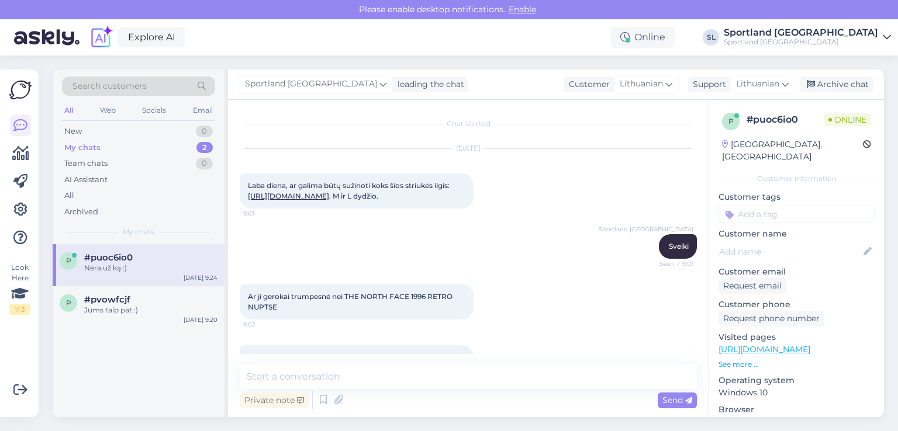
scroll to position [547, 0]
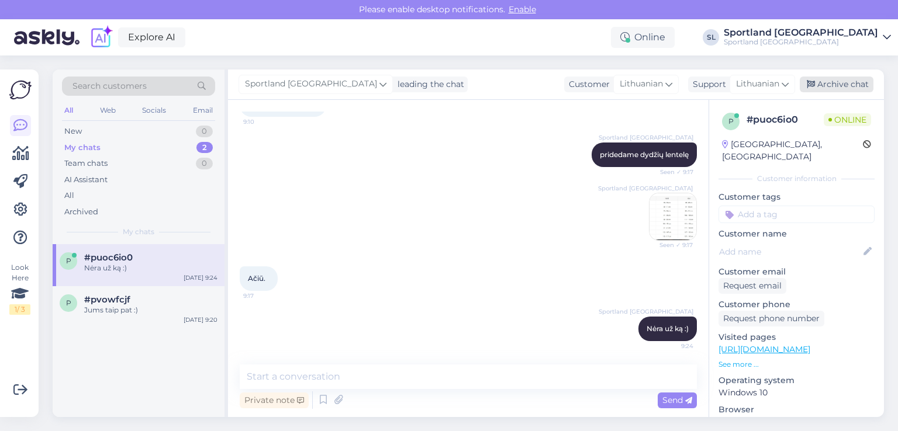
click at [836, 81] on div "Archive chat" at bounding box center [837, 85] width 74 height 16
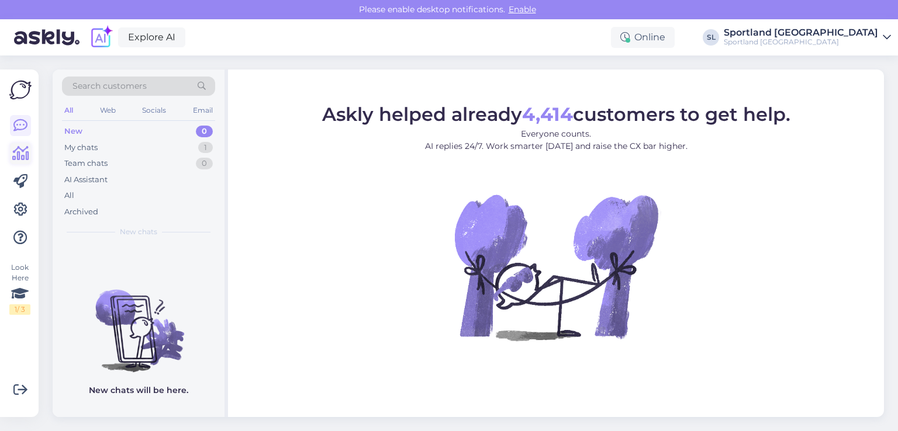
click at [16, 155] on icon at bounding box center [20, 154] width 17 height 14
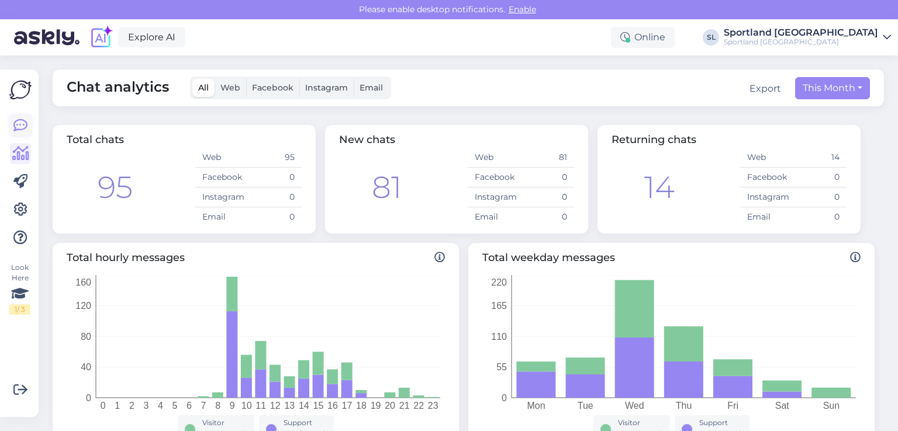
click at [22, 131] on icon at bounding box center [20, 126] width 14 height 14
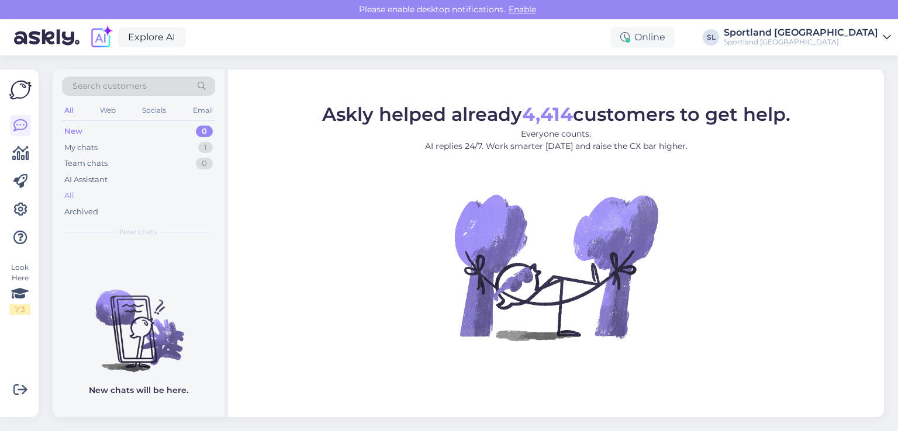
click at [105, 199] on div "All" at bounding box center [138, 196] width 153 height 16
click at [74, 198] on div "All" at bounding box center [138, 196] width 153 height 16
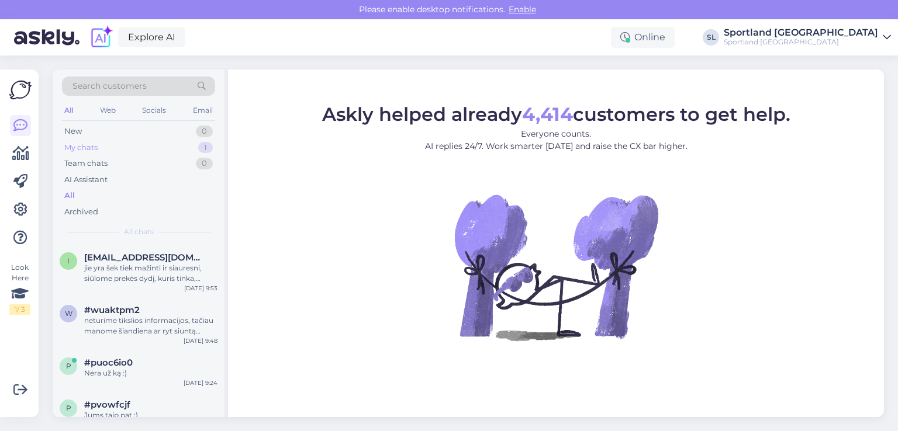
click at [178, 144] on div "My chats 1" at bounding box center [138, 148] width 153 height 16
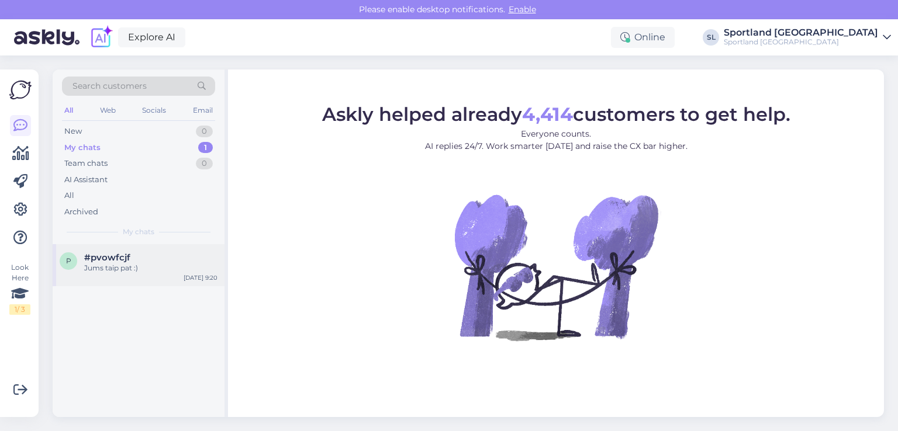
click at [149, 268] on div "Jums taip pat :)" at bounding box center [150, 268] width 133 height 11
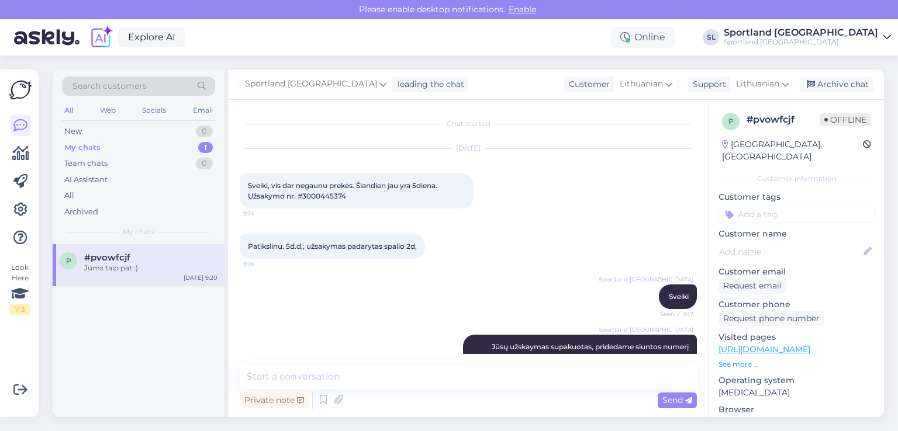
scroll to position [241, 0]
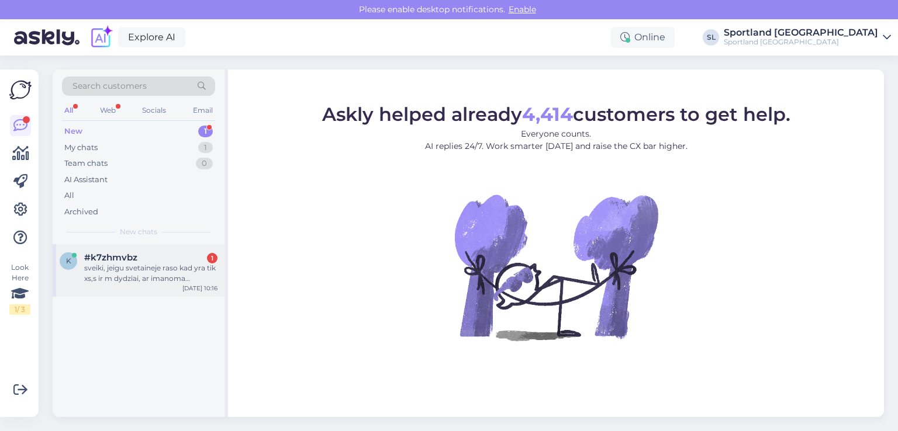
click at [129, 286] on div "k #k7zhmvbz 1 sveiki, jeigu svetaineje raso kad yra tik xs,s ir m dydziai, ar i…" at bounding box center [139, 270] width 172 height 53
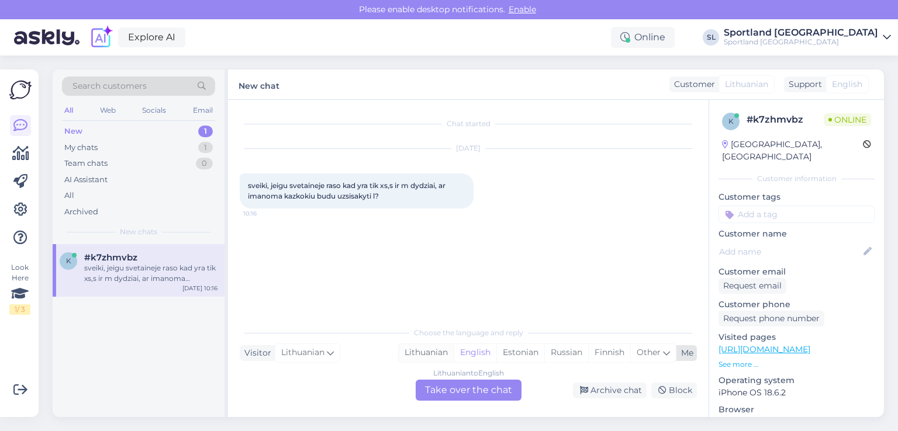
click at [437, 356] on div "Lithuanian" at bounding box center [426, 353] width 55 height 18
click at [446, 393] on div "Lithuanian to Lithuanian Take over the chat" at bounding box center [469, 390] width 106 height 21
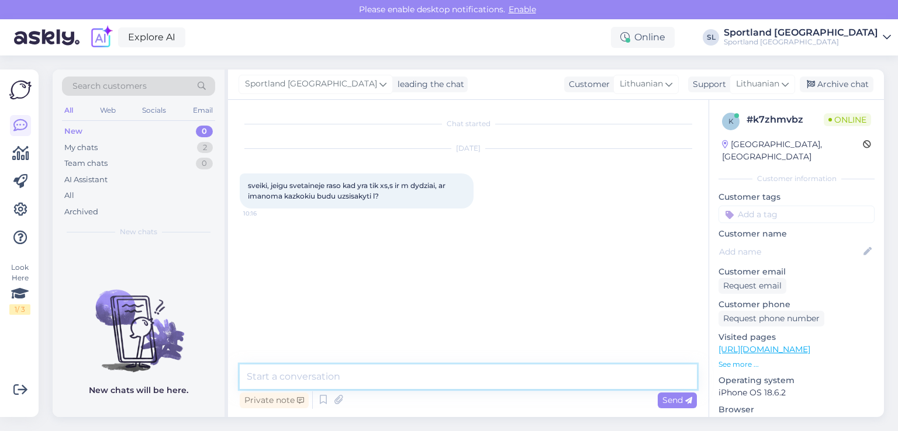
click at [425, 377] on textarea at bounding box center [468, 377] width 457 height 25
type textarea "Sveiki"
type textarea "prašome nurodykite kuri prekė domina"
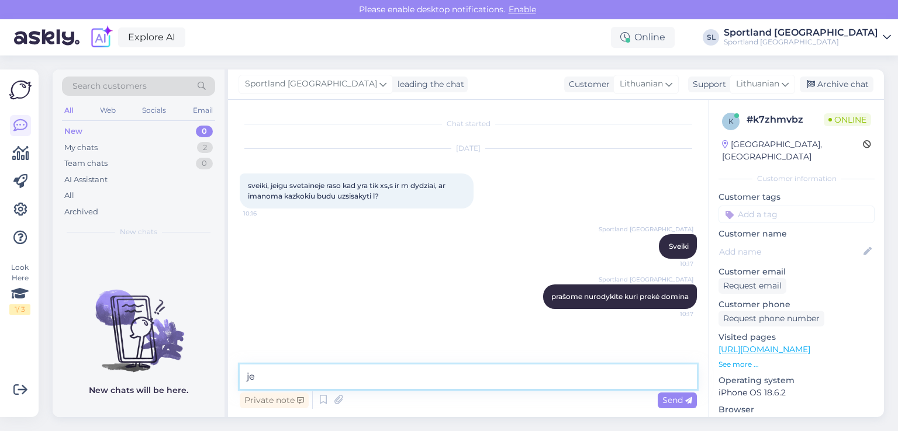
type textarea "j"
type textarea "t"
type textarea "jeigu prekė nėra, tai užsisakyti ir nebus galimybės."
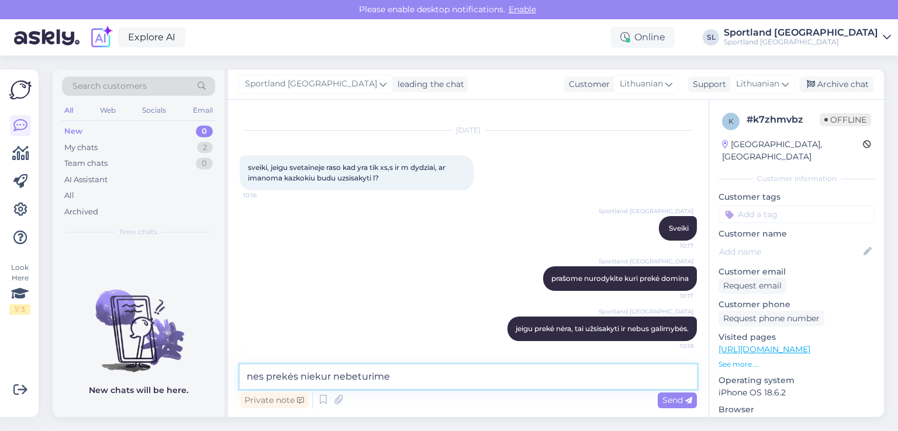
type textarea "nes prekės niekur nebeturime"
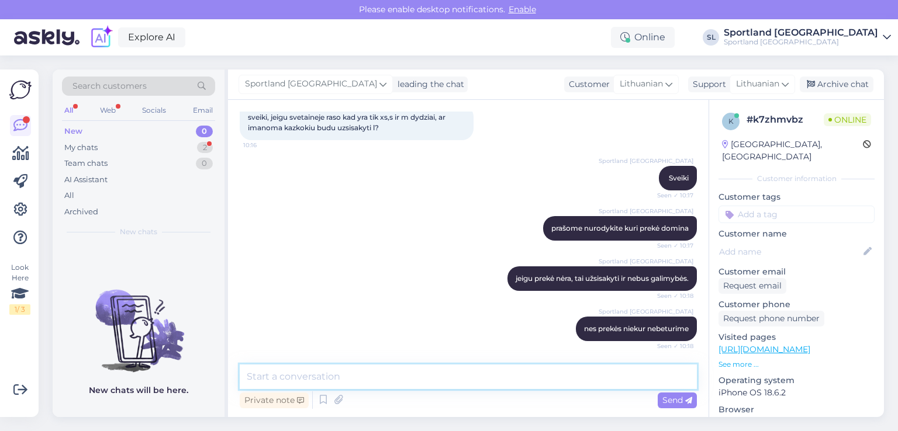
scroll to position [129, 0]
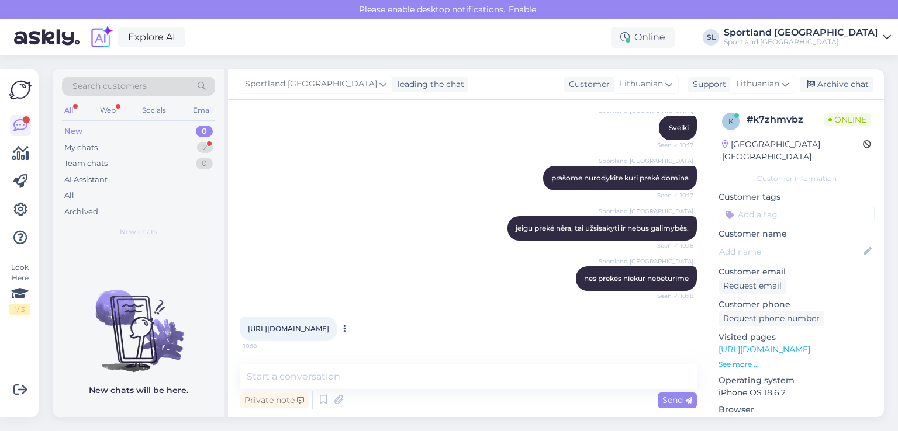
click at [317, 326] on link "[URL][DOMAIN_NAME]" at bounding box center [288, 328] width 81 height 9
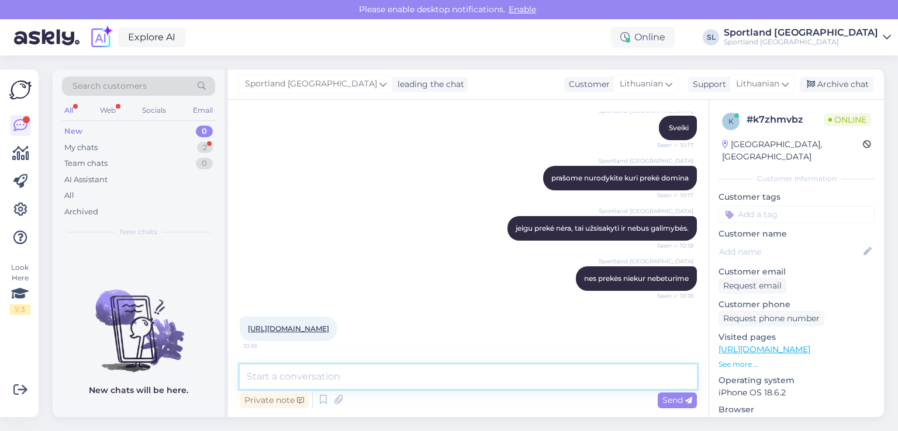
click at [376, 374] on textarea at bounding box center [468, 377] width 457 height 25
type textarea "deja L dydžio neturime."
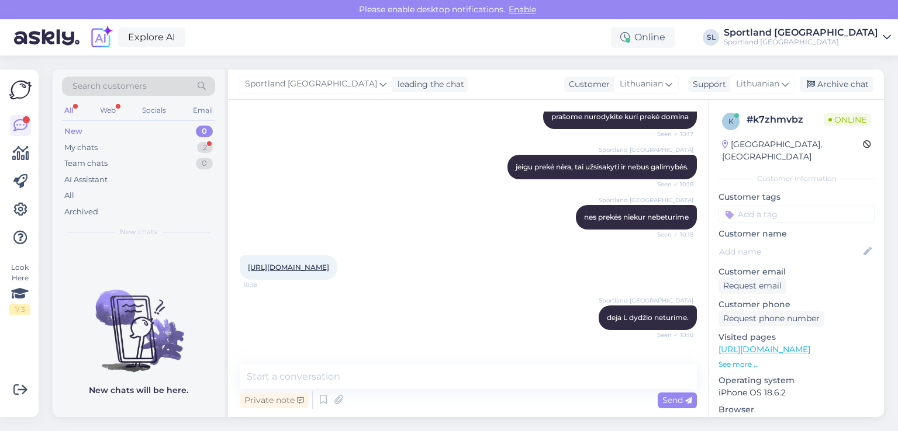
scroll to position [230, 0]
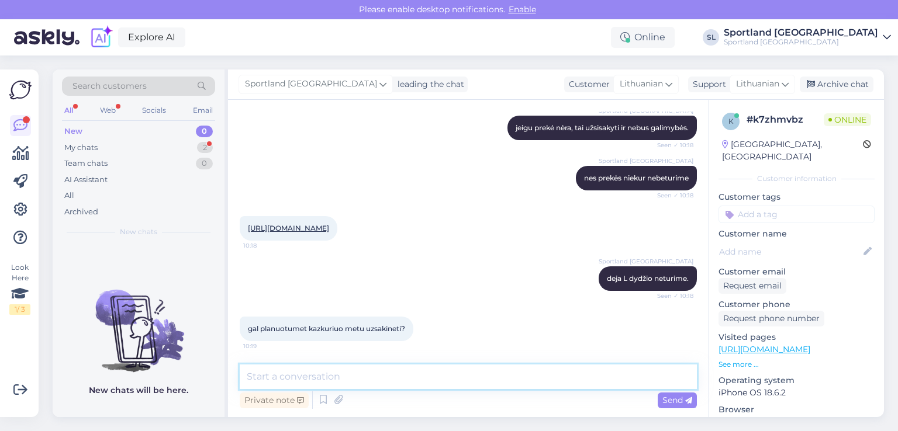
click at [414, 365] on textarea at bounding box center [468, 377] width 457 height 25
type textarea "deja informacijos neturime. Atsiprašome už nepatogumus."
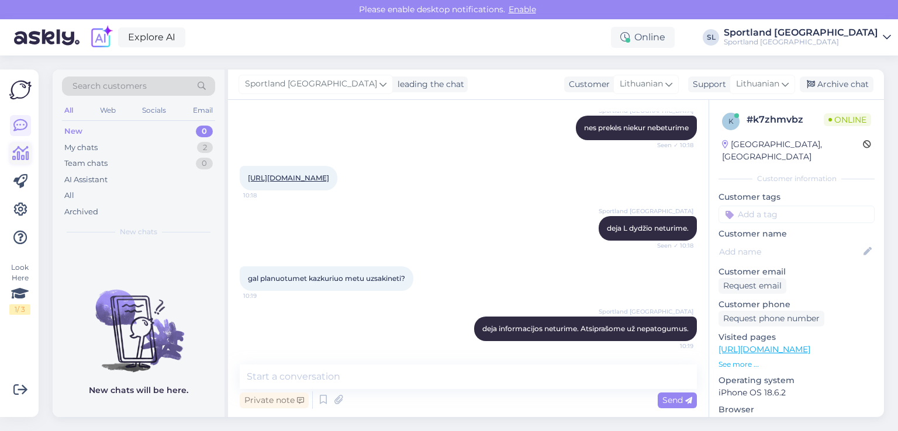
click at [18, 162] on link at bounding box center [20, 153] width 21 height 21
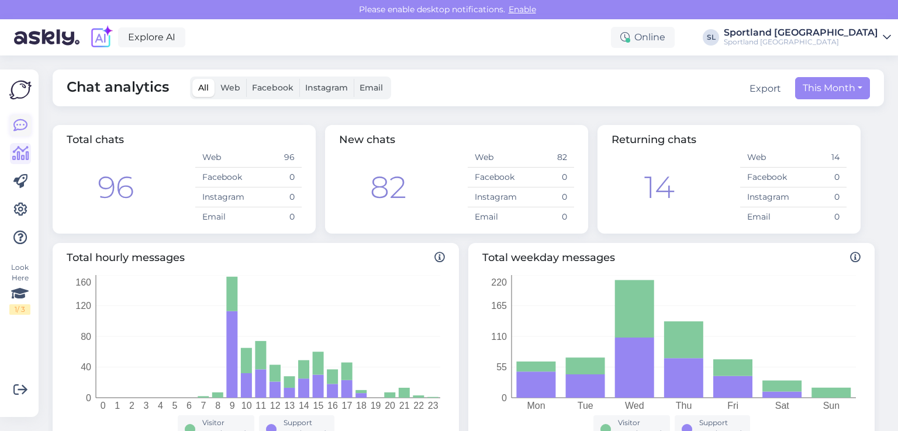
click at [20, 134] on link at bounding box center [20, 125] width 21 height 21
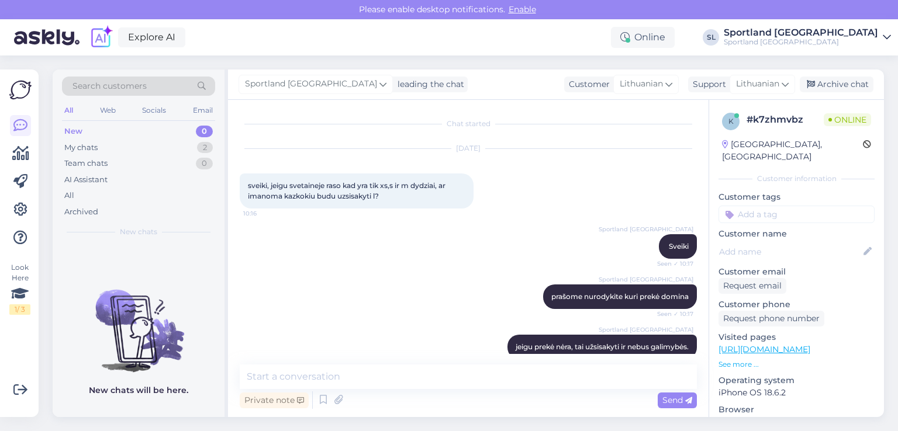
scroll to position [25, 0]
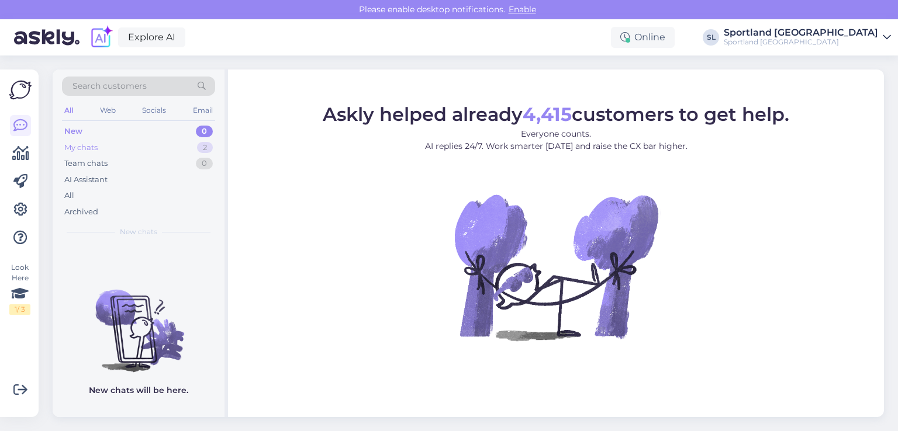
click at [91, 146] on div "My chats" at bounding box center [80, 148] width 33 height 12
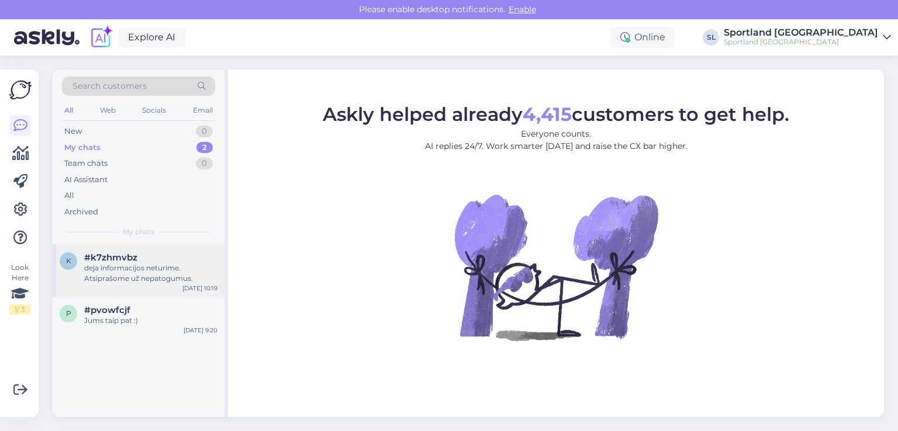
click at [133, 269] on div "deja informacijos neturime. Atsiprašome už nepatogumus." at bounding box center [150, 273] width 133 height 21
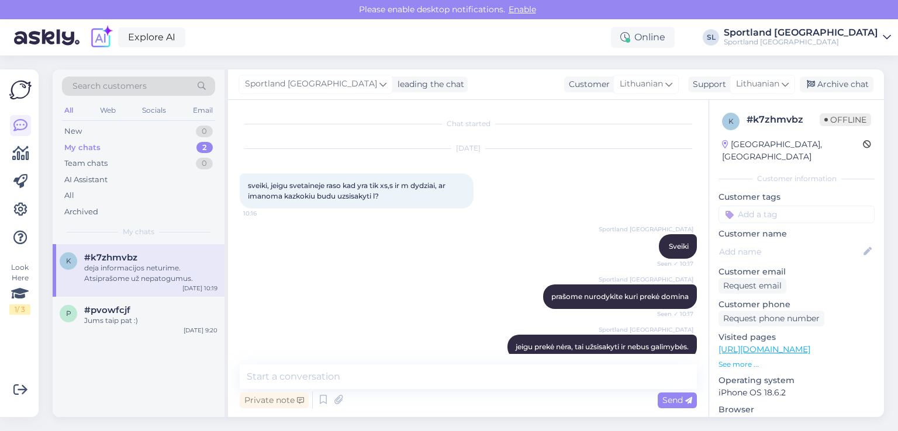
scroll to position [281, 0]
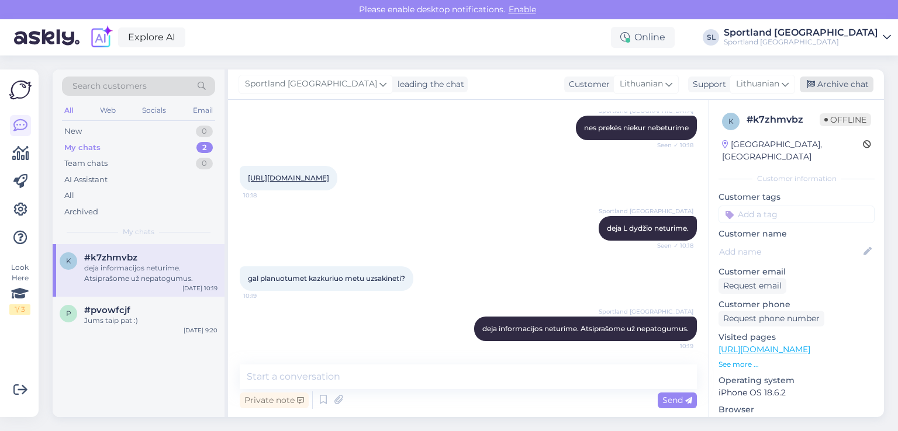
click at [853, 82] on div "Archive chat" at bounding box center [837, 85] width 74 height 16
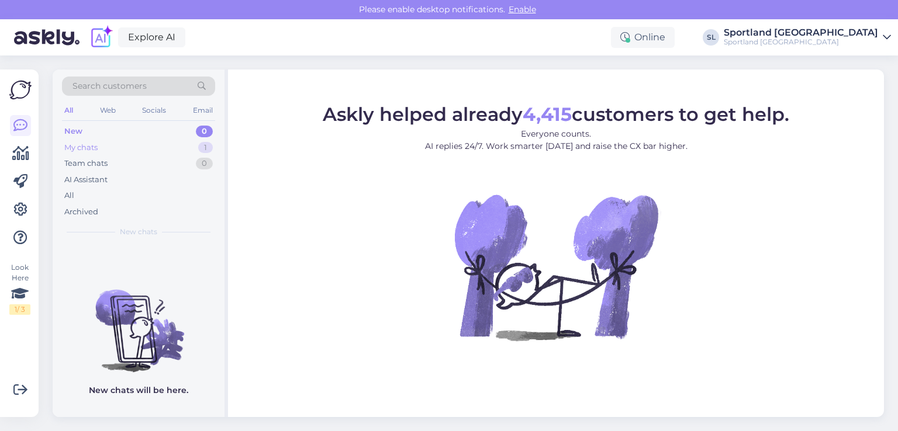
click at [117, 150] on div "My chats 1" at bounding box center [138, 148] width 153 height 16
click at [108, 194] on div "All" at bounding box center [138, 196] width 153 height 16
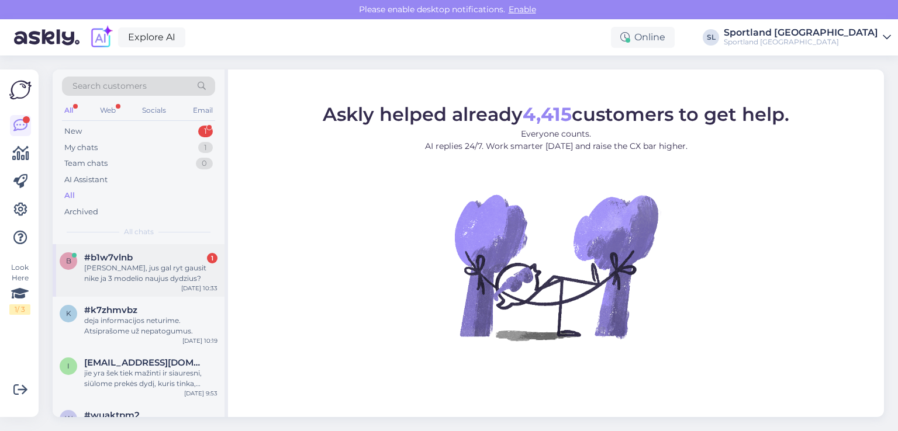
click at [124, 270] on div "[PERSON_NAME], jus gal ryt gausit nike ja 3 modelio naujus dydzius?" at bounding box center [150, 273] width 133 height 21
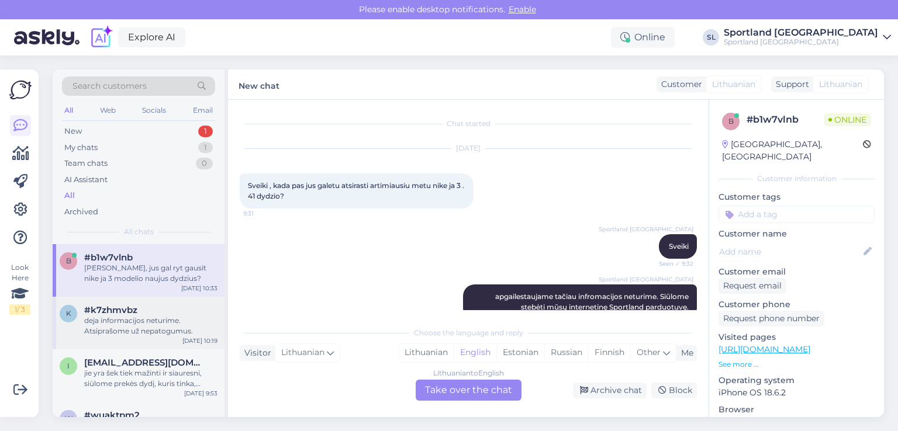
scroll to position [309, 0]
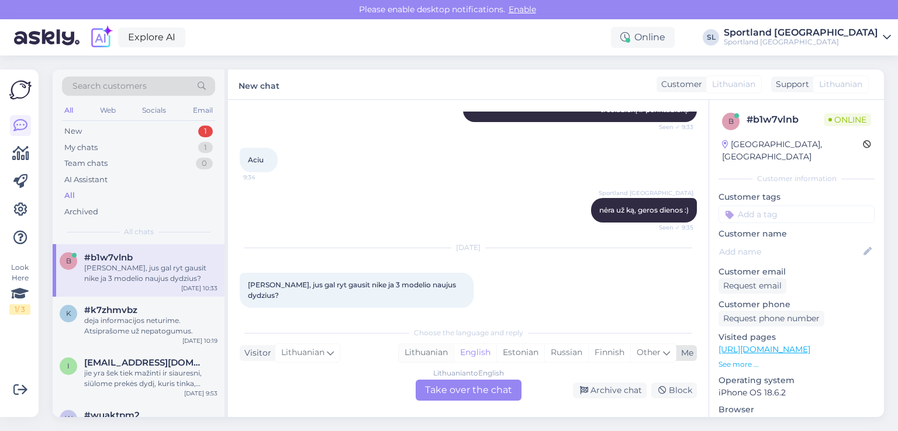
click at [430, 351] on div "Lithuanian" at bounding box center [426, 353] width 55 height 18
click at [448, 389] on div "Lithuanian to Lithuanian Take over the chat" at bounding box center [469, 390] width 106 height 21
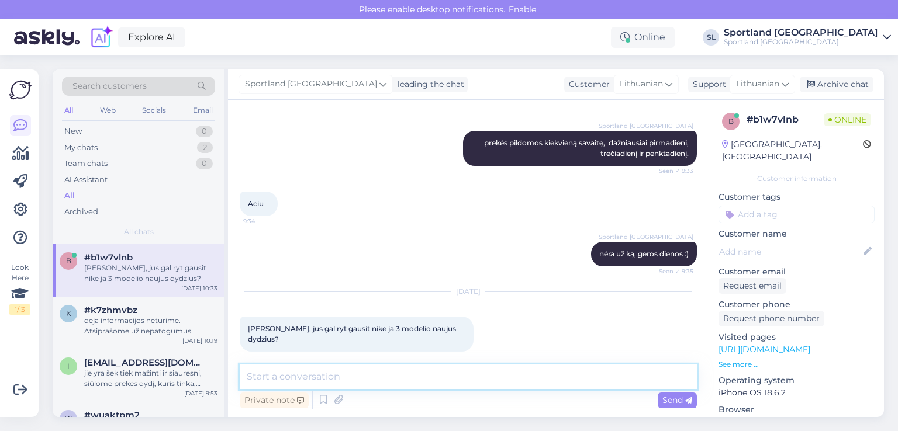
click at [370, 382] on textarea at bounding box center [468, 377] width 457 height 25
type textarea "Sveiki"
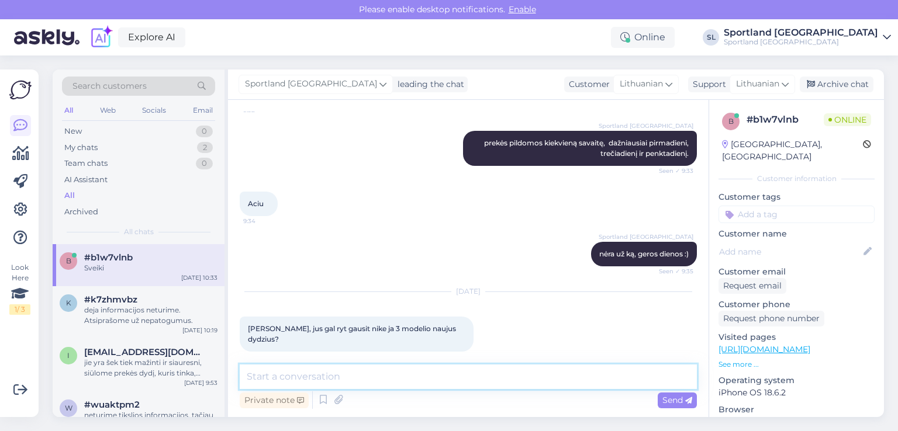
scroll to position [316, 0]
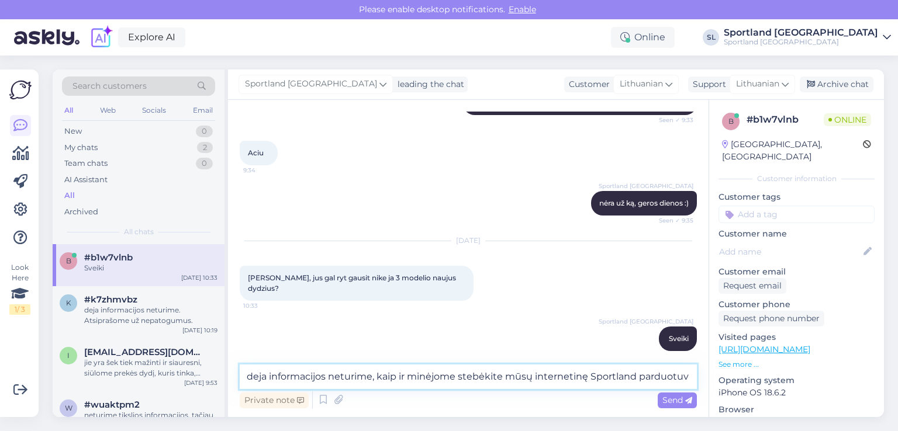
type textarea "deja informacijos neturime, kaip ir minėjome stebėkite mūsų internetinę Sportla…"
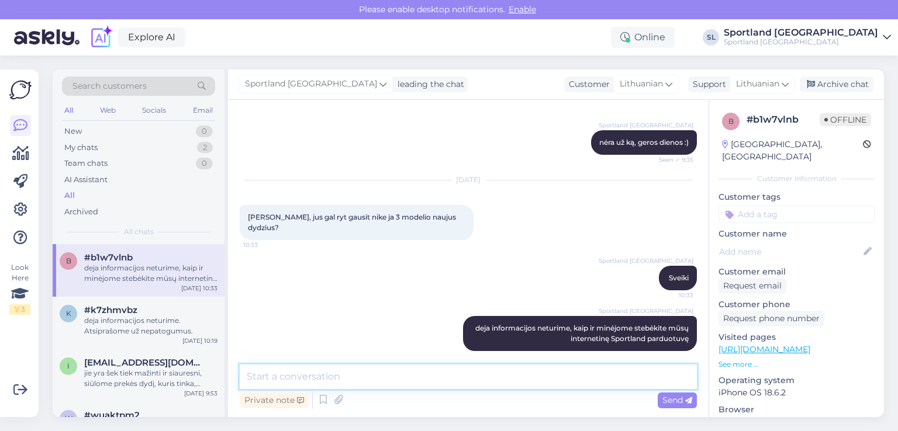
scroll to position [376, 0]
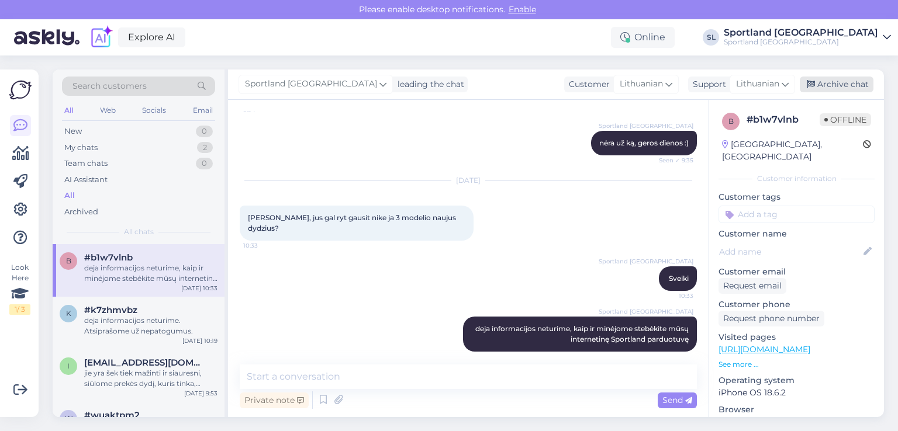
click at [853, 80] on div "Archive chat" at bounding box center [837, 85] width 74 height 16
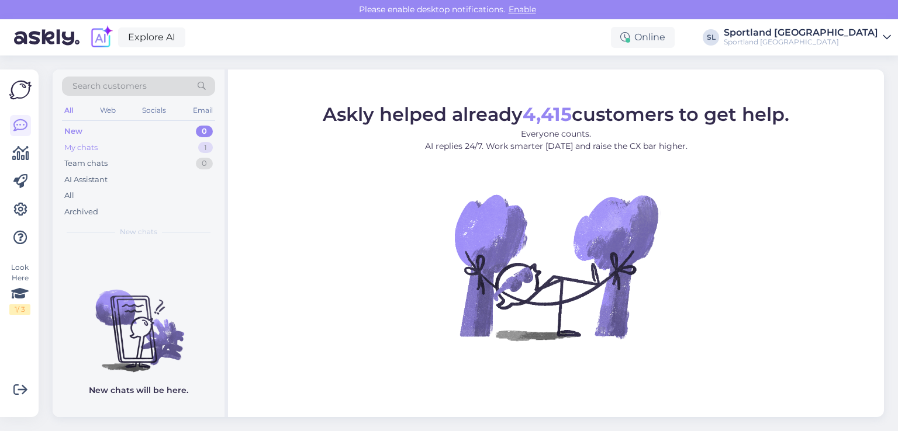
click at [91, 140] on div "My chats 1" at bounding box center [138, 148] width 153 height 16
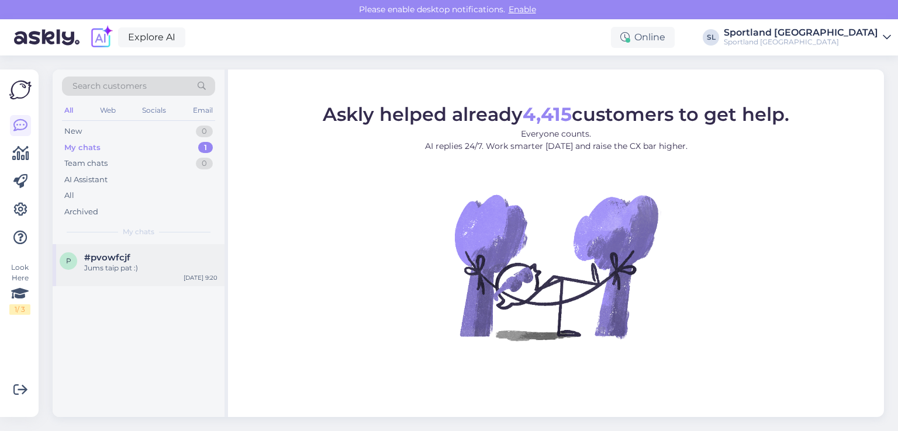
click at [99, 267] on div "Jums taip pat :)" at bounding box center [150, 268] width 133 height 11
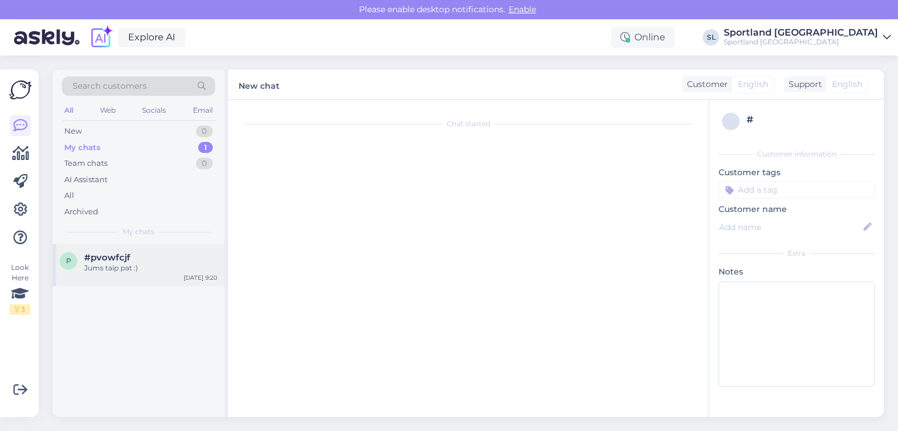
scroll to position [241, 0]
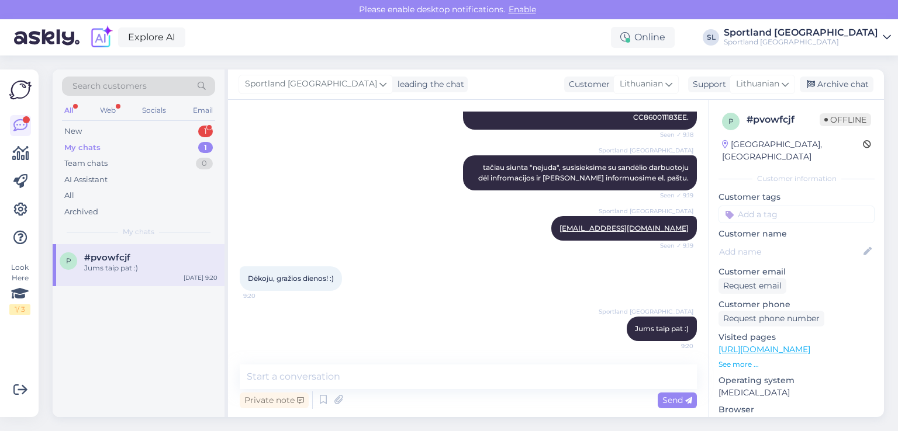
click at [160, 261] on div "#pvowfcjf" at bounding box center [150, 258] width 133 height 11
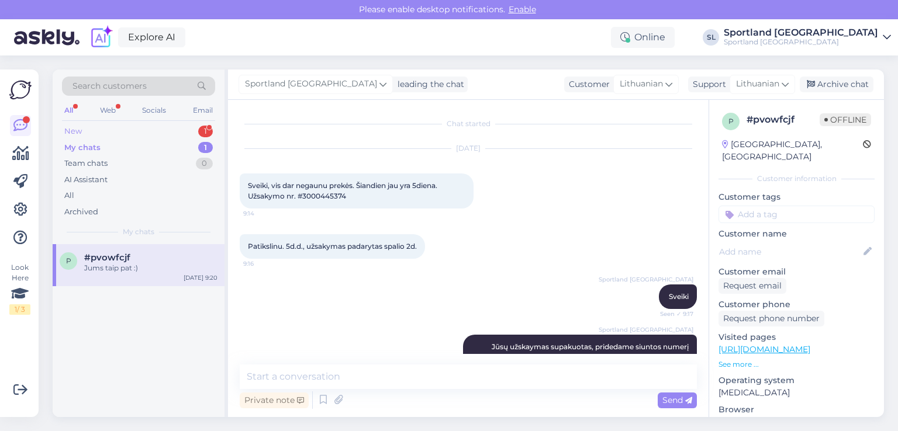
click at [121, 127] on div "New 1" at bounding box center [138, 131] width 153 height 16
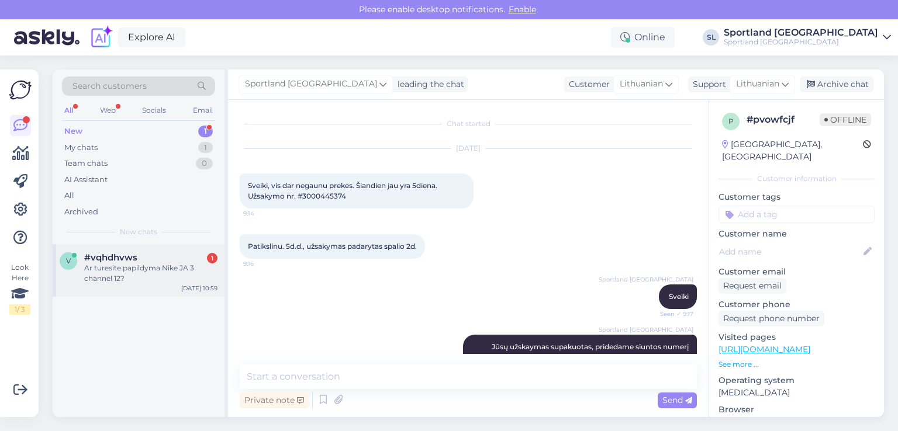
click at [119, 274] on div "Ar turesite papildyma Nike JA 3 channel 12?" at bounding box center [150, 273] width 133 height 21
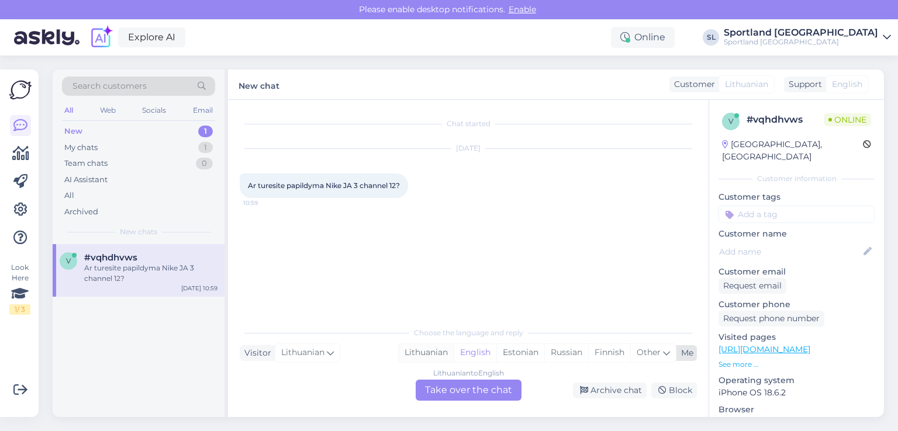
click at [415, 355] on div "Lithuanian" at bounding box center [426, 353] width 55 height 18
click at [468, 407] on div "Chat started [DATE] Ar turesite papildyma Nike JA 3 channel 12? 10:59 Choose th…" at bounding box center [468, 258] width 480 height 317
drag, startPoint x: 454, startPoint y: 393, endPoint x: 450, endPoint y: 386, distance: 8.4
click at [454, 393] on div "Lithuanian to Lithuanian Take over the chat" at bounding box center [469, 390] width 106 height 21
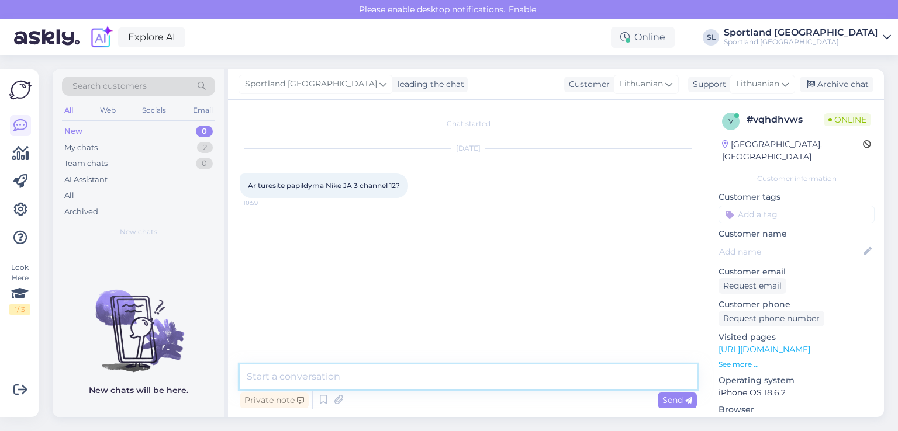
click at [418, 371] on textarea at bounding box center [468, 377] width 457 height 25
type textarea "Sveiki"
type textarea "a"
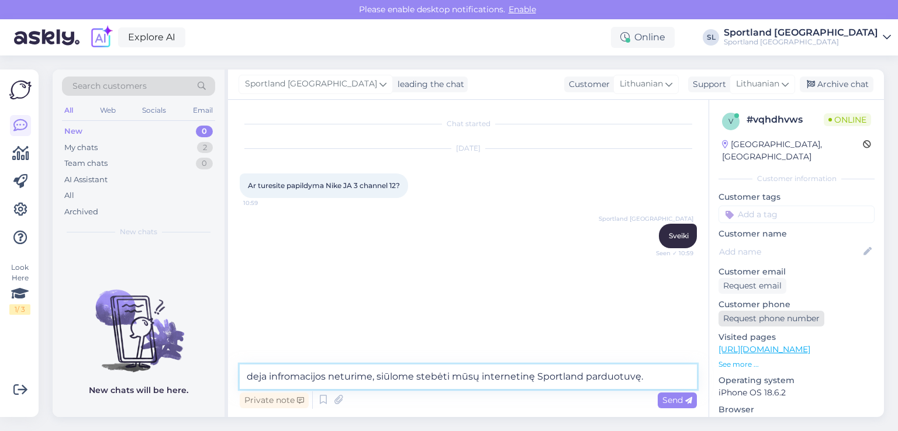
type textarea "deja infromacijos neturime, siūlome stebėti mūsų internetinę Sportland parduotu…"
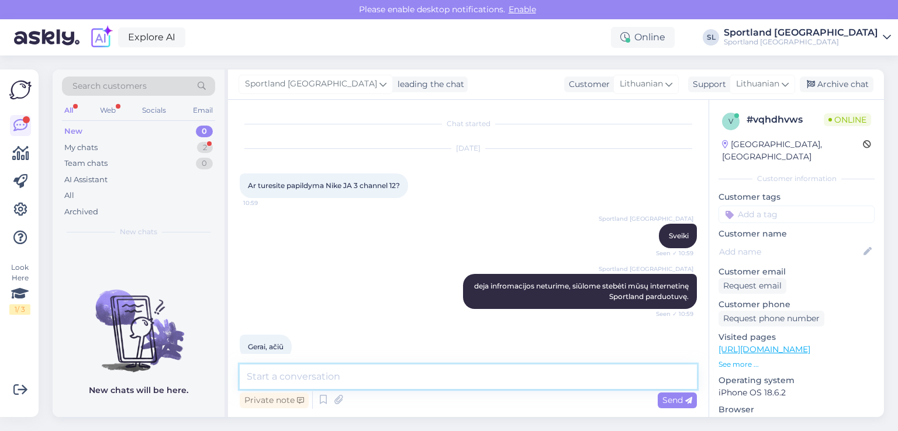
scroll to position [19, 0]
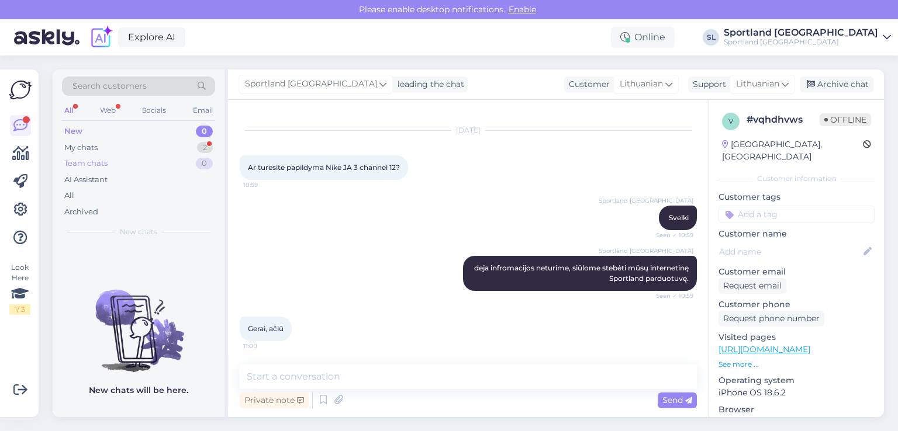
click at [94, 162] on div "Team chats" at bounding box center [85, 164] width 43 height 12
click at [96, 155] on div "Team chats 0" at bounding box center [138, 163] width 153 height 16
click at [101, 147] on div "My chats 2" at bounding box center [138, 148] width 153 height 16
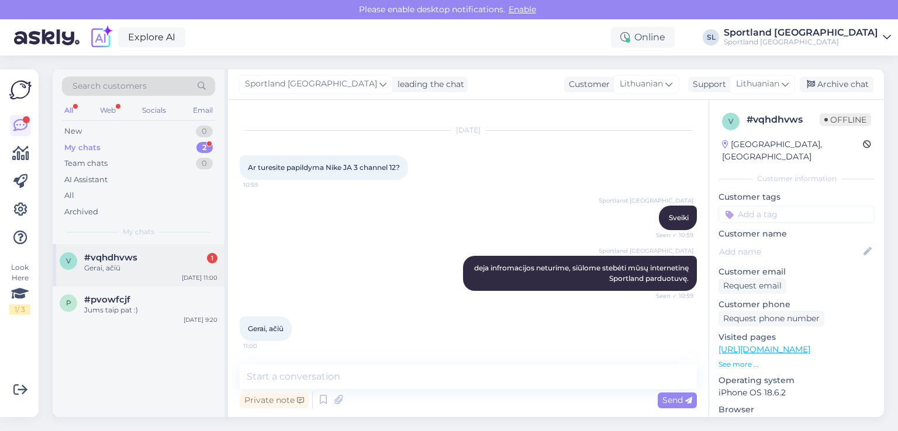
click at [161, 253] on div "#vqhdhvws 1" at bounding box center [150, 258] width 133 height 11
click at [853, 78] on div "Archive chat" at bounding box center [837, 85] width 74 height 16
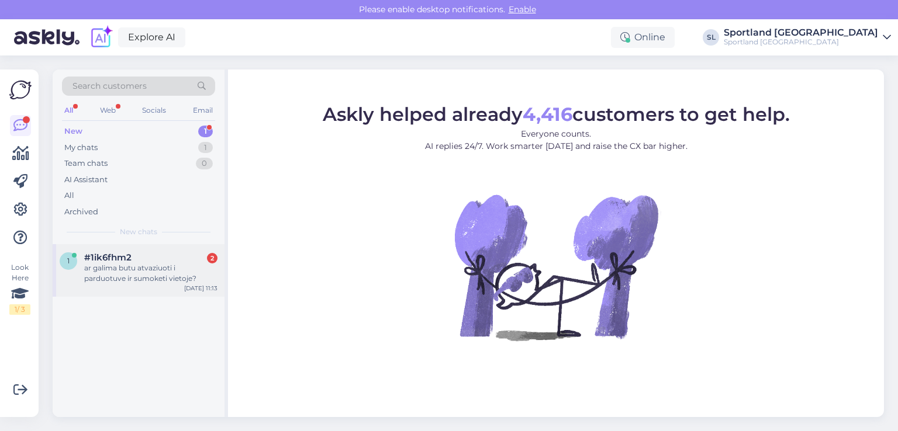
click at [153, 263] on div "ar galima butu atvaziuoti i parduotuve ir sumoketi vietoje?" at bounding box center [150, 273] width 133 height 21
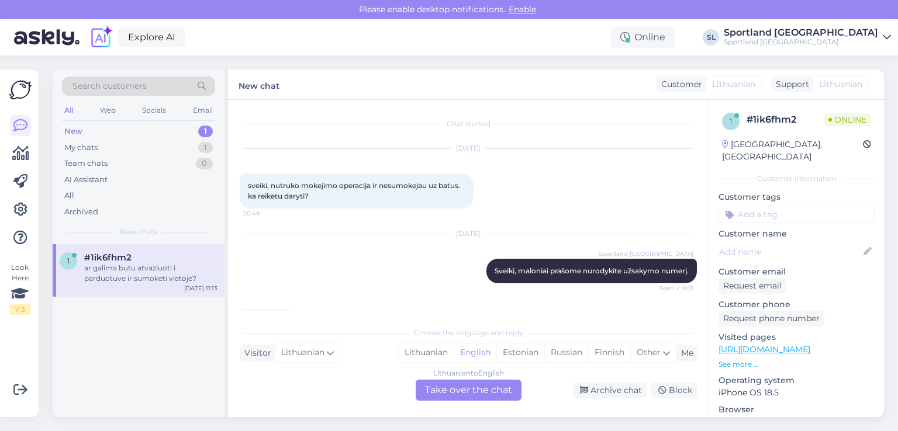
scroll to position [87, 0]
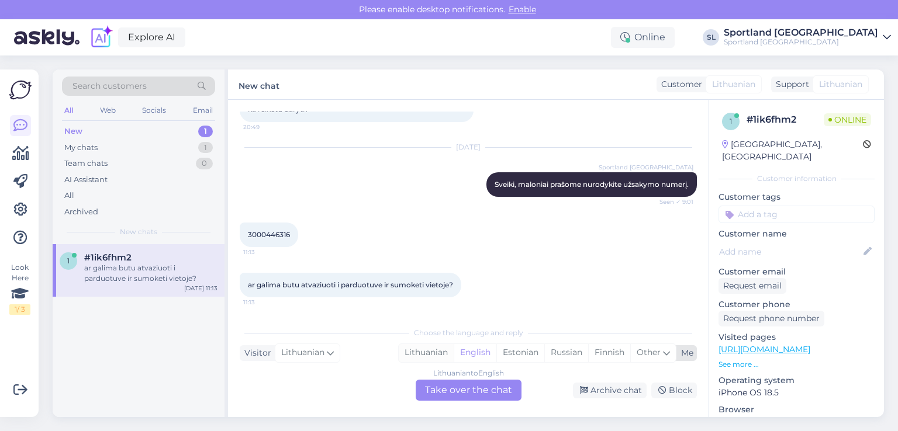
click at [419, 354] on div "Lithuanian" at bounding box center [426, 353] width 55 height 18
click at [447, 395] on div "Lithuanian to Lithuanian Take over the chat" at bounding box center [469, 390] width 106 height 21
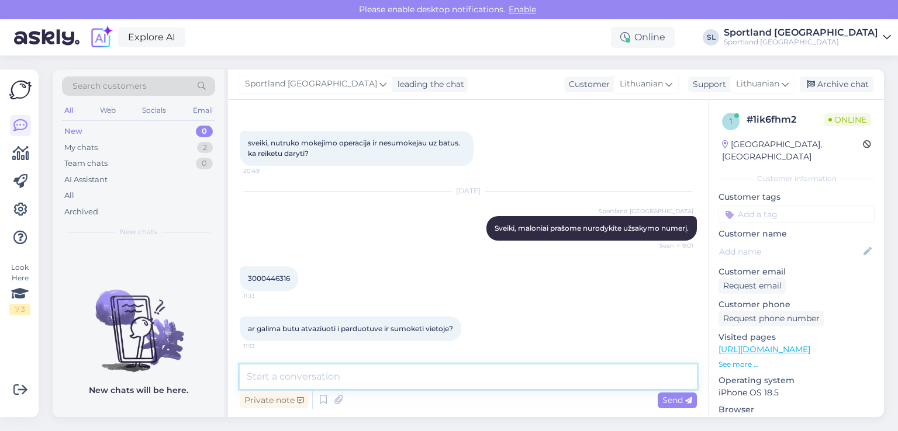
click at [316, 381] on textarea at bounding box center [468, 377] width 457 height 25
type textarea "Sveiki"
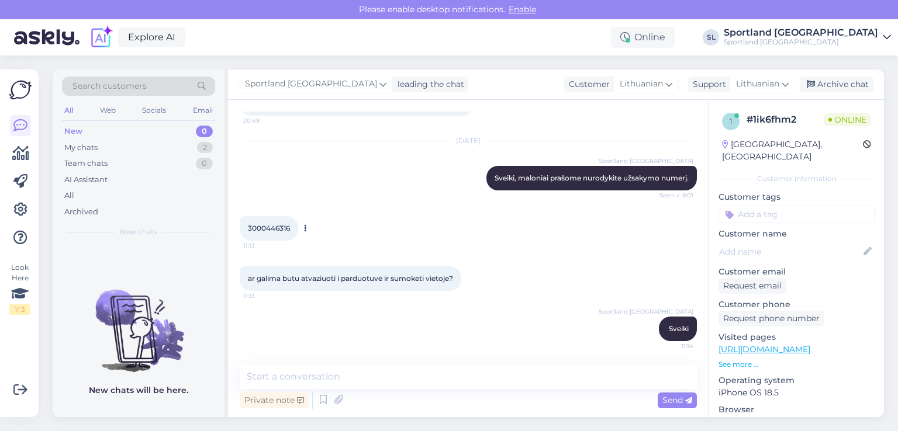
click at [276, 227] on span "3000446316" at bounding box center [269, 228] width 42 height 9
copy div "3000446316 11:13"
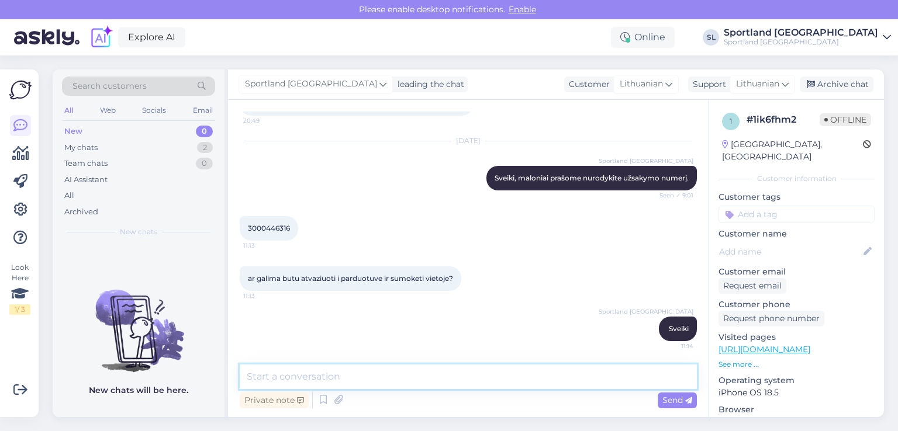
click at [389, 376] on textarea at bounding box center [468, 377] width 457 height 25
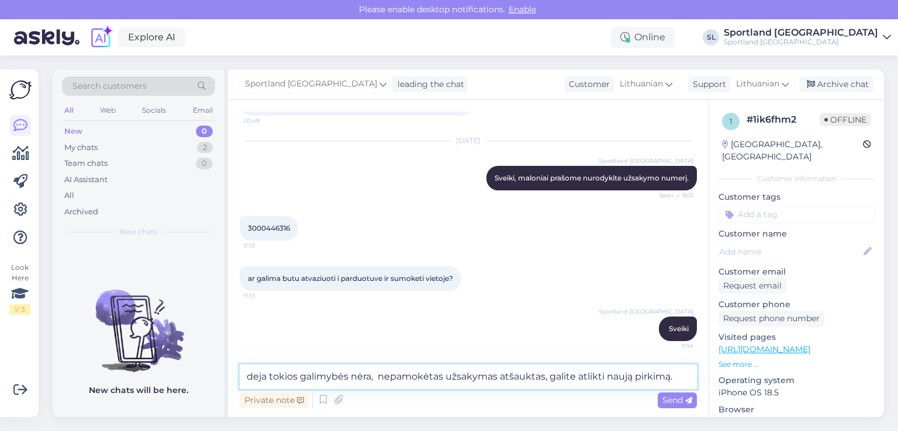
type textarea "deja tokios galimybės nėra, nepamokėtas užsakymas atšauktas, galite atlikti nau…"
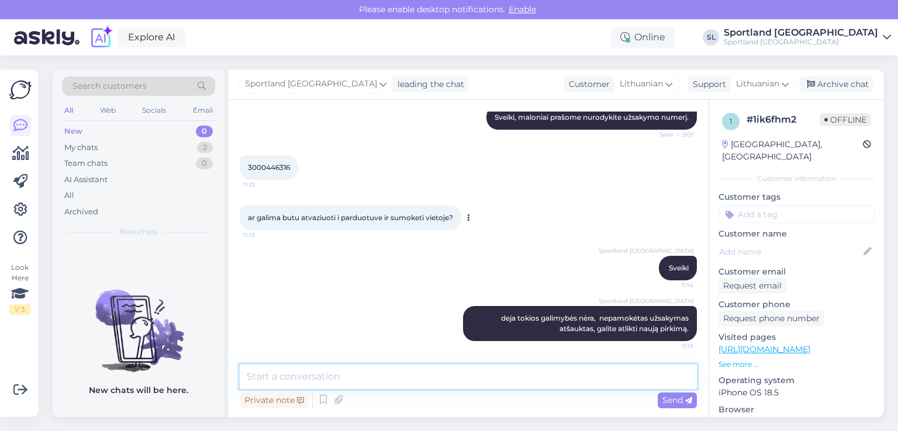
scroll to position [154, 0]
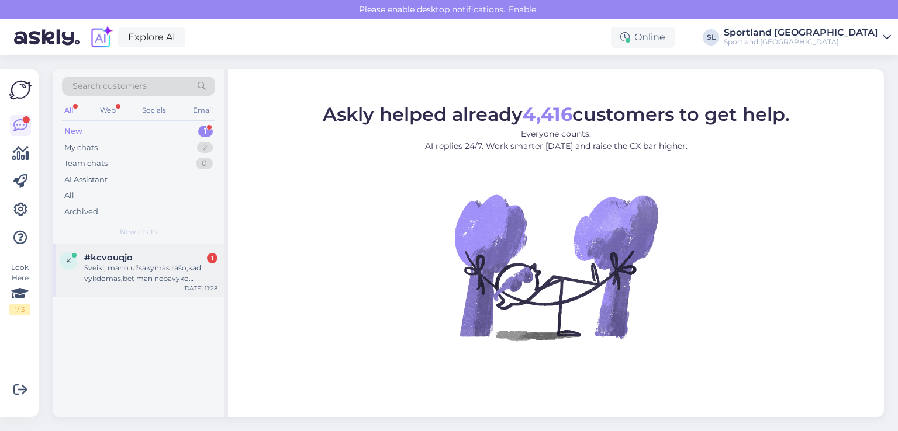
click at [126, 278] on div "Sveiki, mano užsakymas rašo,kad vykdomas,bet man nepavyko apmokėti, kaip galima…" at bounding box center [150, 273] width 133 height 21
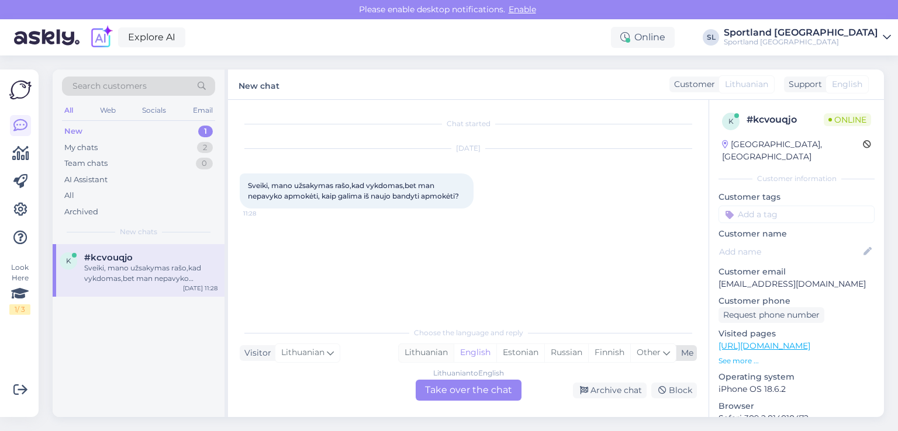
click at [437, 355] on div "Lithuanian" at bounding box center [426, 353] width 55 height 18
click at [455, 393] on div "Lithuanian to Lithuanian Take over the chat" at bounding box center [469, 390] width 106 height 21
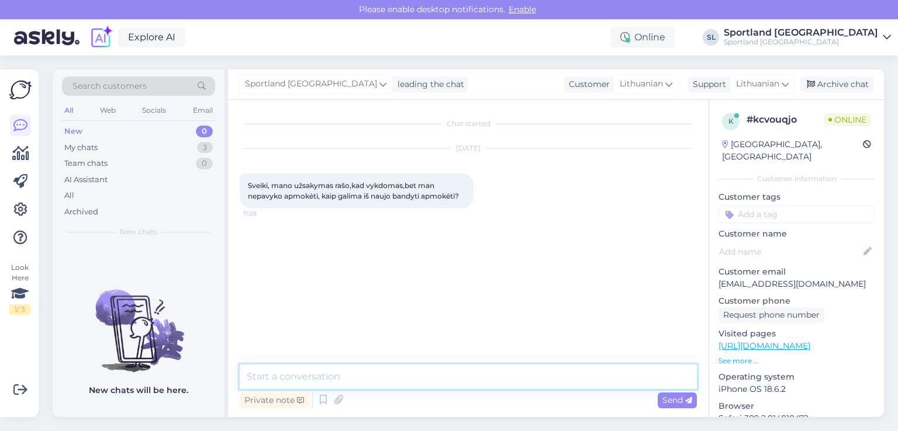
click at [440, 379] on textarea at bounding box center [468, 377] width 457 height 25
type textarea "Sveiki"
type textarea "prašome nurodykite užsakymo numerį"
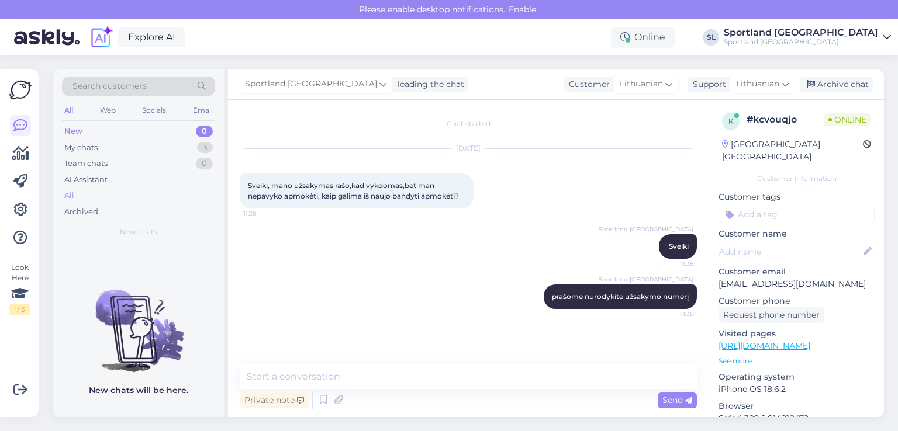
click at [83, 196] on div "All" at bounding box center [138, 196] width 153 height 16
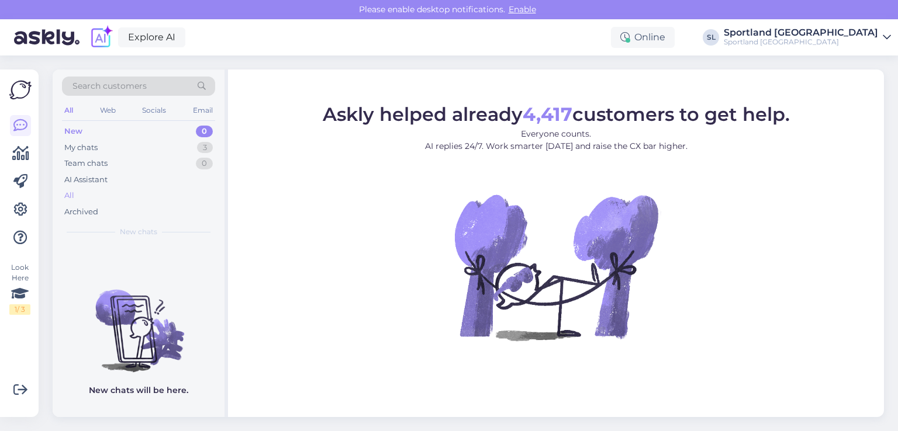
click at [85, 192] on div "All" at bounding box center [138, 196] width 153 height 16
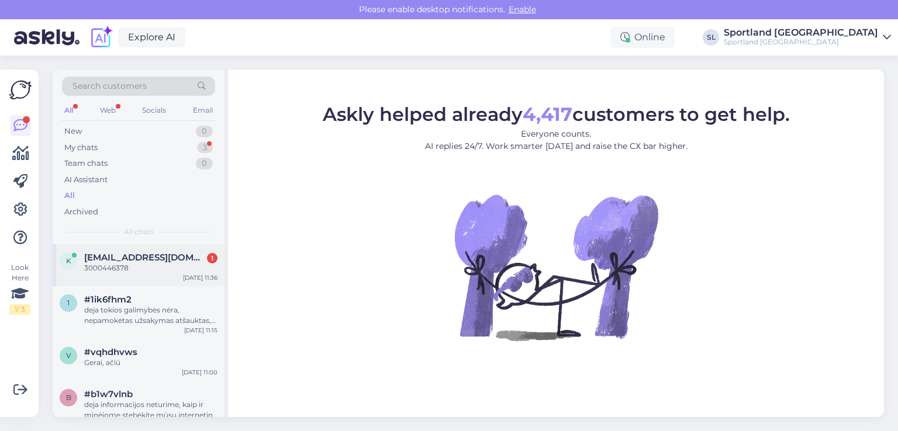
click at [151, 248] on div "k [EMAIL_ADDRESS][DOMAIN_NAME] 1 3000446378 [DATE] 11:36" at bounding box center [139, 265] width 172 height 42
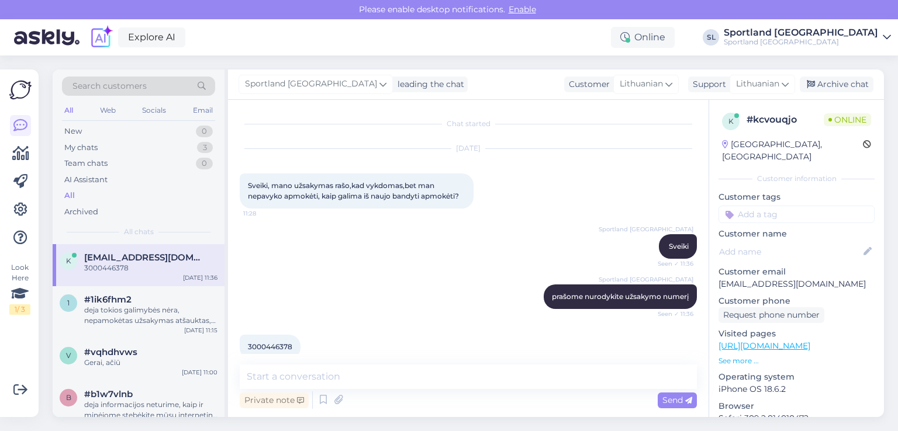
scroll to position [19, 0]
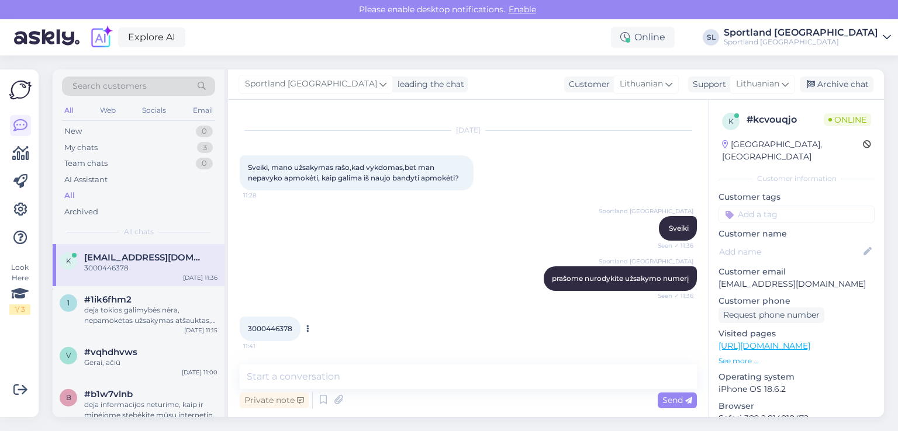
click at [278, 322] on div "3000446378 11:41" at bounding box center [270, 329] width 61 height 25
copy div "3000446378 11:41"
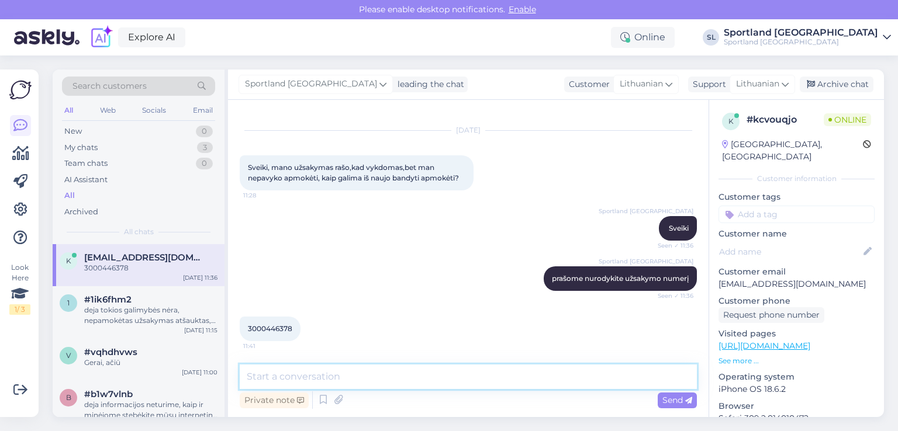
click at [362, 365] on textarea at bounding box center [468, 377] width 457 height 25
type textarea "u"
type textarea "nepamokėtas užsakymas atšauktas, galite atlikti naują pirkimą."
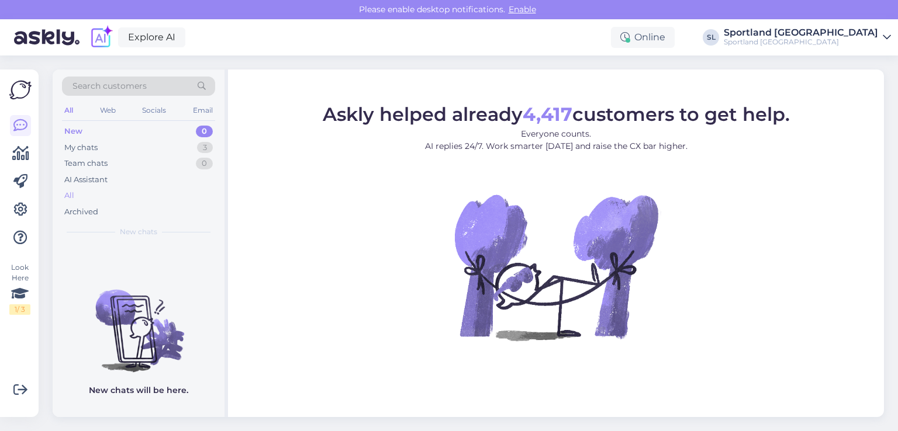
click at [78, 197] on div "All" at bounding box center [138, 196] width 153 height 16
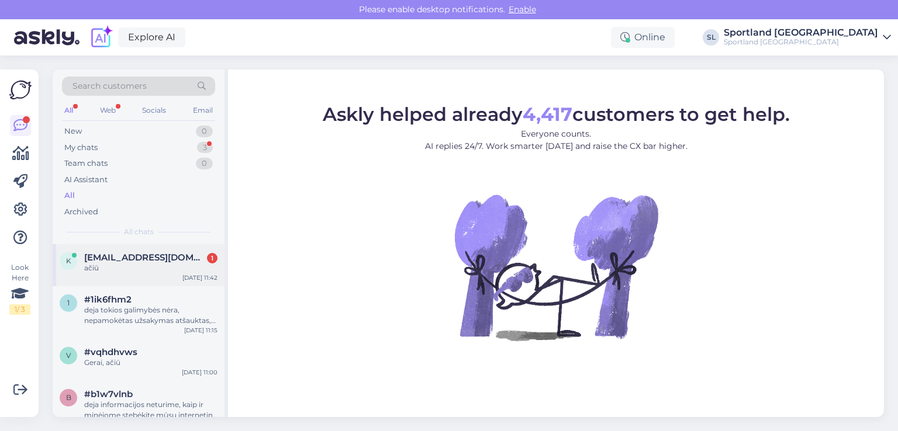
click at [130, 263] on div "ačiū" at bounding box center [150, 268] width 133 height 11
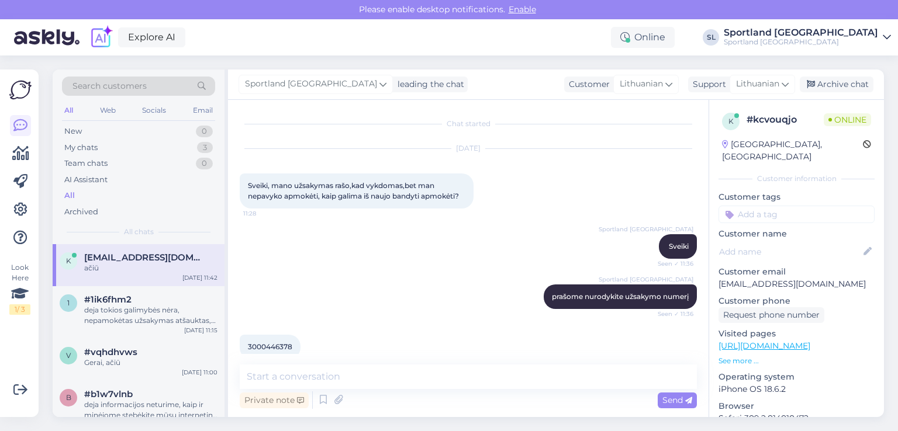
scroll to position [129, 0]
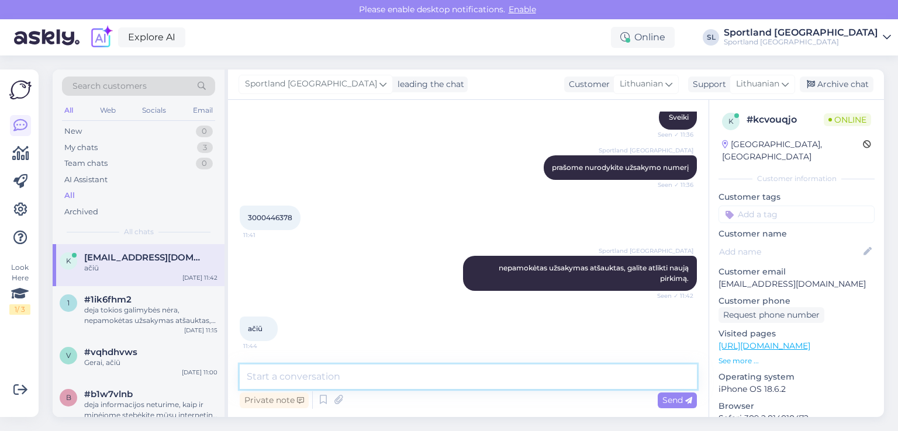
click at [412, 375] on textarea at bounding box center [468, 377] width 457 height 25
type textarea "Nėra už ką."
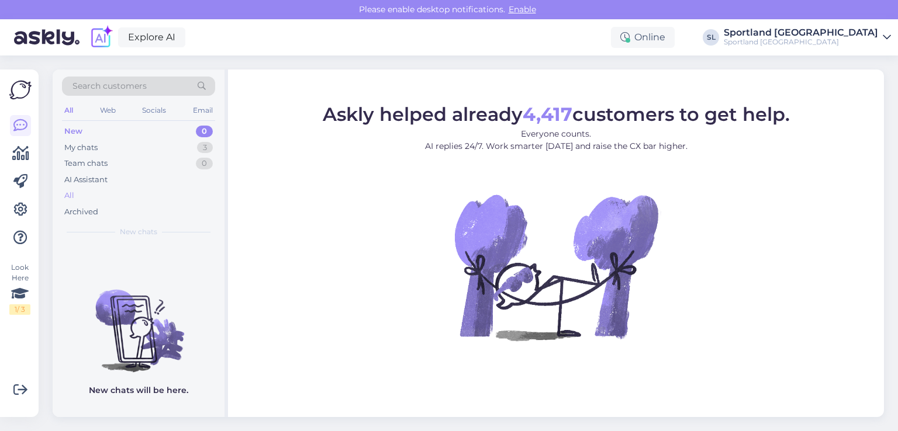
click at [82, 195] on div "All" at bounding box center [138, 196] width 153 height 16
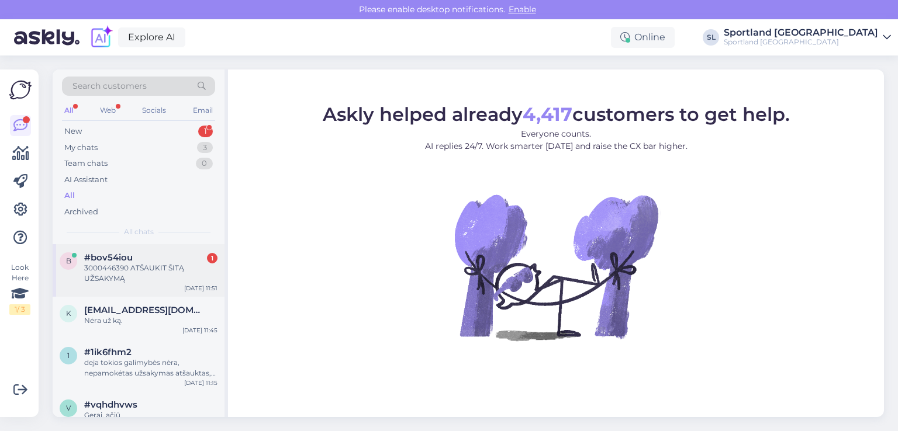
click at [163, 271] on div "3000446390 ATŠAUKIT ŠITĄ UŽSAKYMĄ" at bounding box center [150, 273] width 133 height 21
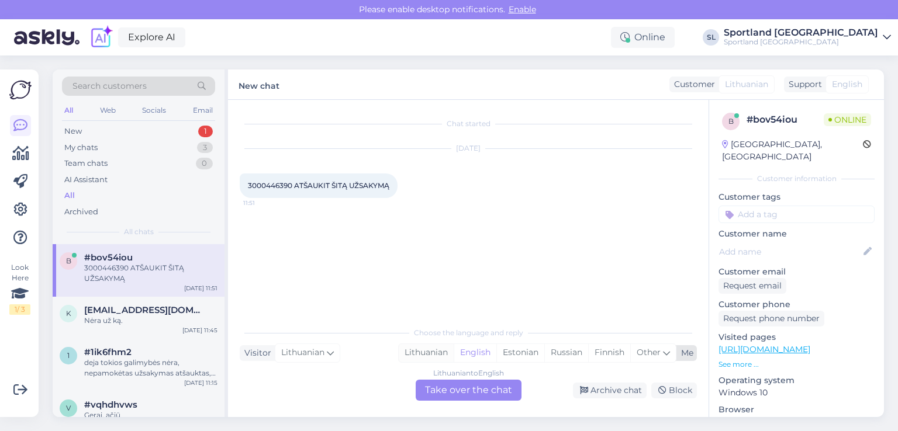
click at [414, 358] on div "Lithuanian" at bounding box center [426, 353] width 55 height 18
click at [454, 386] on div "Lithuanian to Lithuanian Take over the chat" at bounding box center [469, 390] width 106 height 21
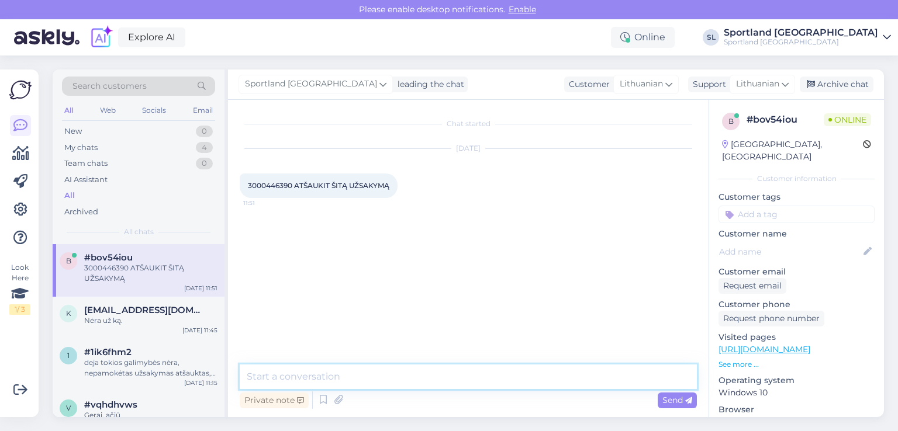
click at [386, 370] on textarea at bounding box center [468, 377] width 457 height 25
type textarea "Sveiki"
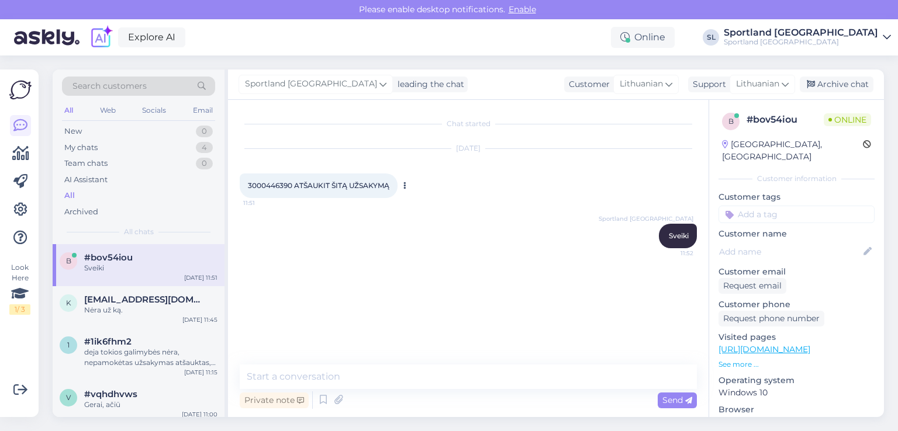
click at [269, 184] on span "3000446390 ATŠAUKIT ŠITĄ UŽSAKYMĄ" at bounding box center [318, 185] width 141 height 9
copy span "3000446390"
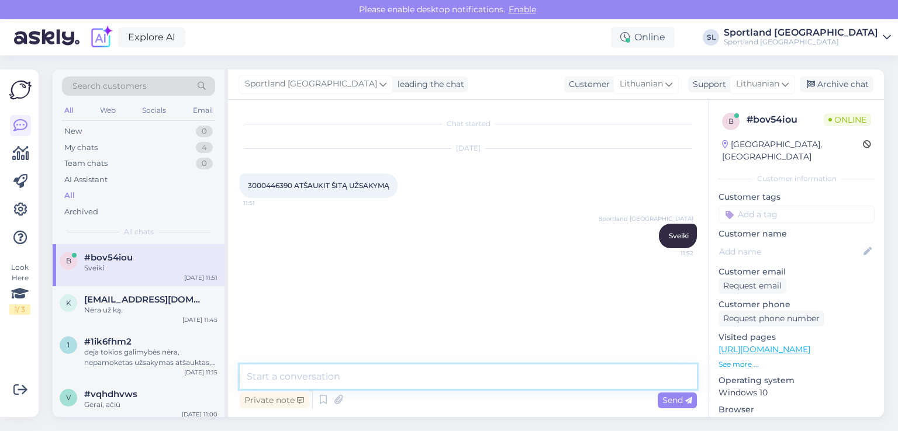
click at [413, 372] on textarea at bounding box center [468, 377] width 457 height 25
type textarea "užsakymas atšauktas"
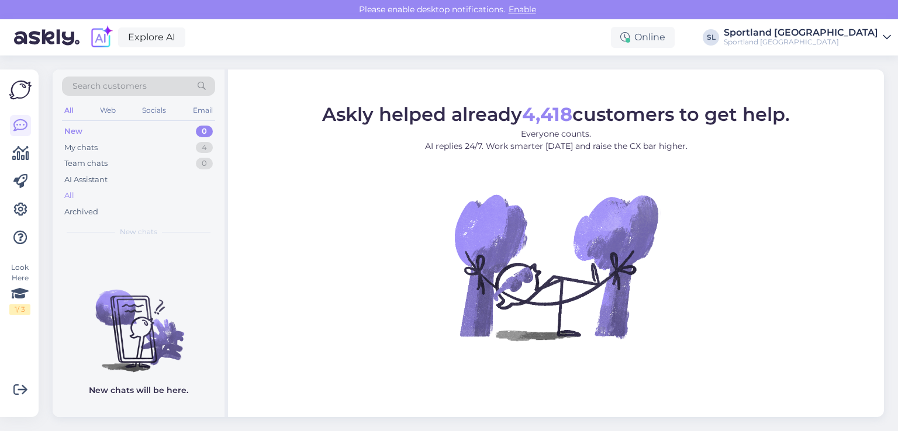
click at [87, 195] on div "All" at bounding box center [138, 196] width 153 height 16
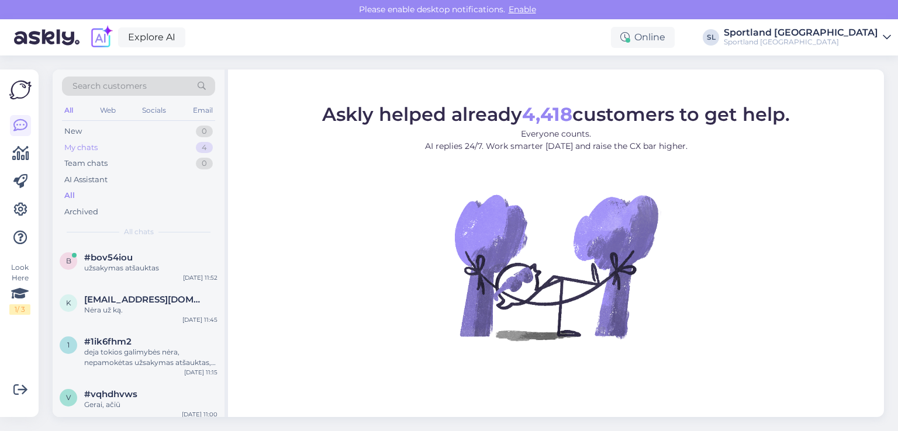
click at [77, 150] on div "My chats" at bounding box center [80, 148] width 33 height 12
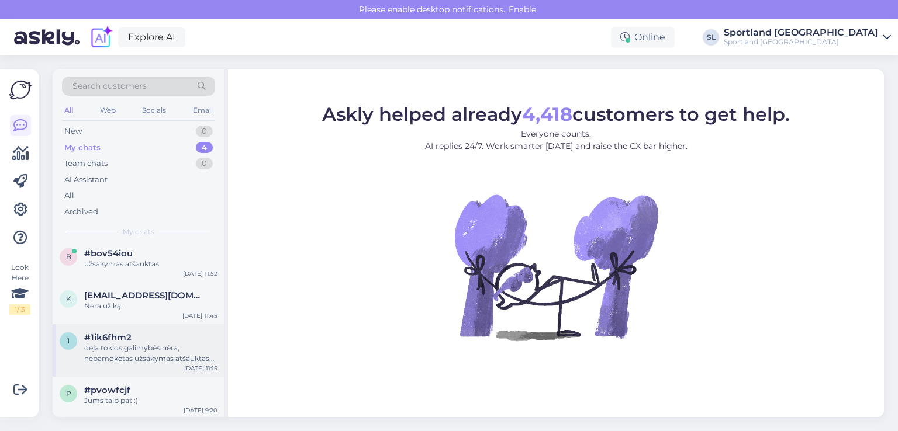
scroll to position [5, 0]
click at [138, 355] on div "deja tokios galimybės nėra, nepamokėtas užsakymas atšauktas, galite atlikti nau…" at bounding box center [150, 352] width 133 height 21
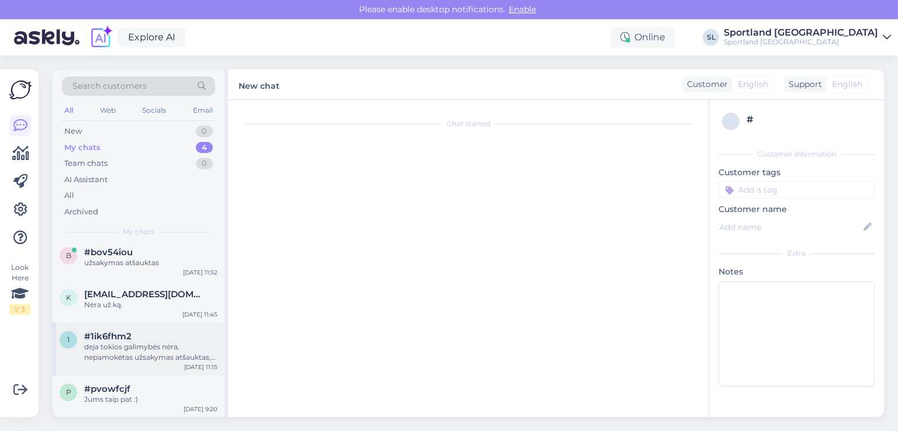
scroll to position [154, 0]
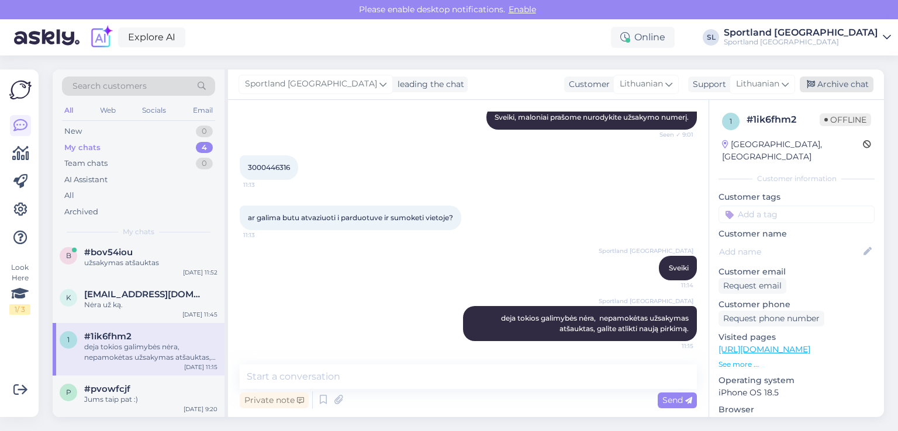
click at [843, 87] on div "Archive chat" at bounding box center [837, 85] width 74 height 16
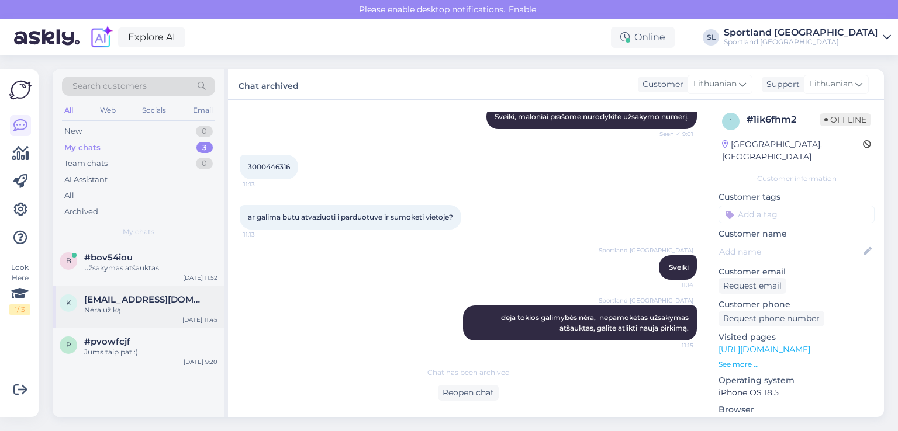
click at [153, 311] on div "Nėra už ką." at bounding box center [150, 310] width 133 height 11
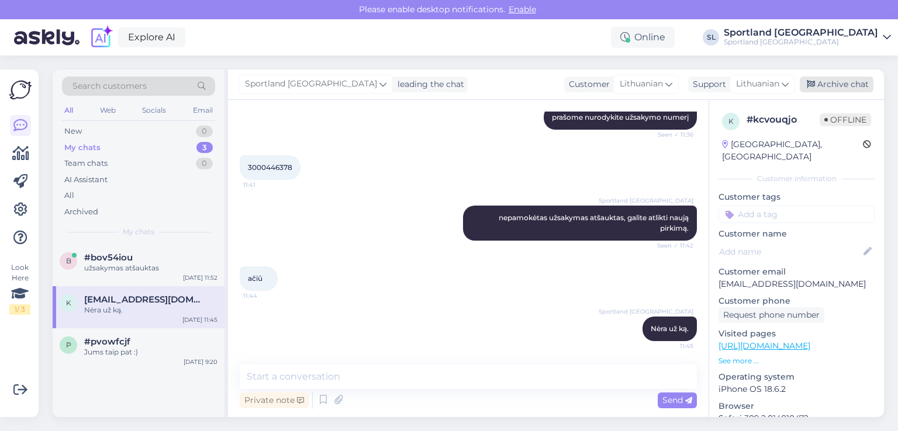
click at [867, 87] on div "Archive chat" at bounding box center [837, 85] width 74 height 16
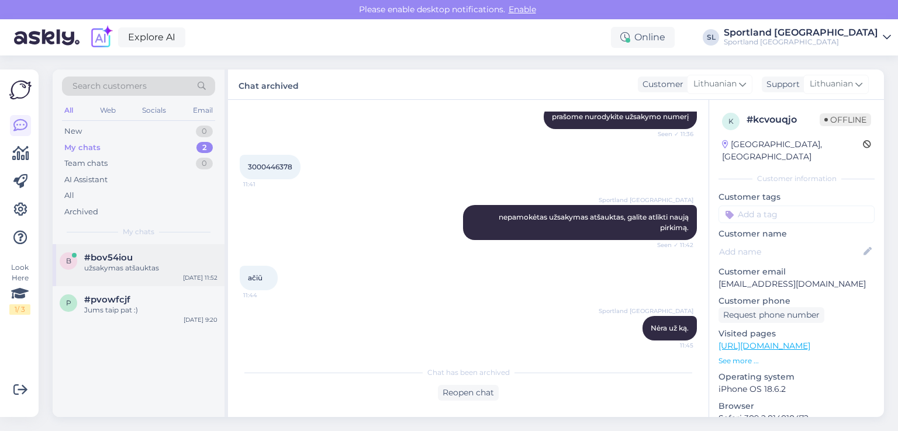
click at [158, 274] on div "b #bov54iou užsakymas atšauktas Oct 9 11:52" at bounding box center [139, 265] width 172 height 42
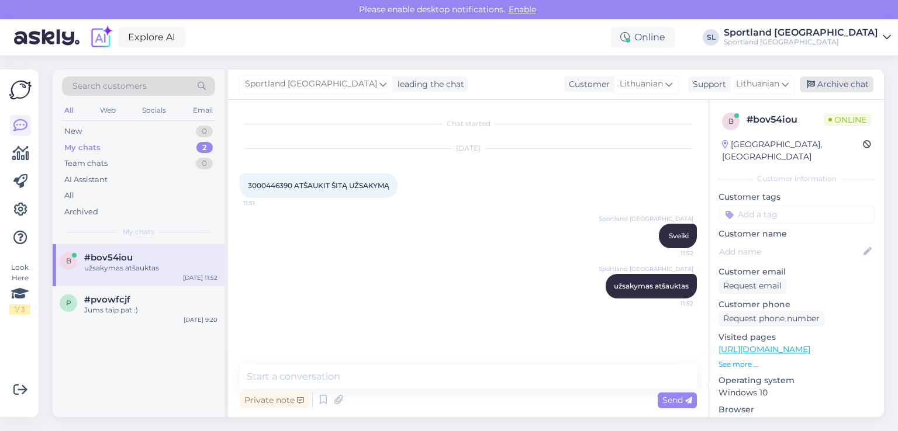
click at [856, 81] on div "Archive chat" at bounding box center [837, 85] width 74 height 16
